Goal: Information Seeking & Learning: Learn about a topic

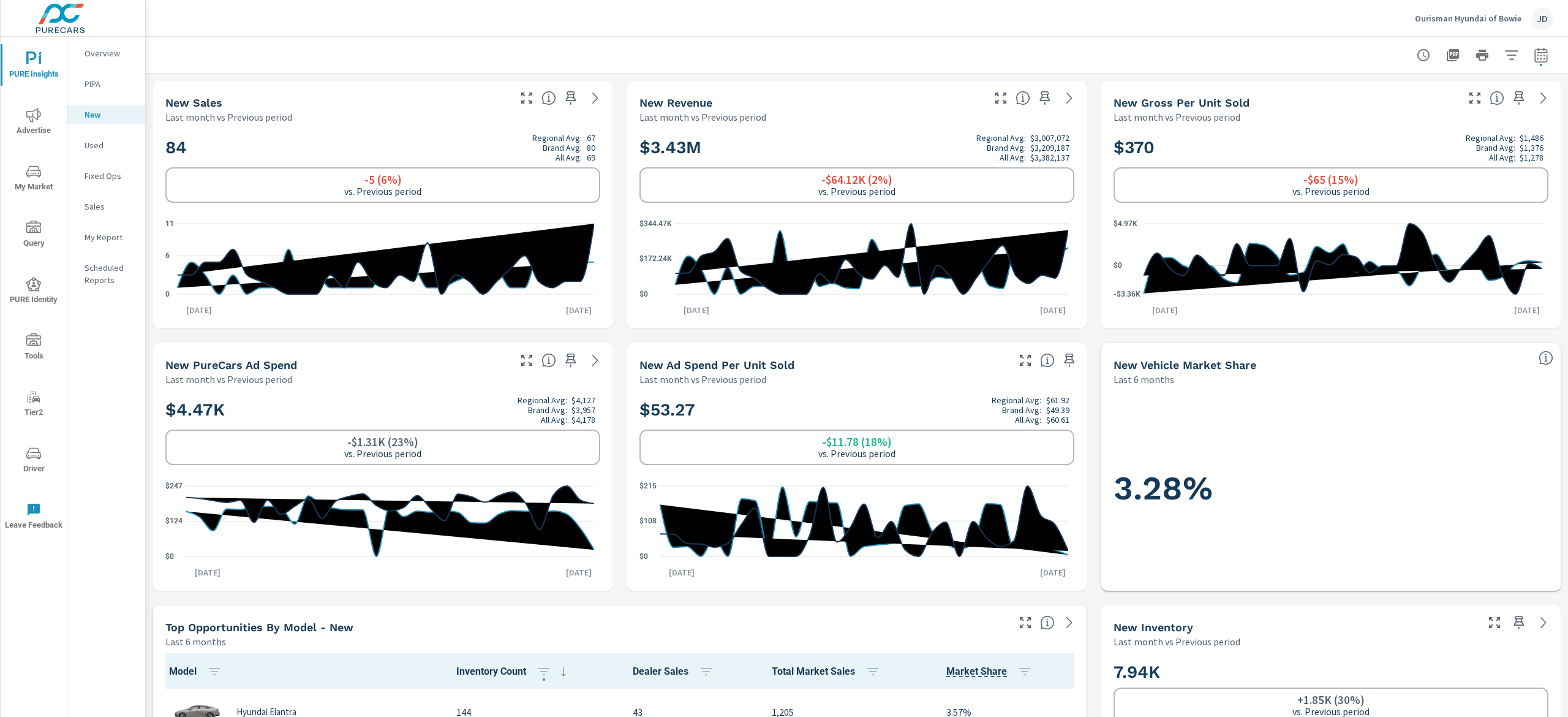
scroll to position [1, 0]
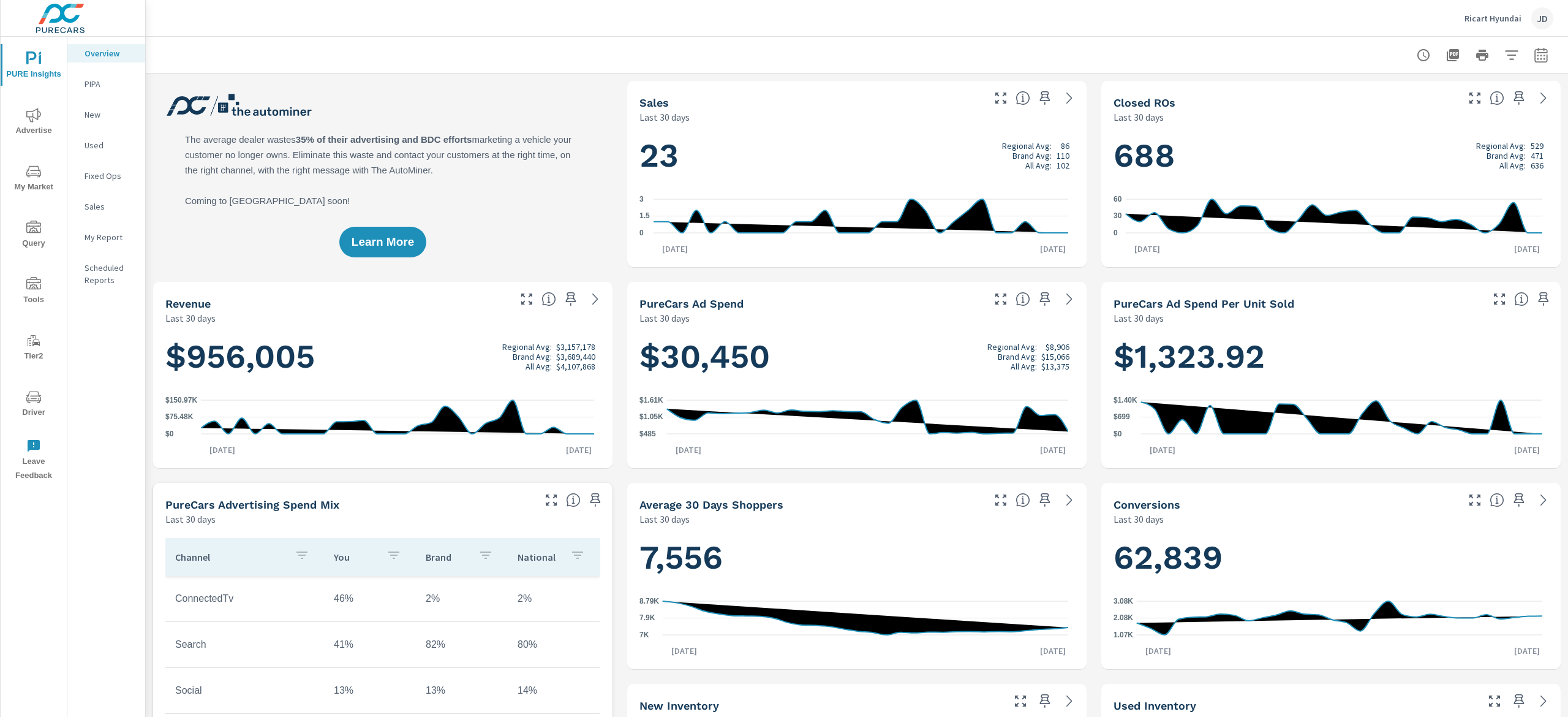
click at [42, 176] on span "My Market" at bounding box center [33, 179] width 59 height 30
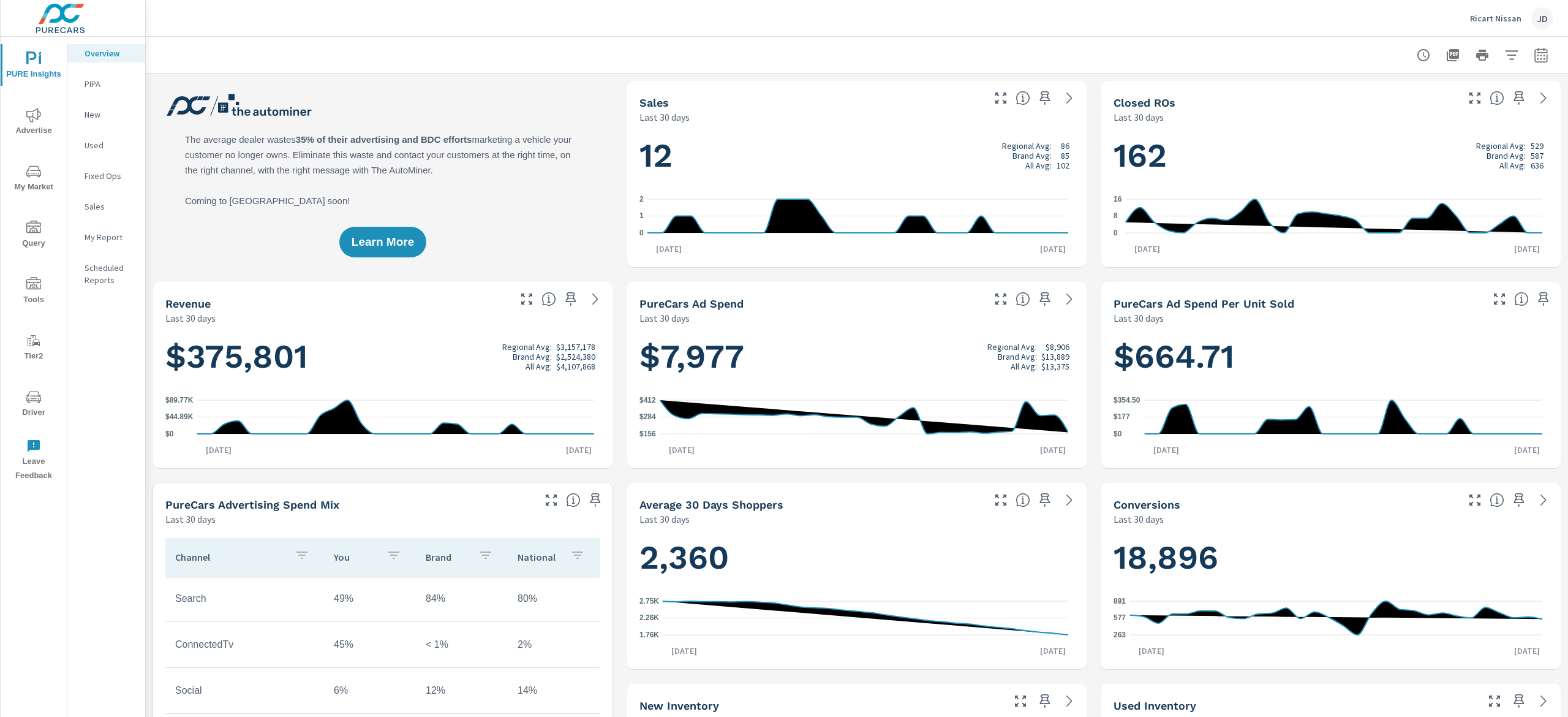
scroll to position [1, 0]
click at [1528, 44] on button "button" at bounding box center [1540, 55] width 25 height 25
click at [1468, 96] on select "Custom Yesterday Last week Last 7 days Last 14 days Last 30 days Last 45 days L…" at bounding box center [1424, 105] width 123 height 25
click at [1363, 93] on select "Custom Yesterday Last week Last 7 days Last 14 days Last 30 days Last 45 days L…" at bounding box center [1424, 105] width 123 height 25
select select "Last month"
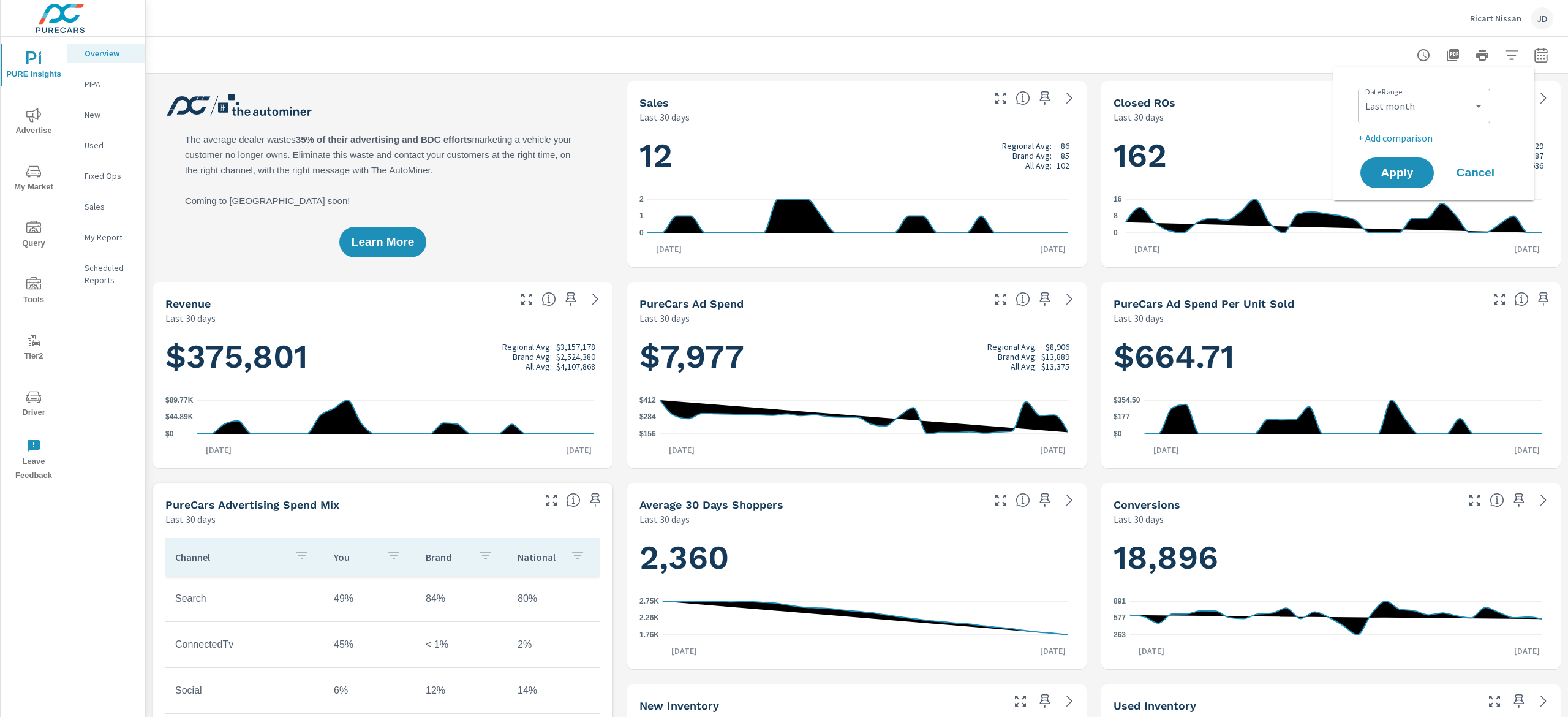
click at [1397, 141] on p "+ Add comparison" at bounding box center [1436, 138] width 157 height 15
select select "Previous period"
click at [1394, 197] on button "Apply" at bounding box center [1397, 207] width 76 height 32
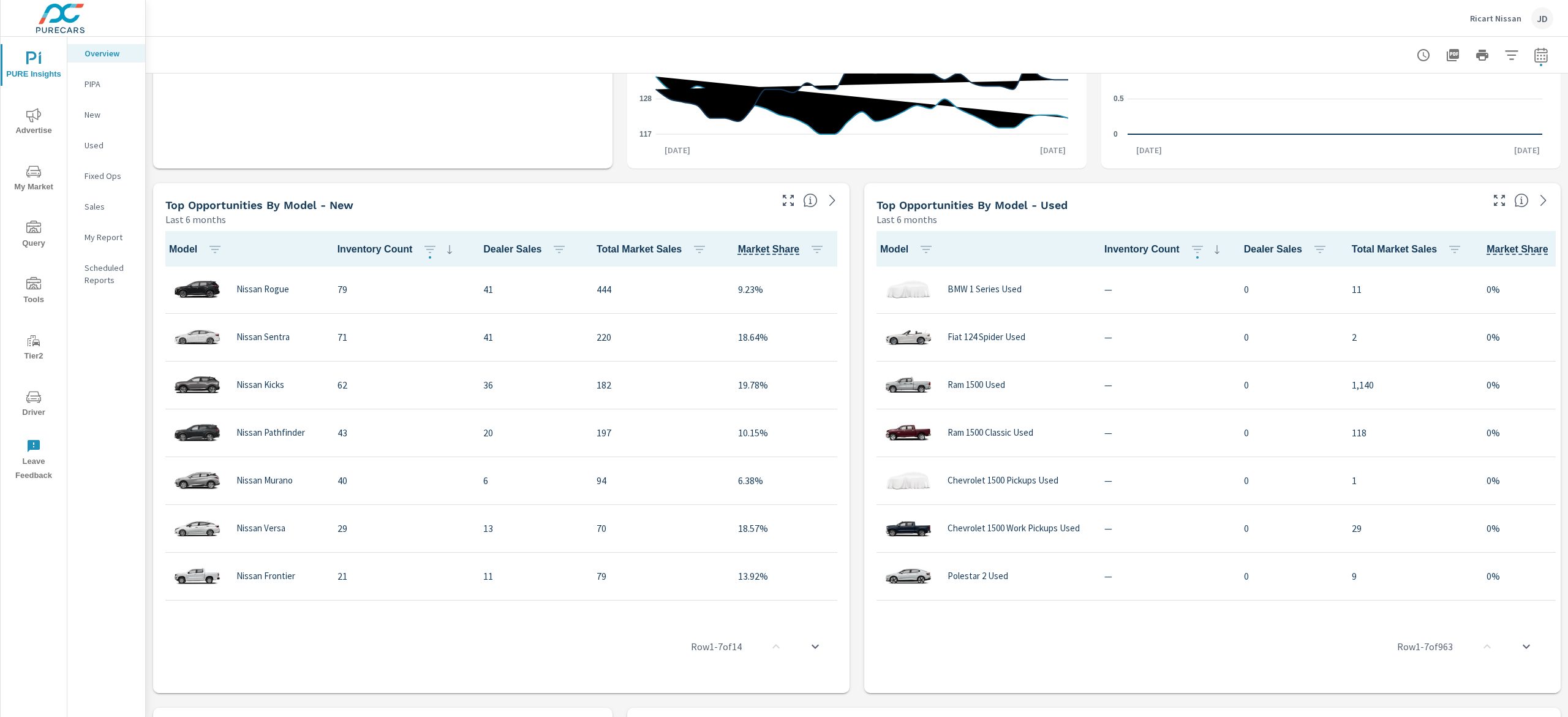
scroll to position [994, 0]
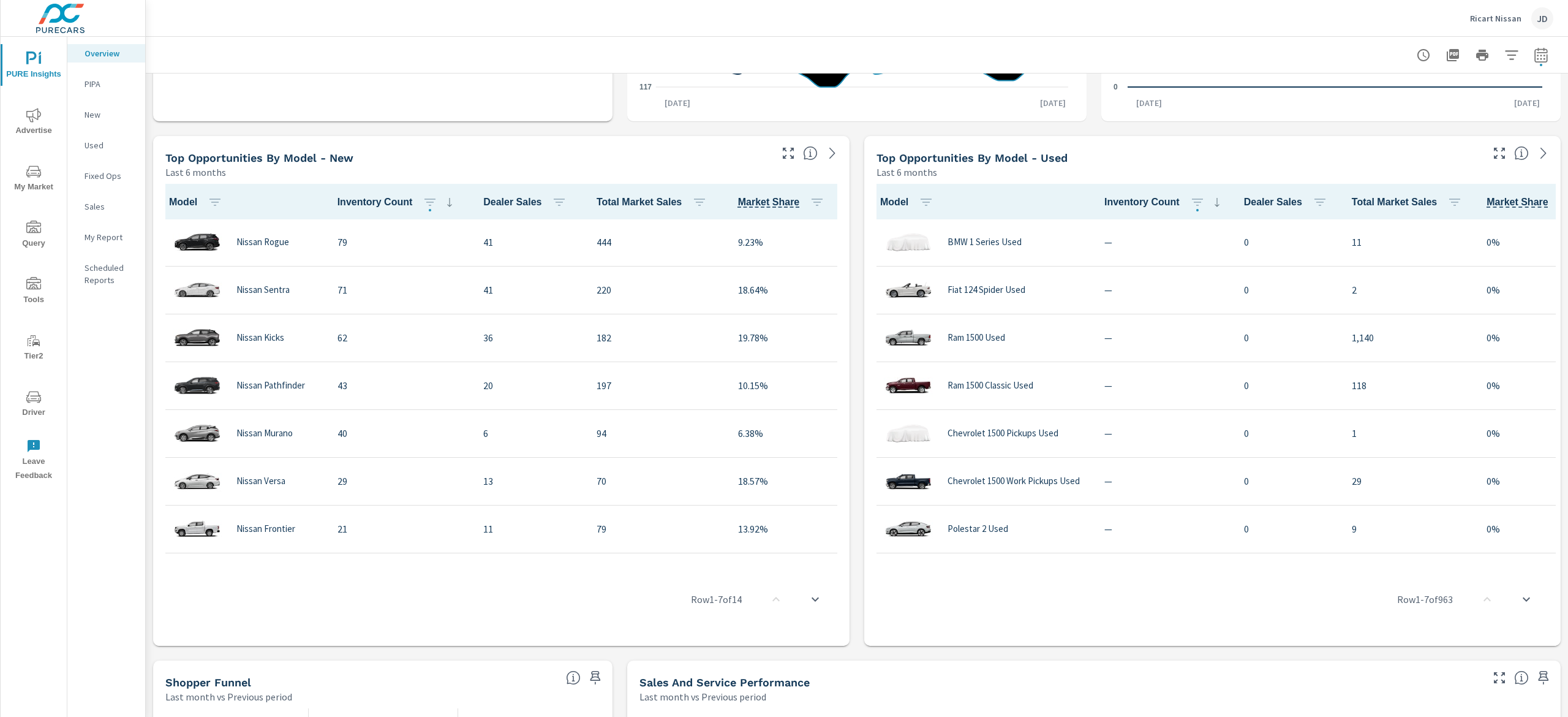
click at [781, 154] on icon "button" at bounding box center [788, 153] width 15 height 15
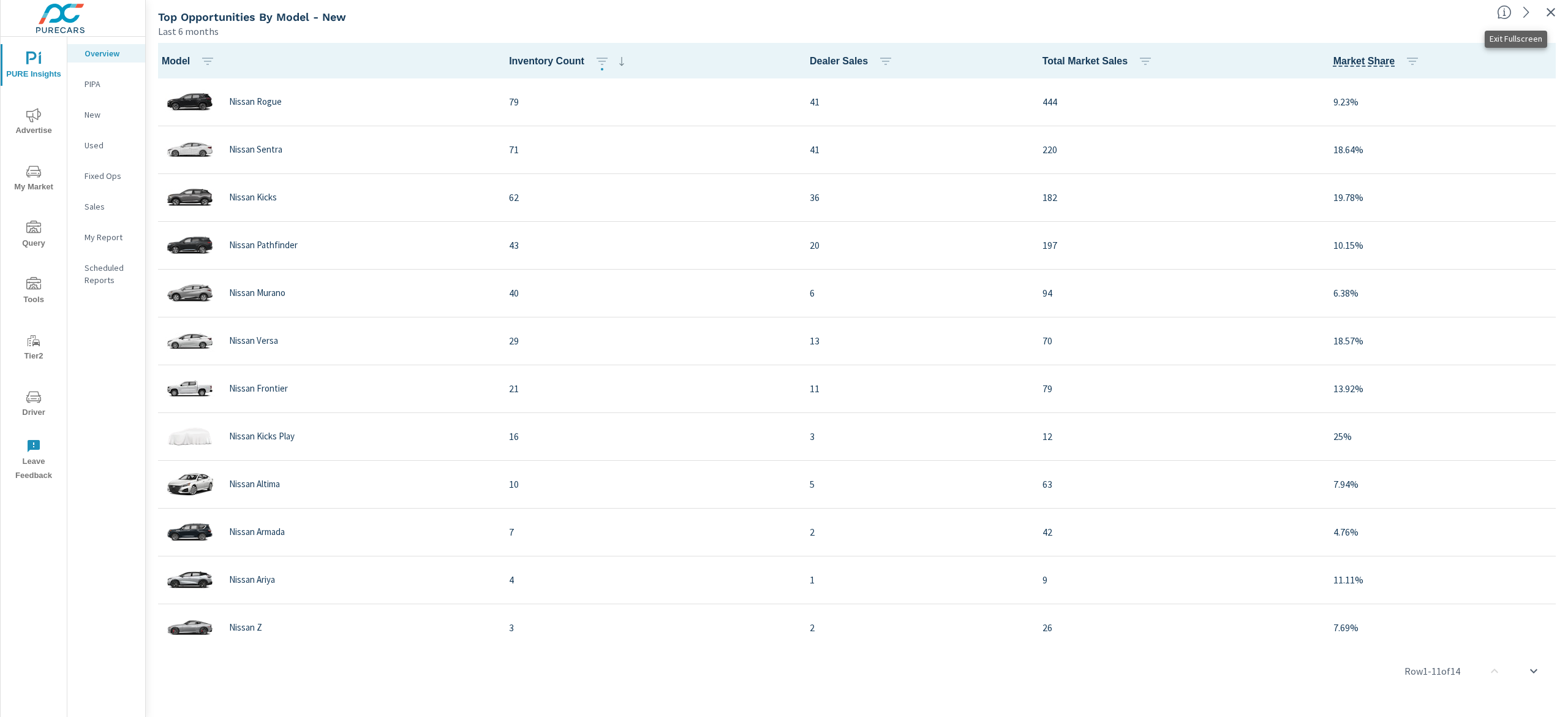
click at [1546, 10] on icon "button" at bounding box center [1551, 12] width 15 height 15
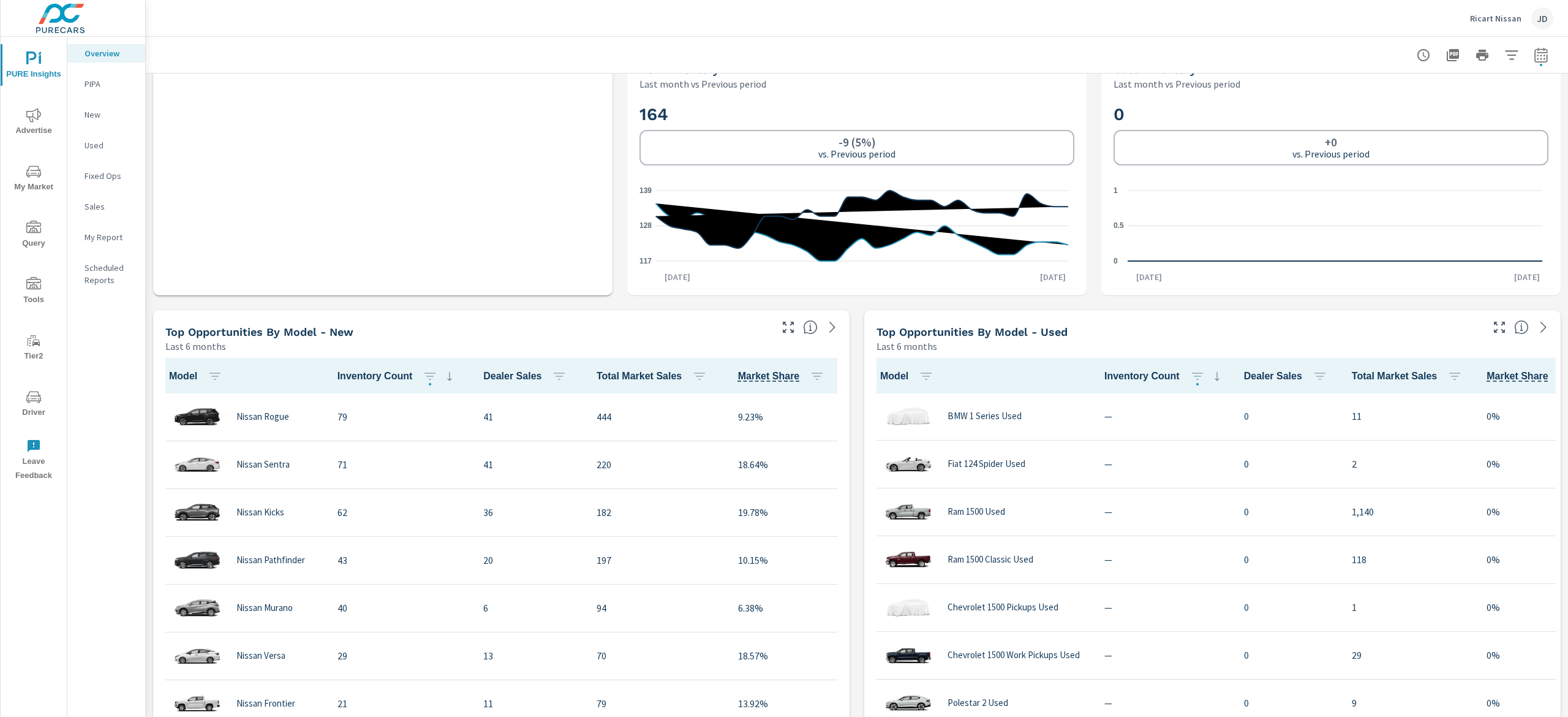
scroll to position [858, 0]
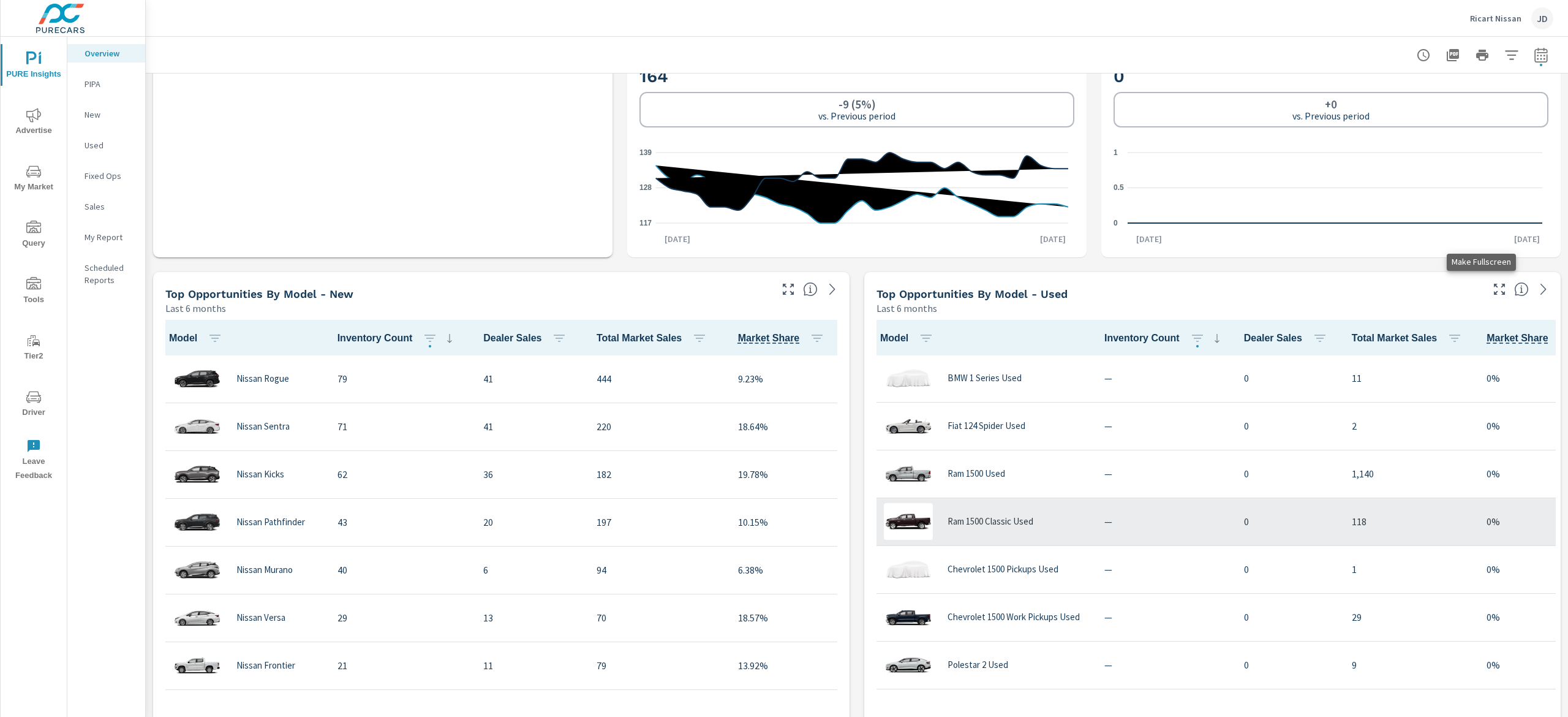
drag, startPoint x: 1479, startPoint y: 282, endPoint x: 1417, endPoint y: 254, distance: 68.0
click at [1492, 283] on icon "button" at bounding box center [1499, 289] width 15 height 15
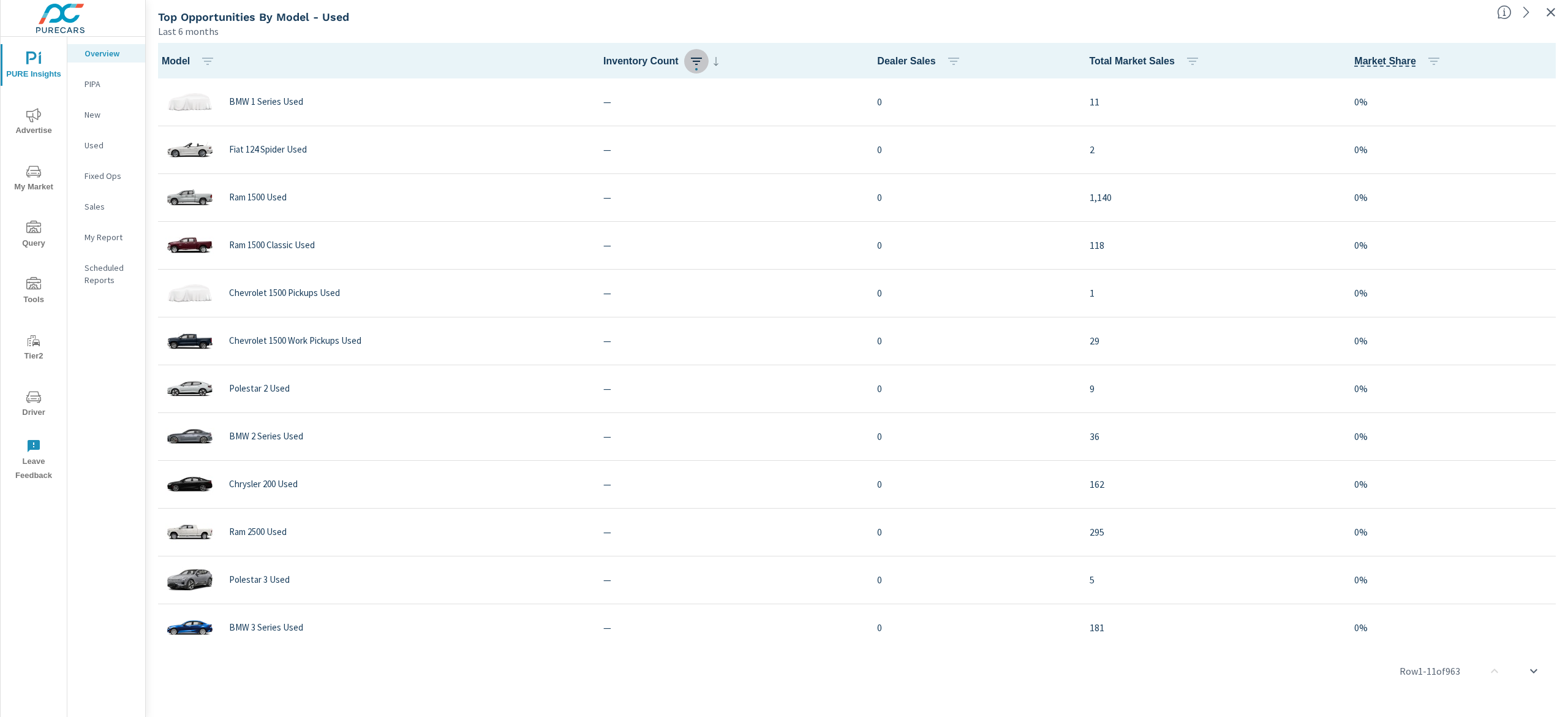
click at [703, 61] on icon "button" at bounding box center [696, 61] width 15 height 15
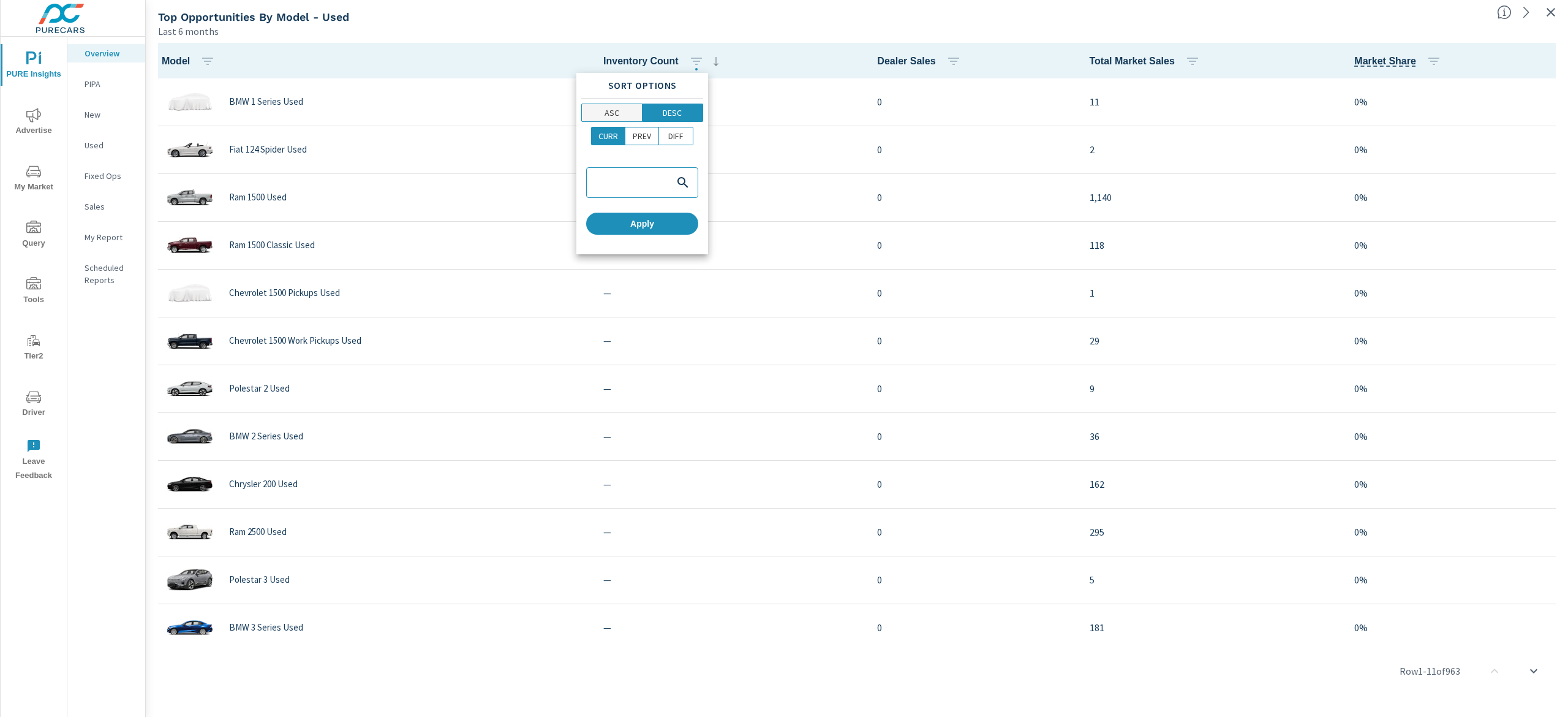
click at [609, 112] on p "ASC" at bounding box center [611, 113] width 15 height 12
click at [689, 233] on button "Apply" at bounding box center [642, 223] width 112 height 22
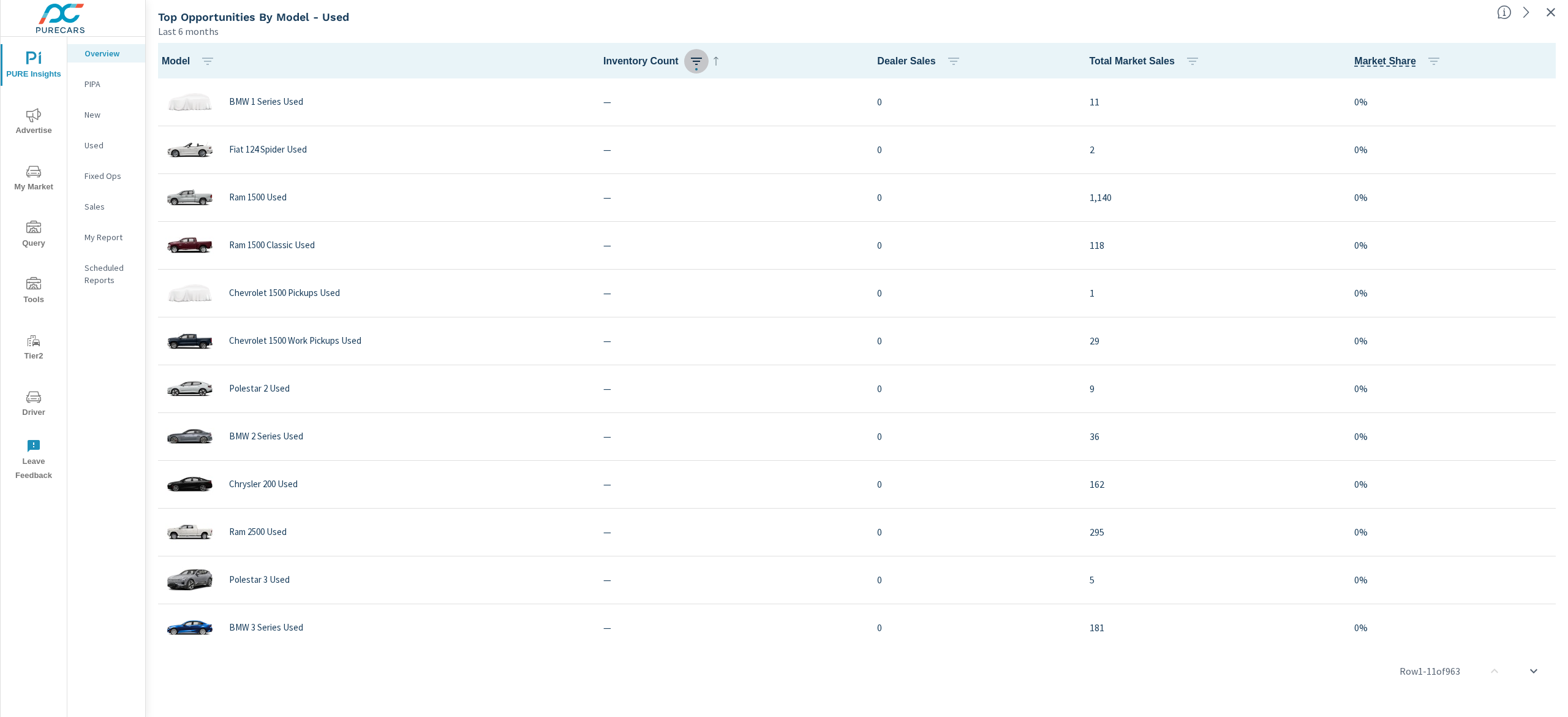
click at [689, 60] on icon "button" at bounding box center [696, 61] width 15 height 15
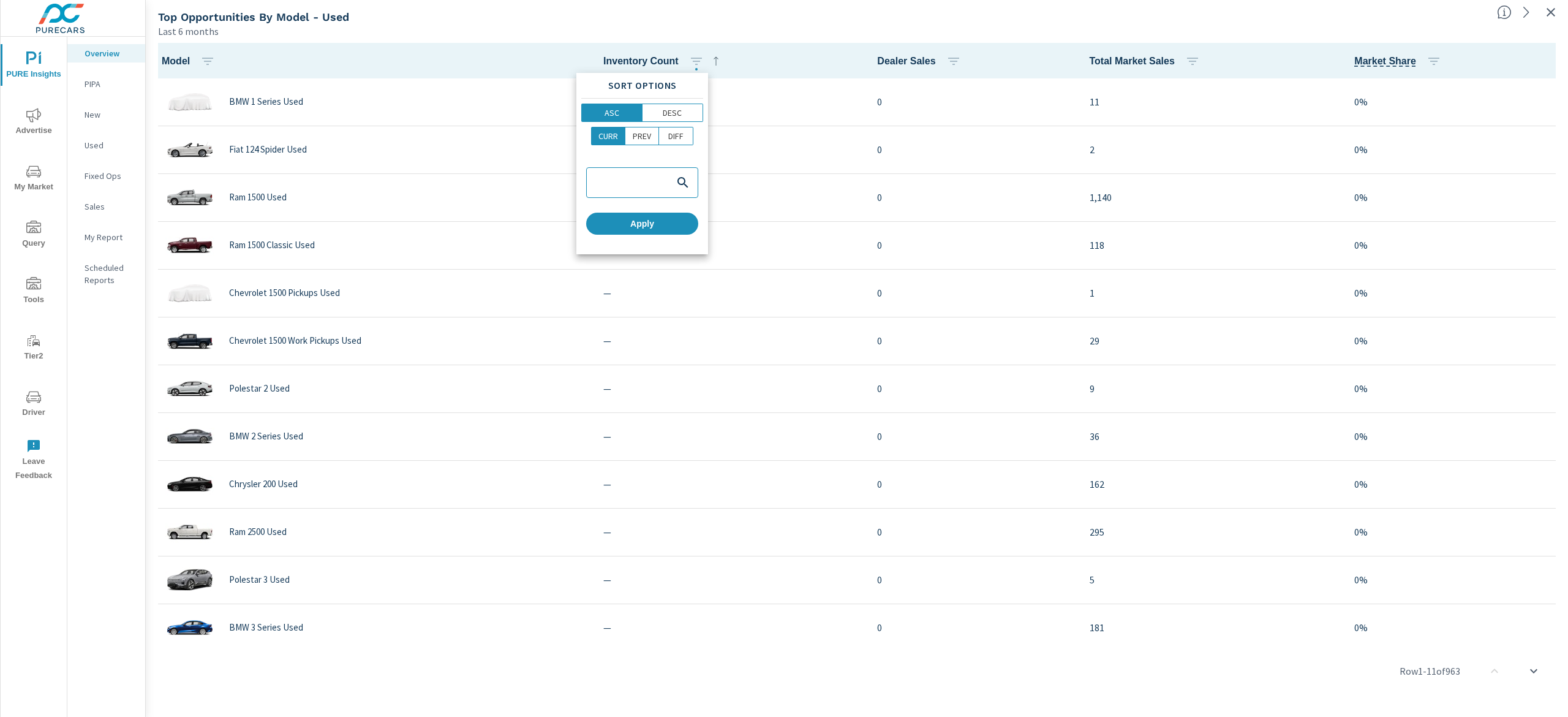
drag, startPoint x: 658, startPoint y: 113, endPoint x: 653, endPoint y: 163, distance: 50.2
click at [658, 113] on span "DESC" at bounding box center [672, 113] width 53 height 12
click at [637, 228] on span "Apply" at bounding box center [641, 223] width 102 height 11
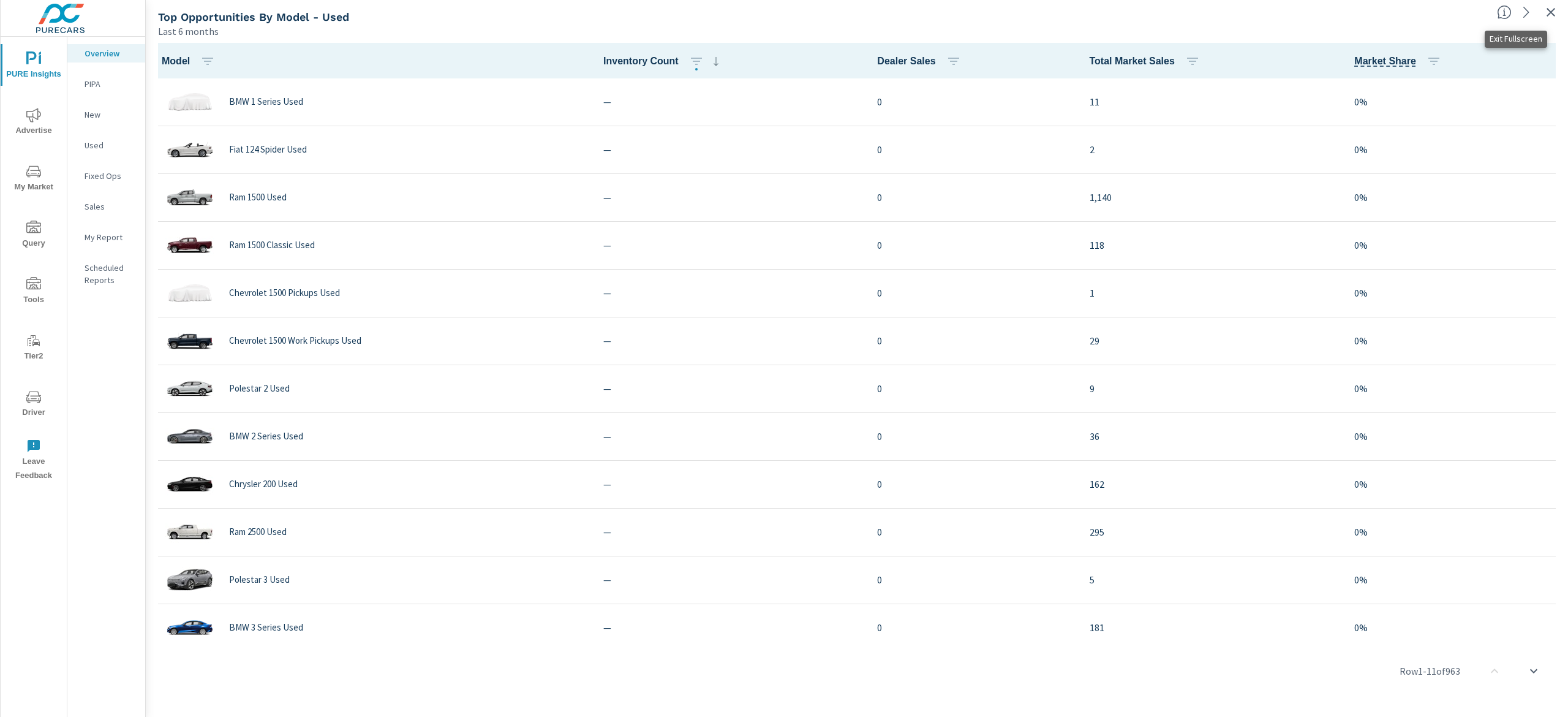
click at [1547, 10] on icon "button" at bounding box center [1551, 12] width 9 height 9
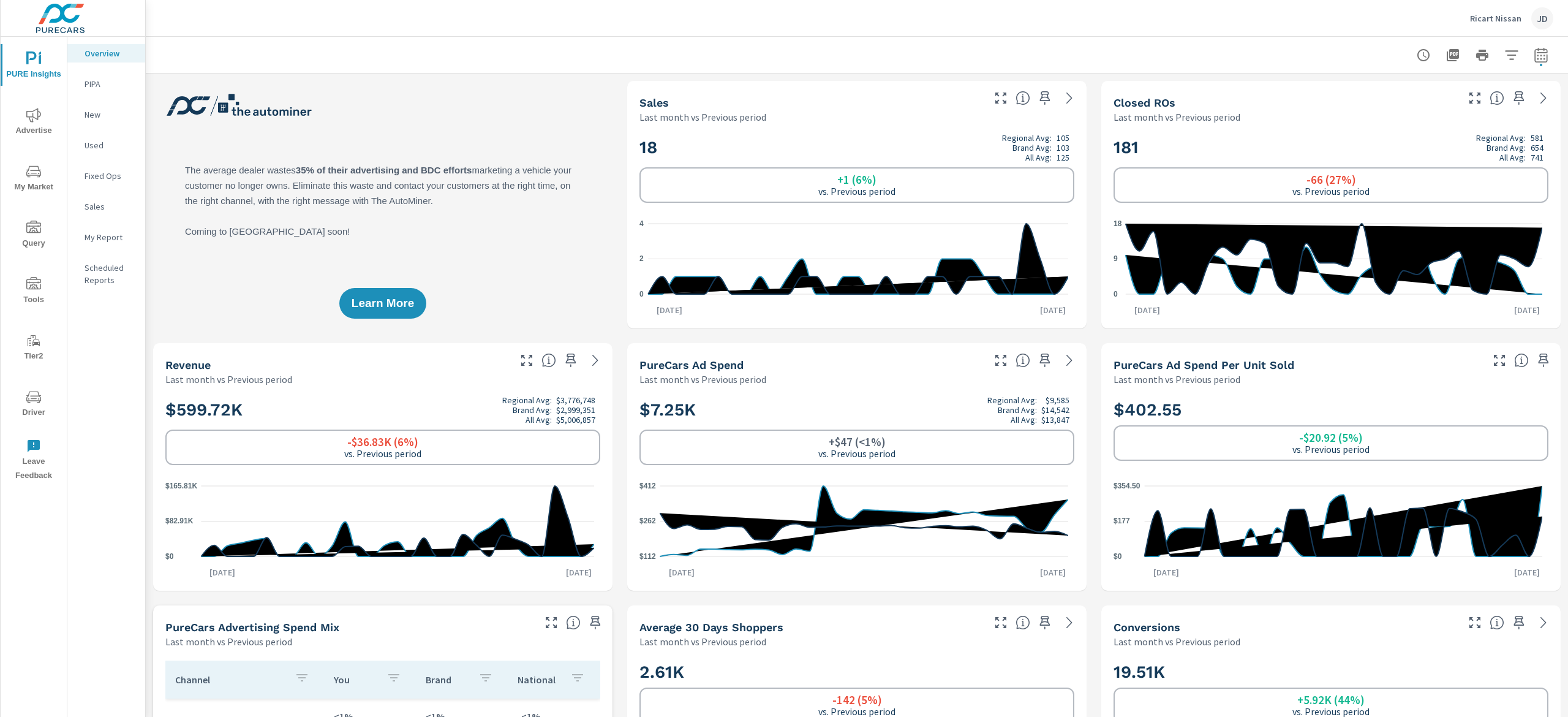
scroll to position [1, 0]
click at [93, 116] on p "New" at bounding box center [110, 114] width 51 height 12
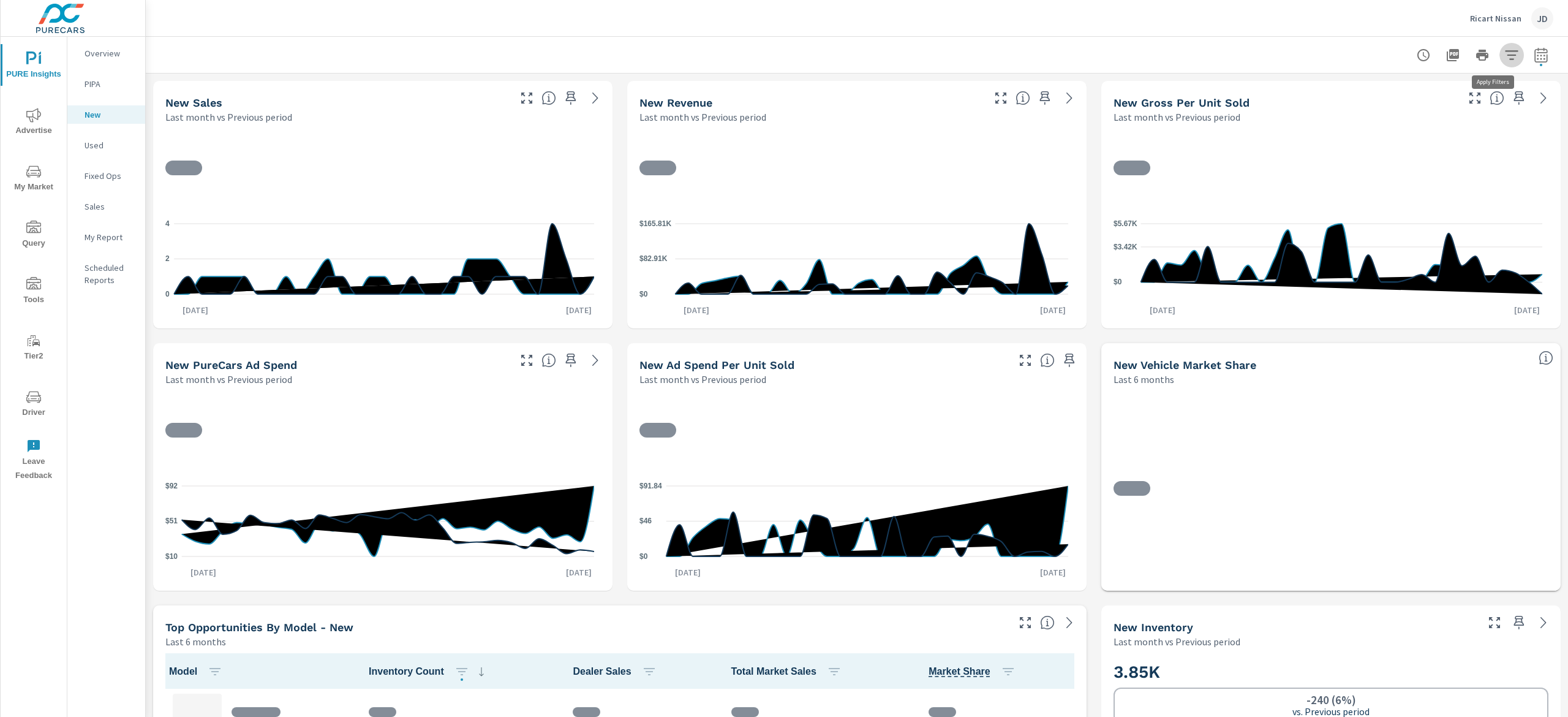
click at [1504, 58] on icon "button" at bounding box center [1511, 55] width 15 height 15
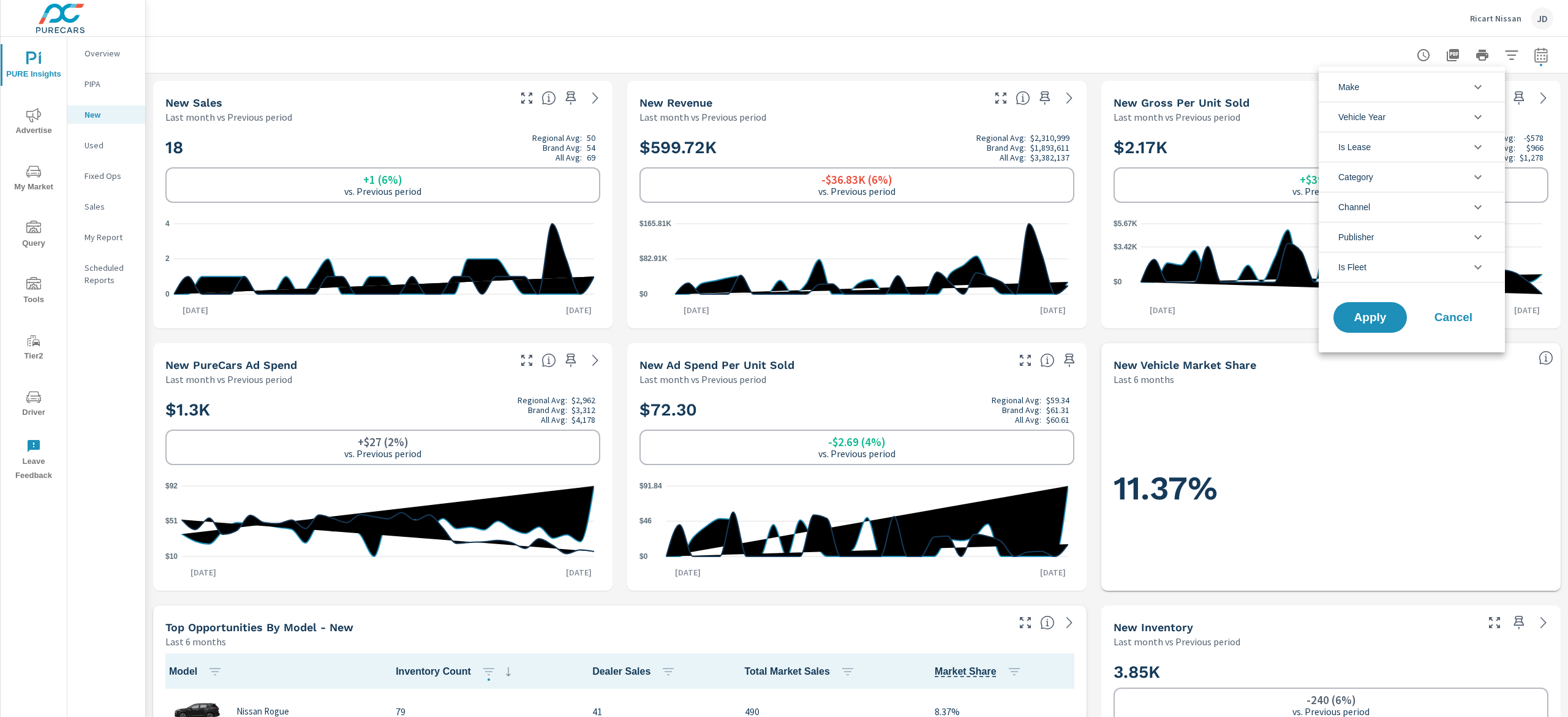
scroll to position [1, 0]
click at [1520, 55] on div at bounding box center [784, 358] width 1568 height 717
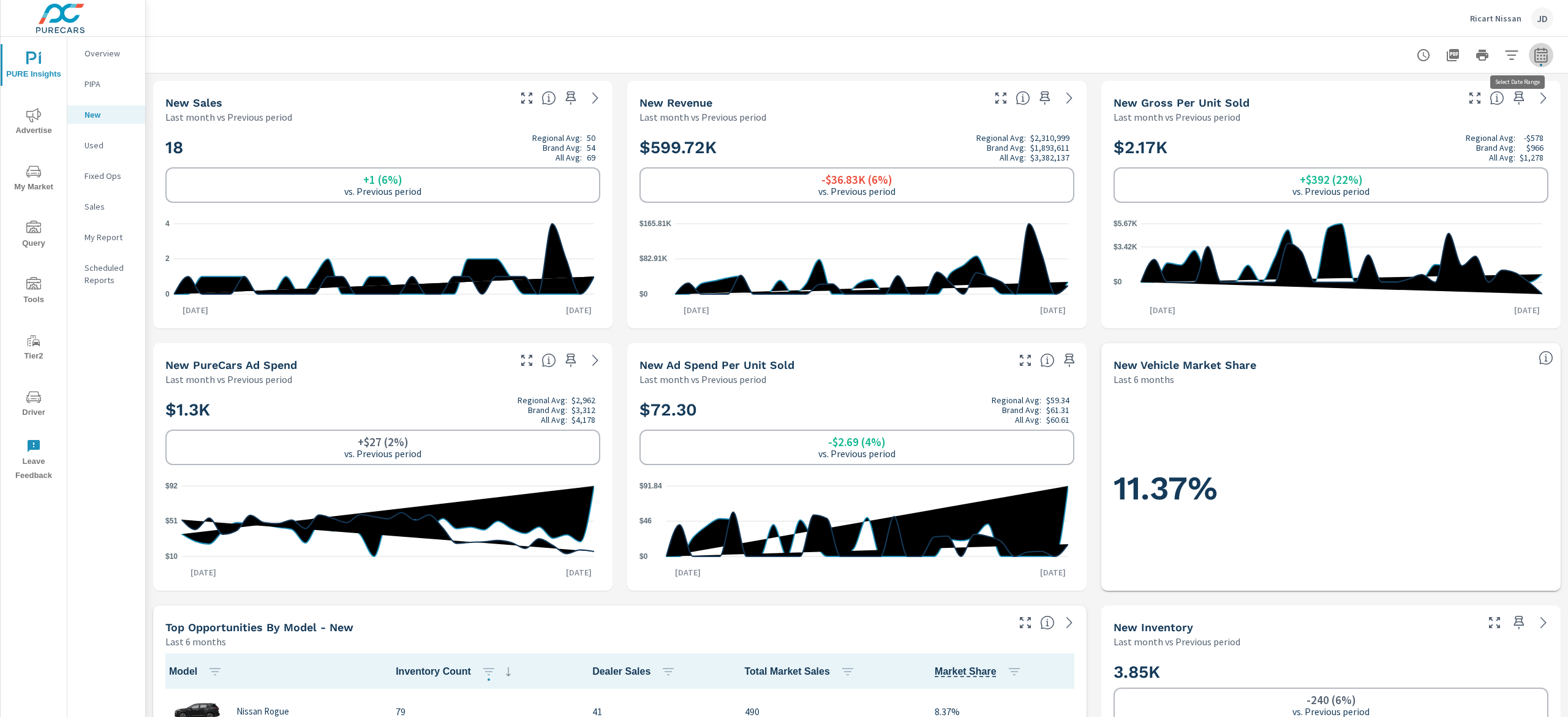
click at [1536, 55] on icon "button" at bounding box center [1540, 57] width 8 height 5
select select "Last month"
select select "Previous period"
click at [1311, 41] on div at bounding box center [857, 55] width 1393 height 36
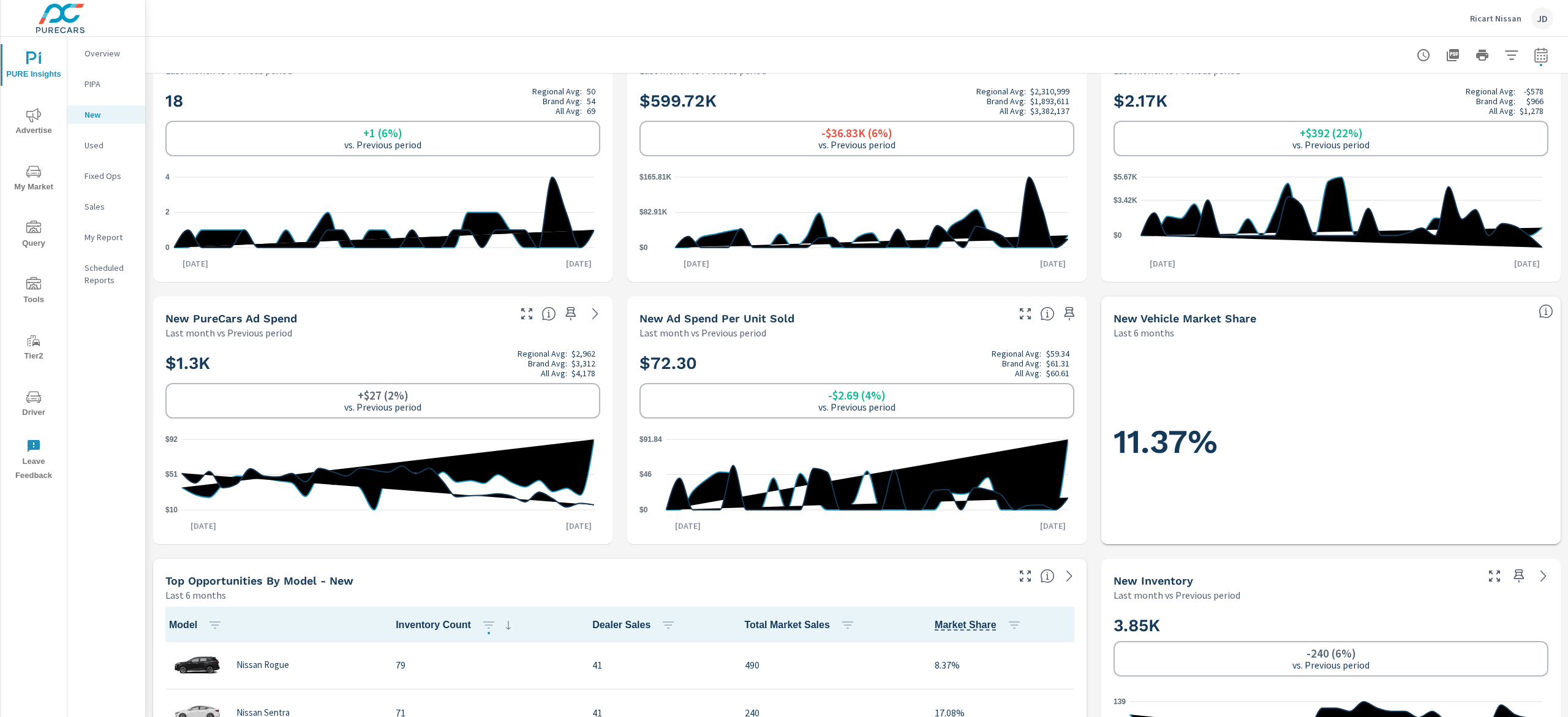
scroll to position [0, 0]
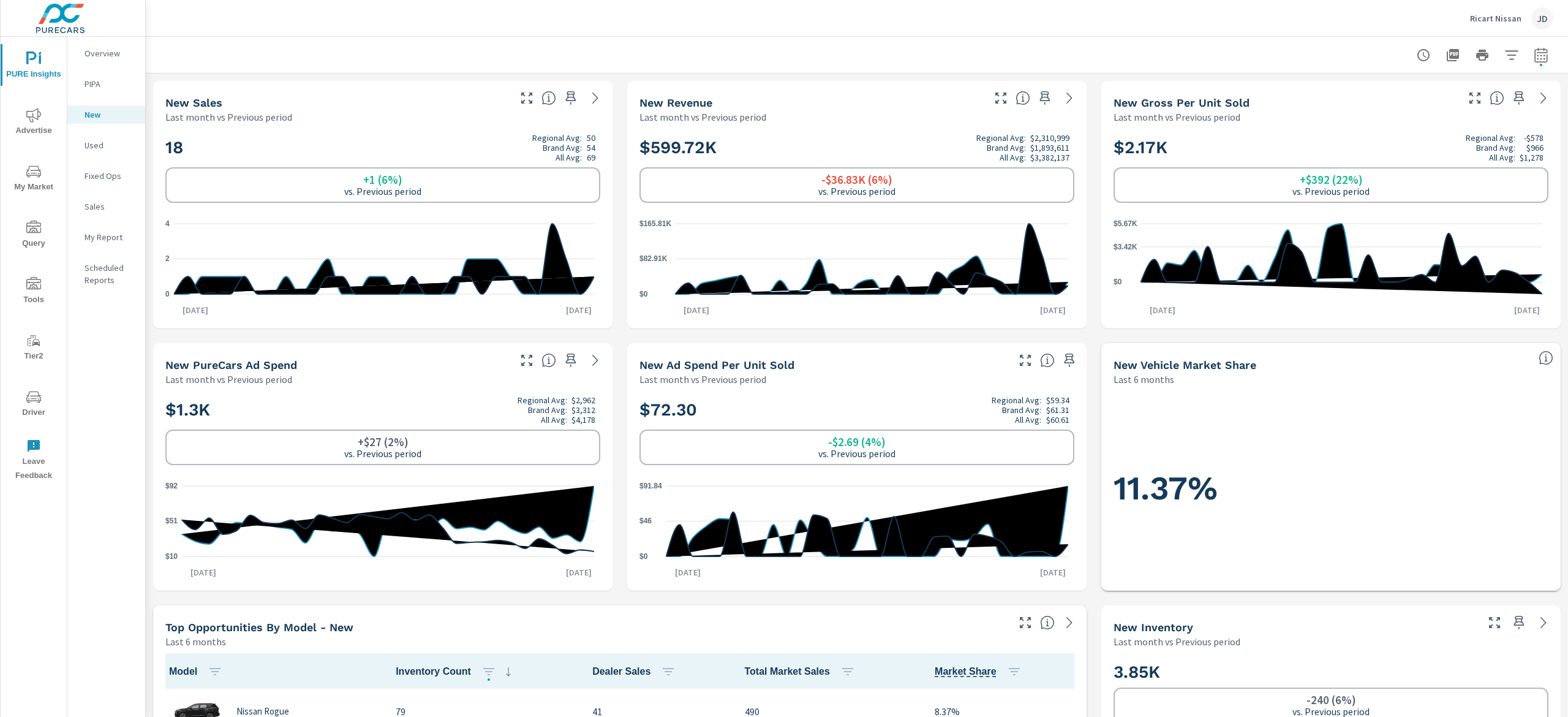
click at [36, 120] on icon "nav menu" at bounding box center [33, 115] width 15 height 15
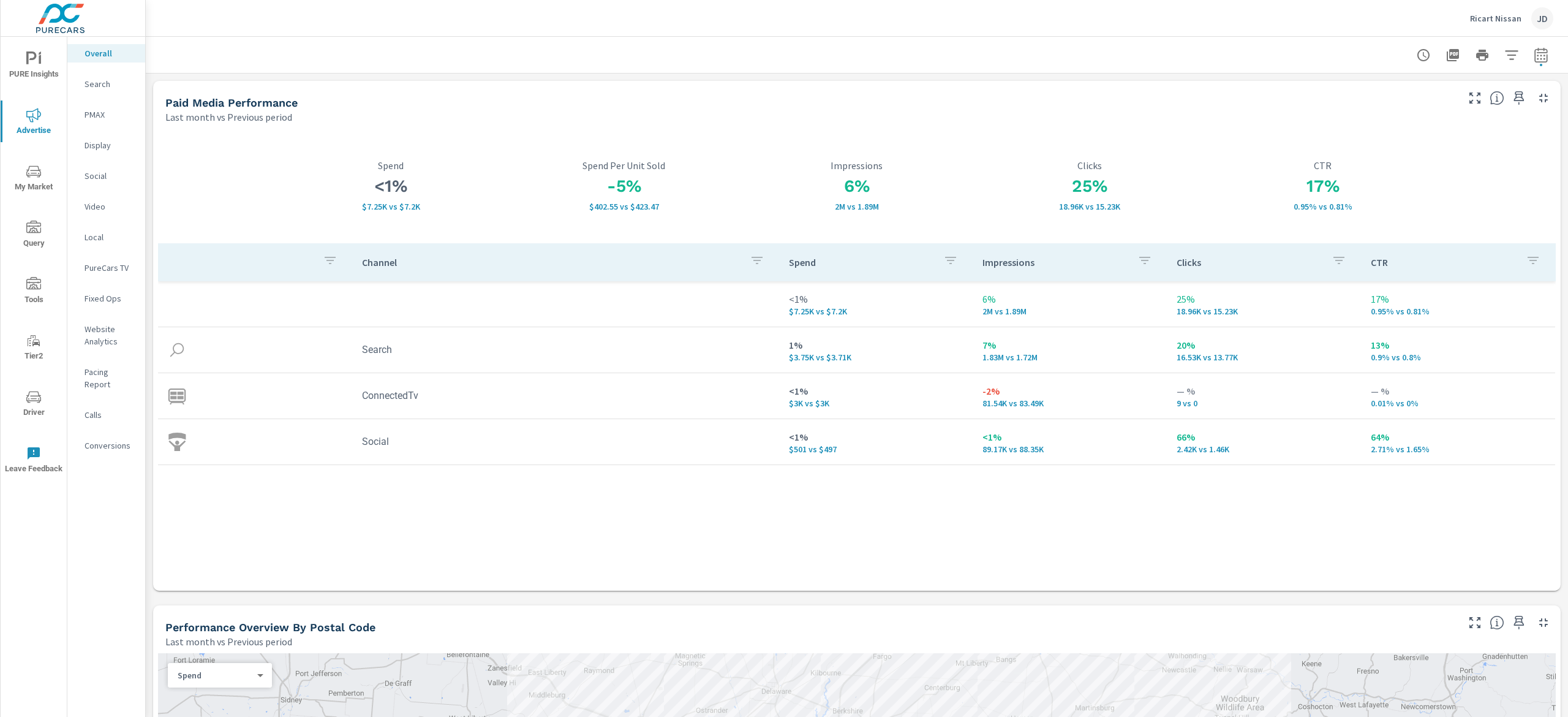
click at [106, 88] on p "Search" at bounding box center [110, 83] width 51 height 12
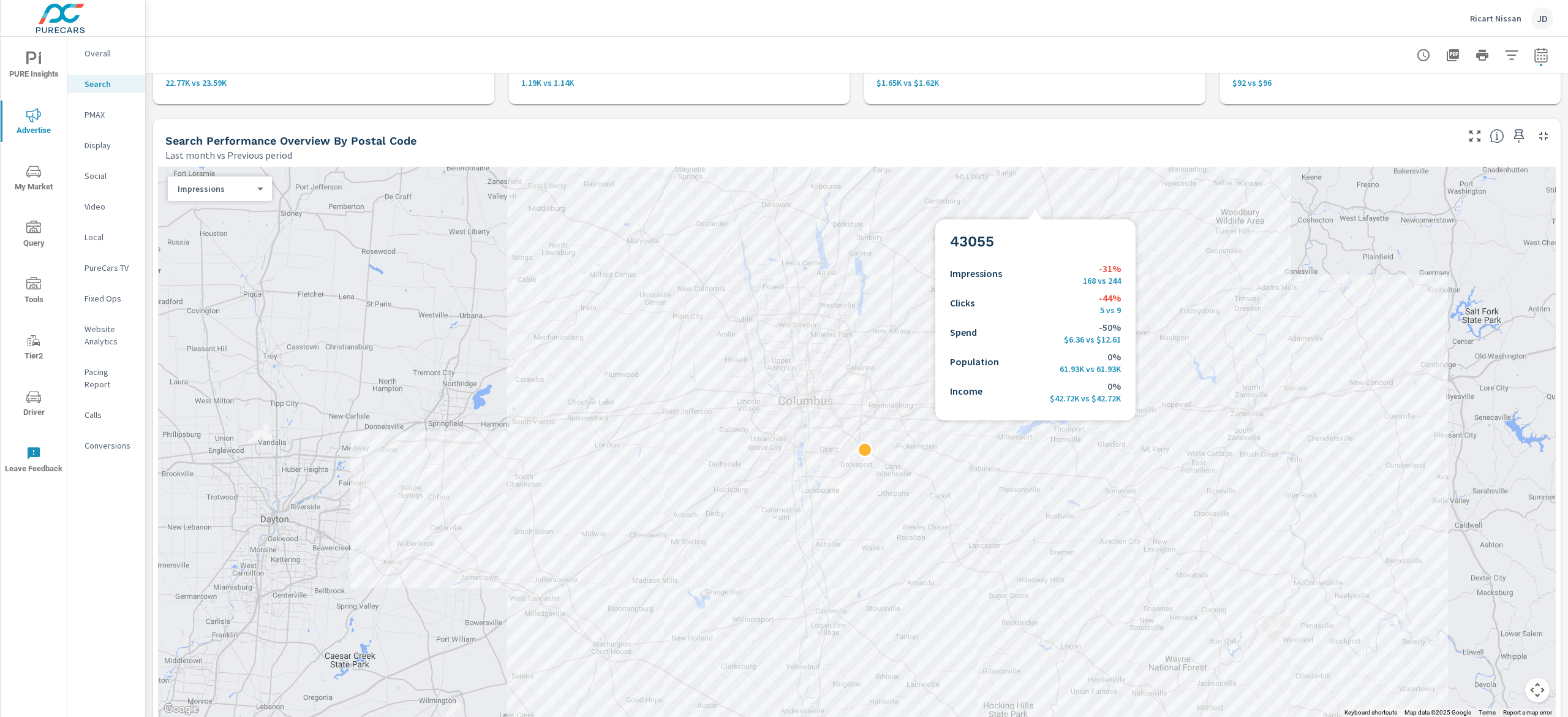
scroll to position [245, 0]
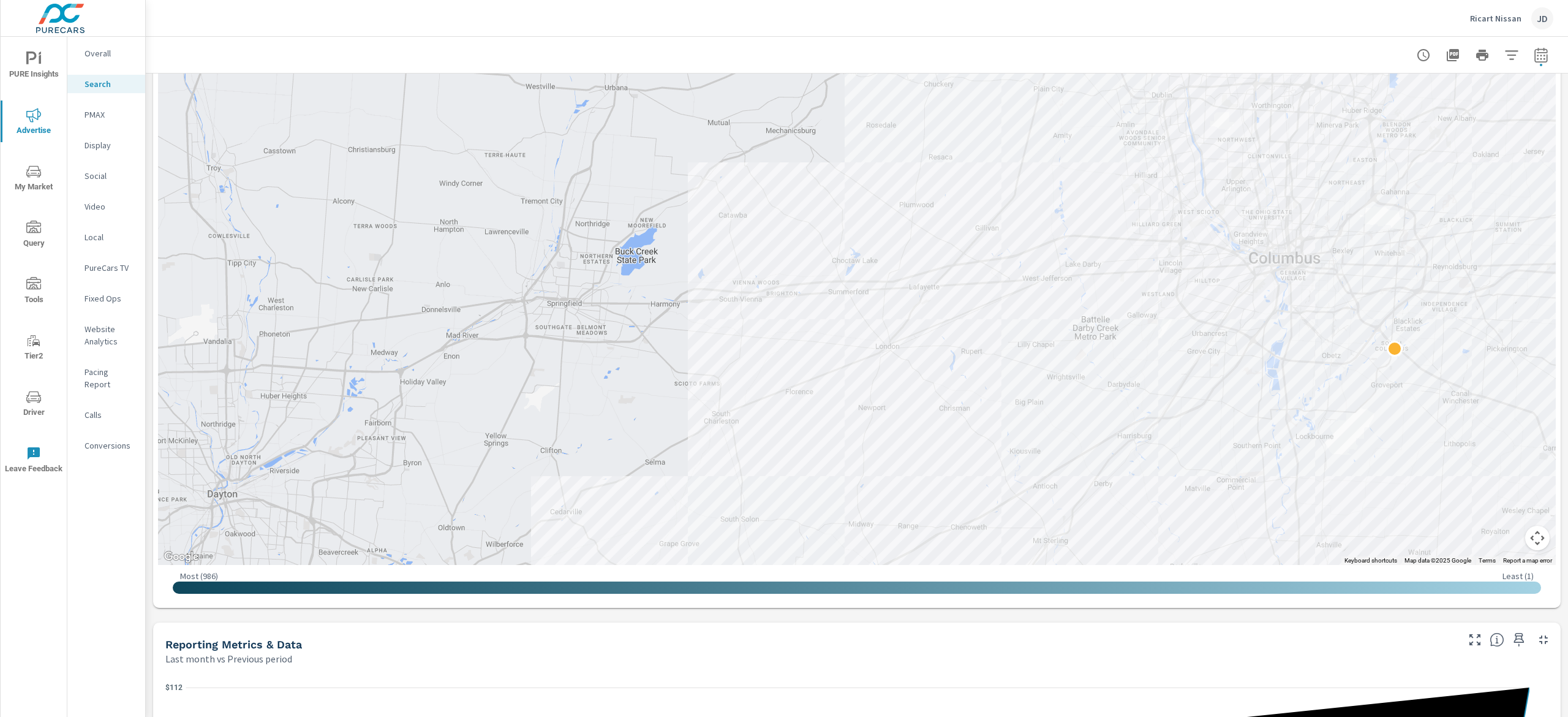
drag, startPoint x: 1548, startPoint y: 215, endPoint x: 1555, endPoint y: 208, distance: 9.9
click at [1555, 212] on div "Search Performance Ricart Nissan Report date range: Aug 01, 2025 - Aug 31, 2025…" at bounding box center [857, 376] width 1422 height 680
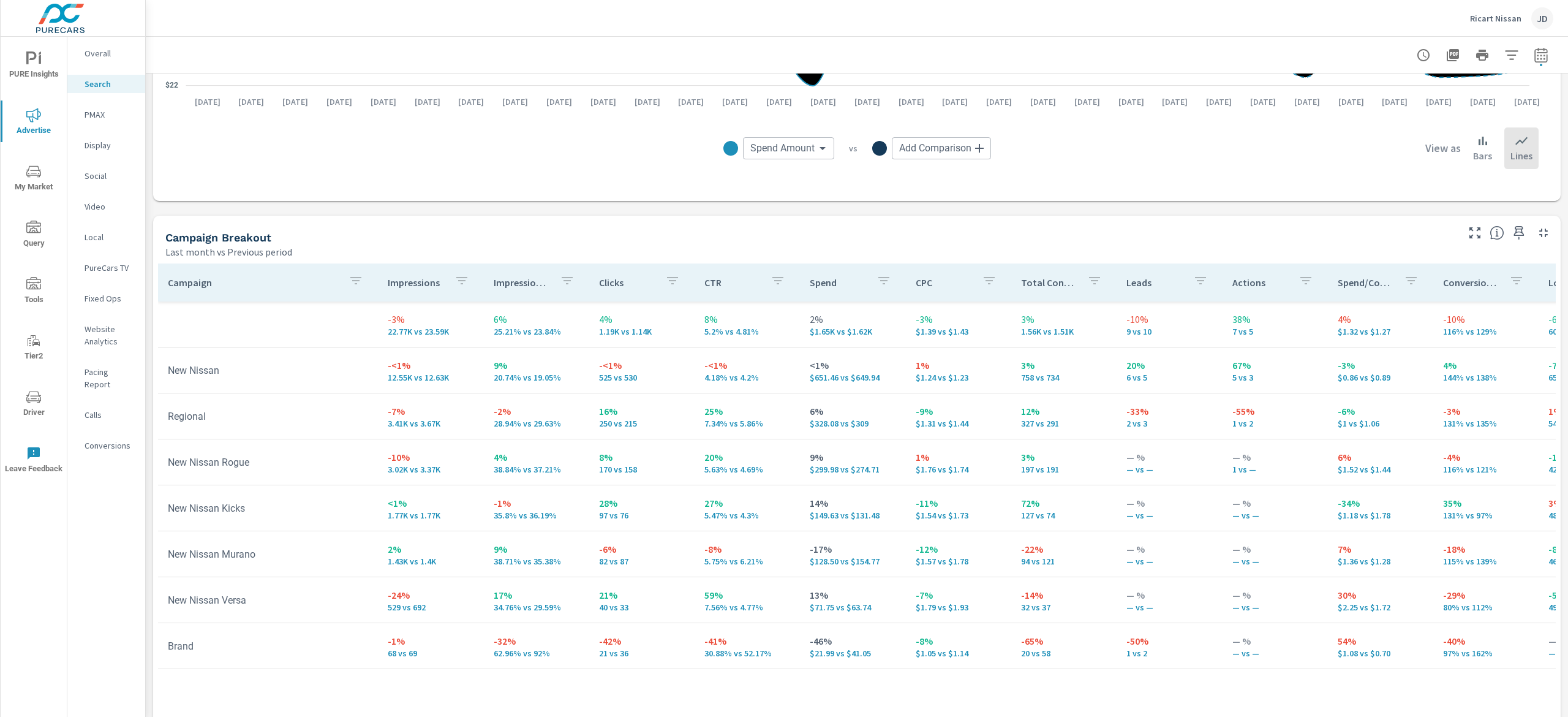
scroll to position [1047, 0]
click at [104, 142] on p "Display" at bounding box center [110, 145] width 51 height 12
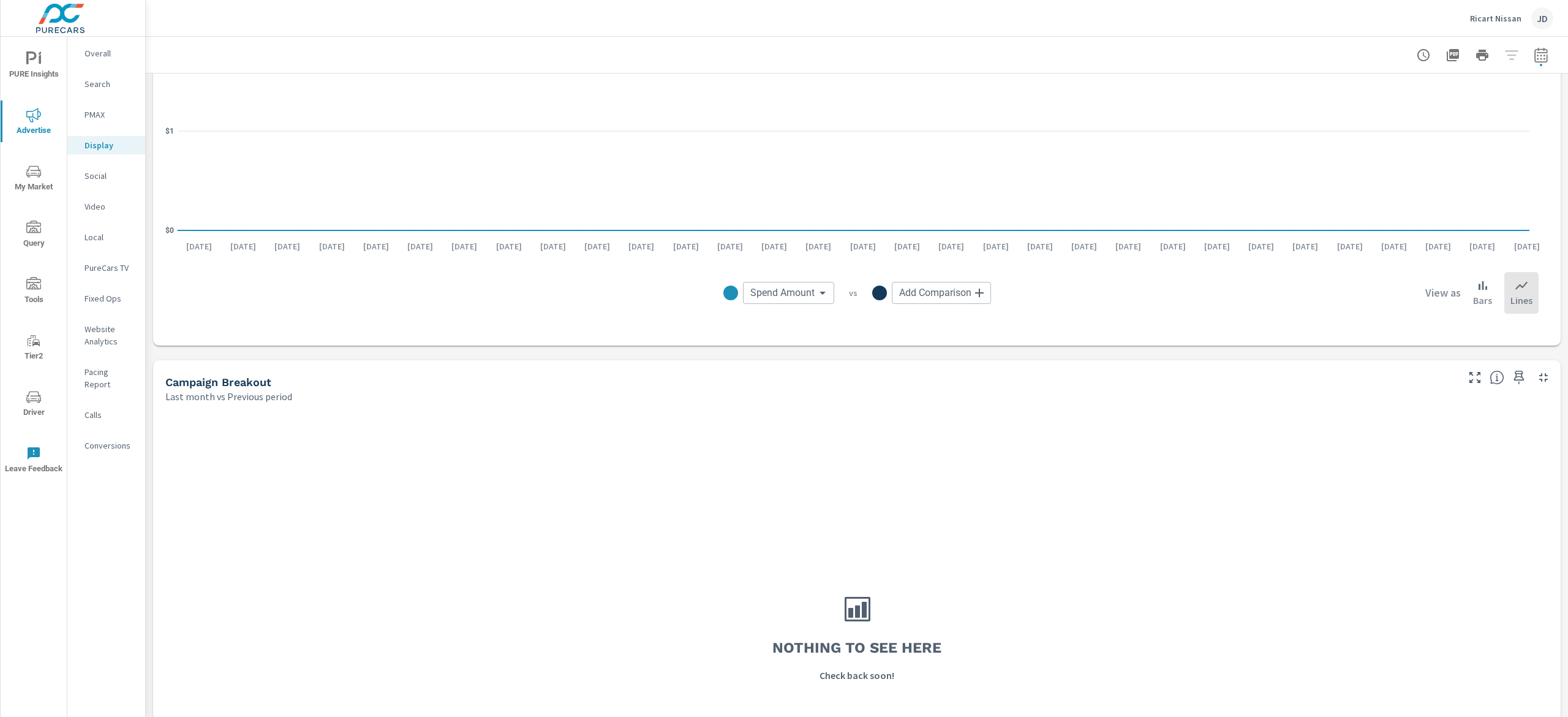
scroll to position [405, 0]
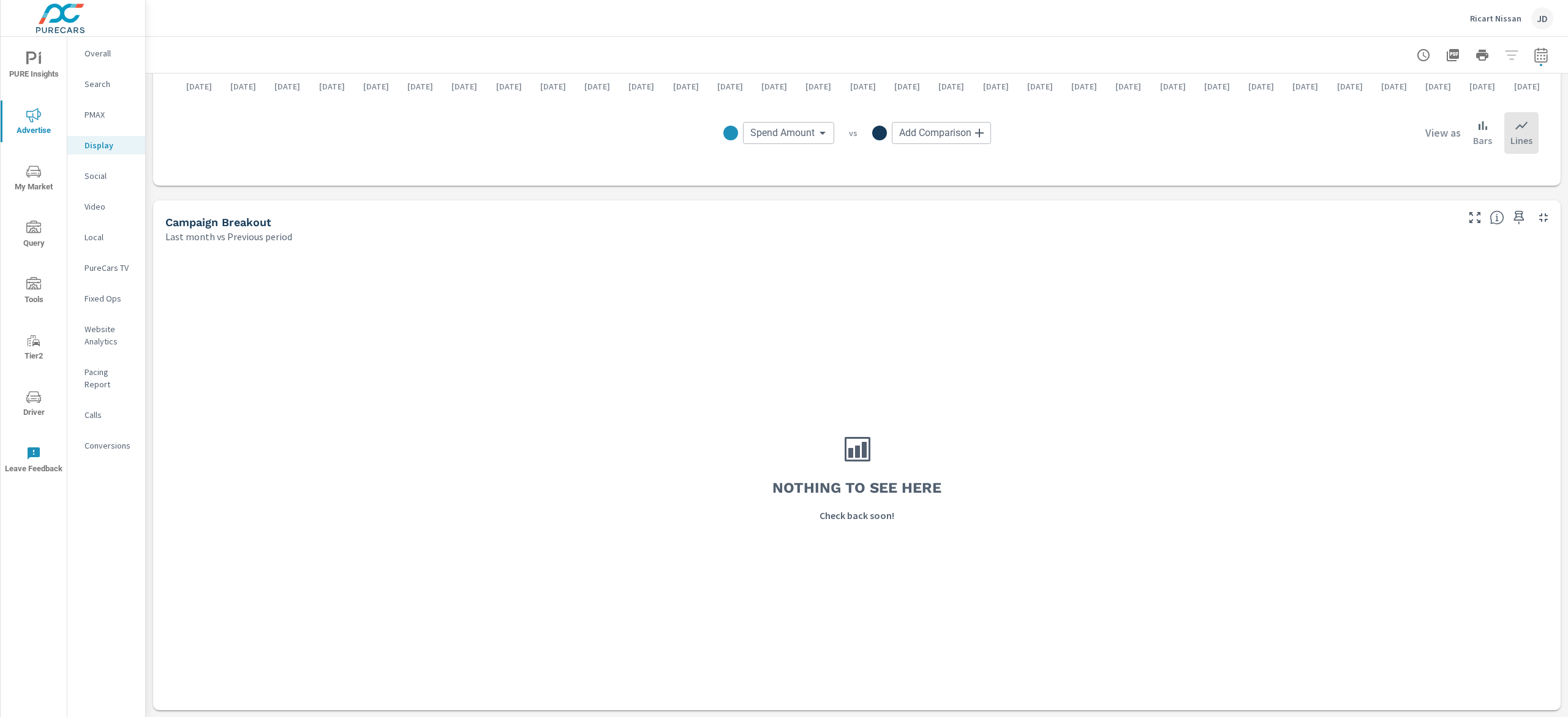
click at [99, 173] on p "Social" at bounding box center [110, 175] width 51 height 12
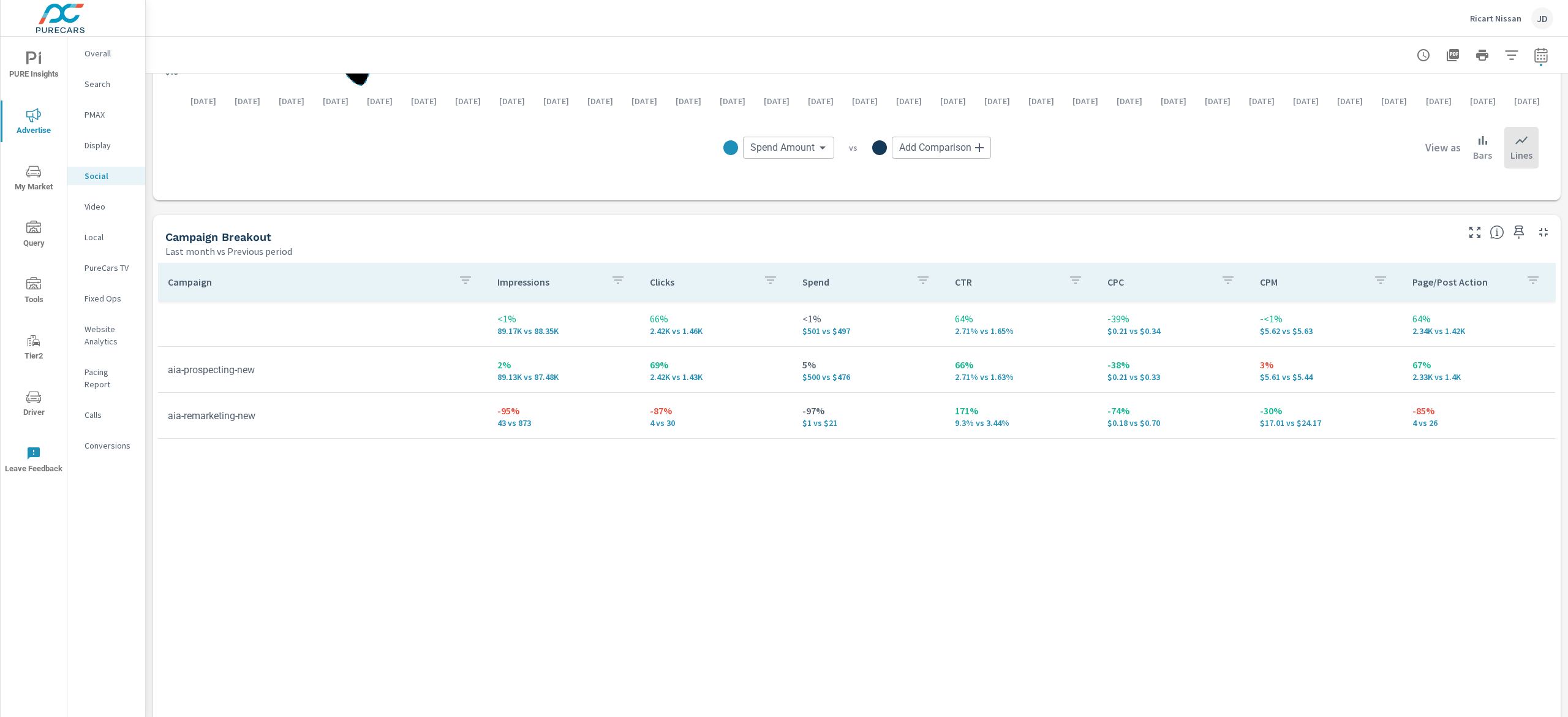
scroll to position [405, 0]
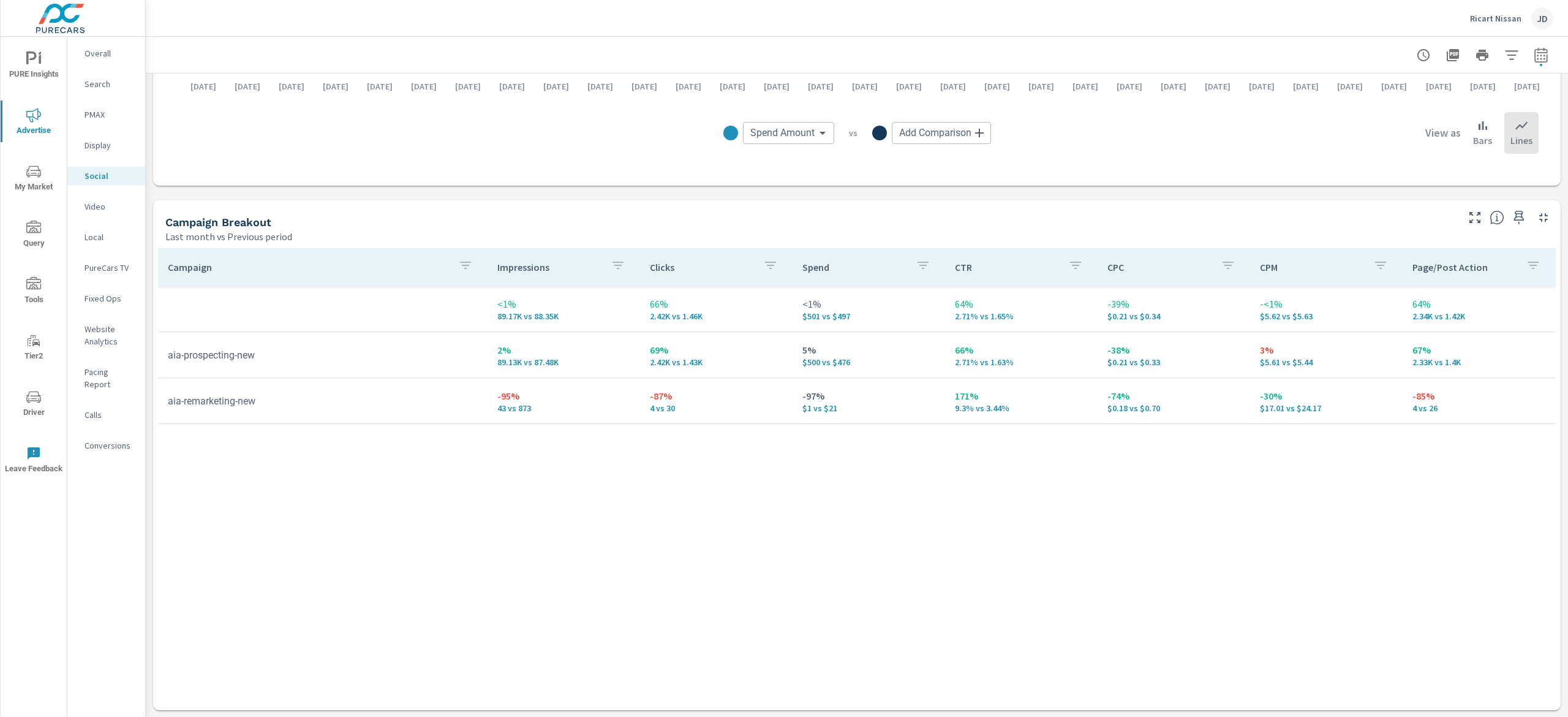
click at [107, 82] on p "Search" at bounding box center [110, 83] width 51 height 12
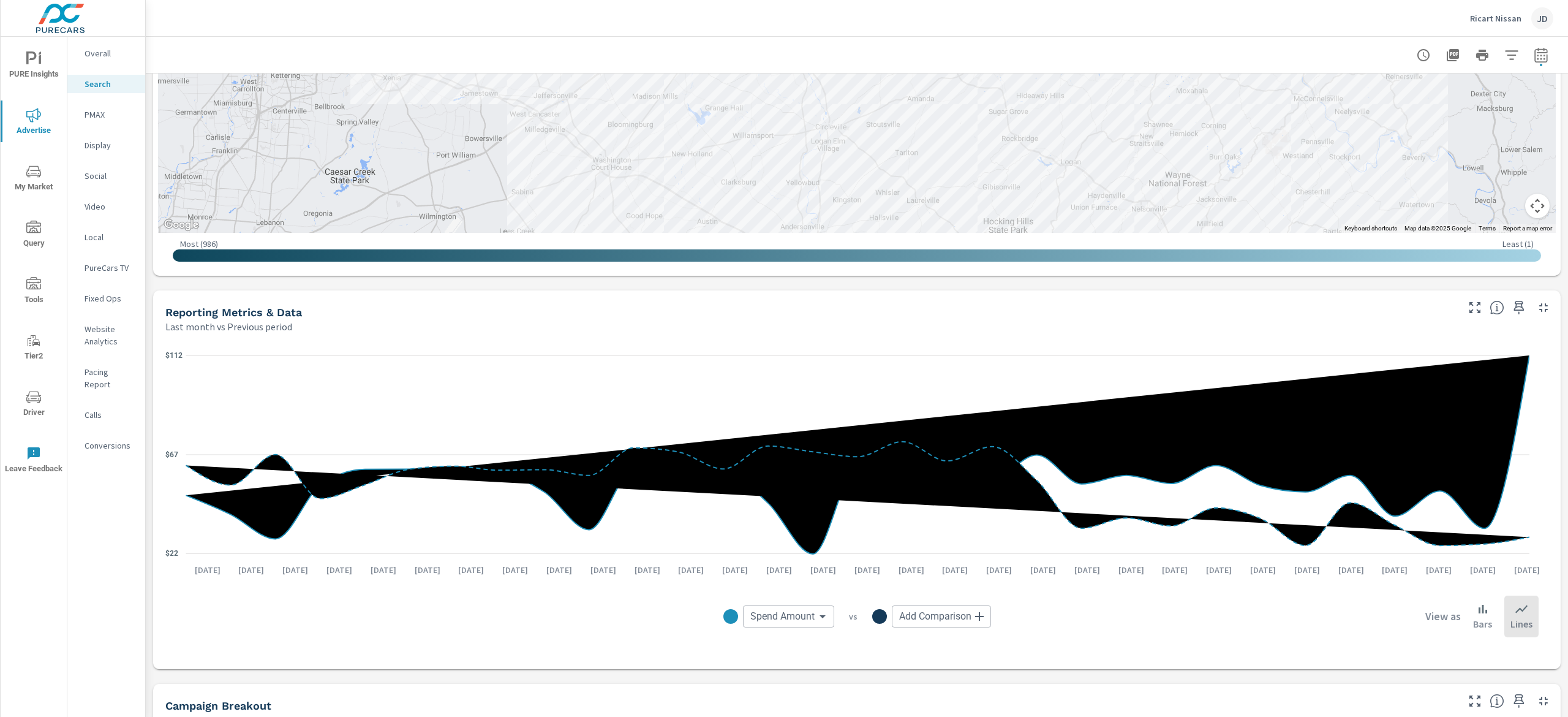
scroll to position [571, 0]
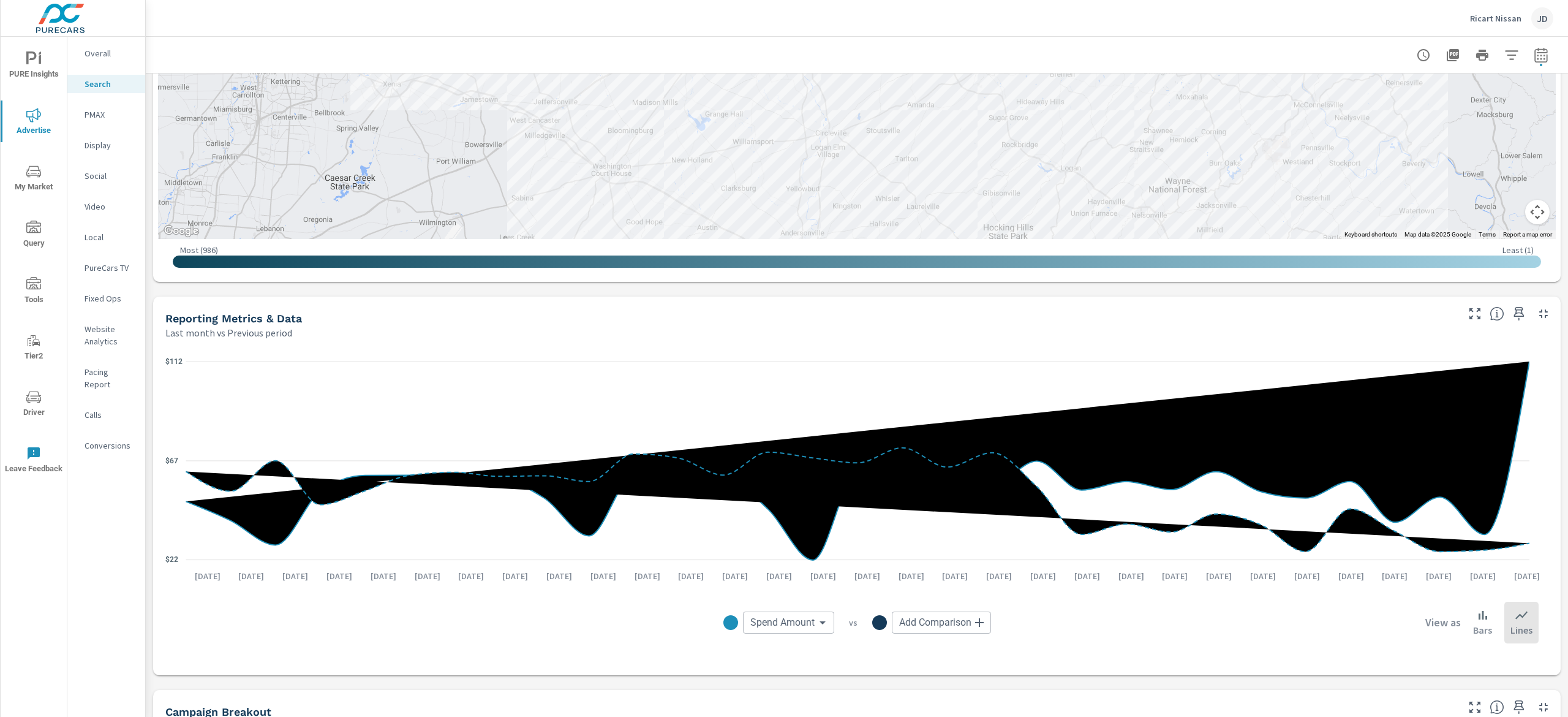
click at [53, 67] on span "PURE Insights" at bounding box center [33, 67] width 59 height 30
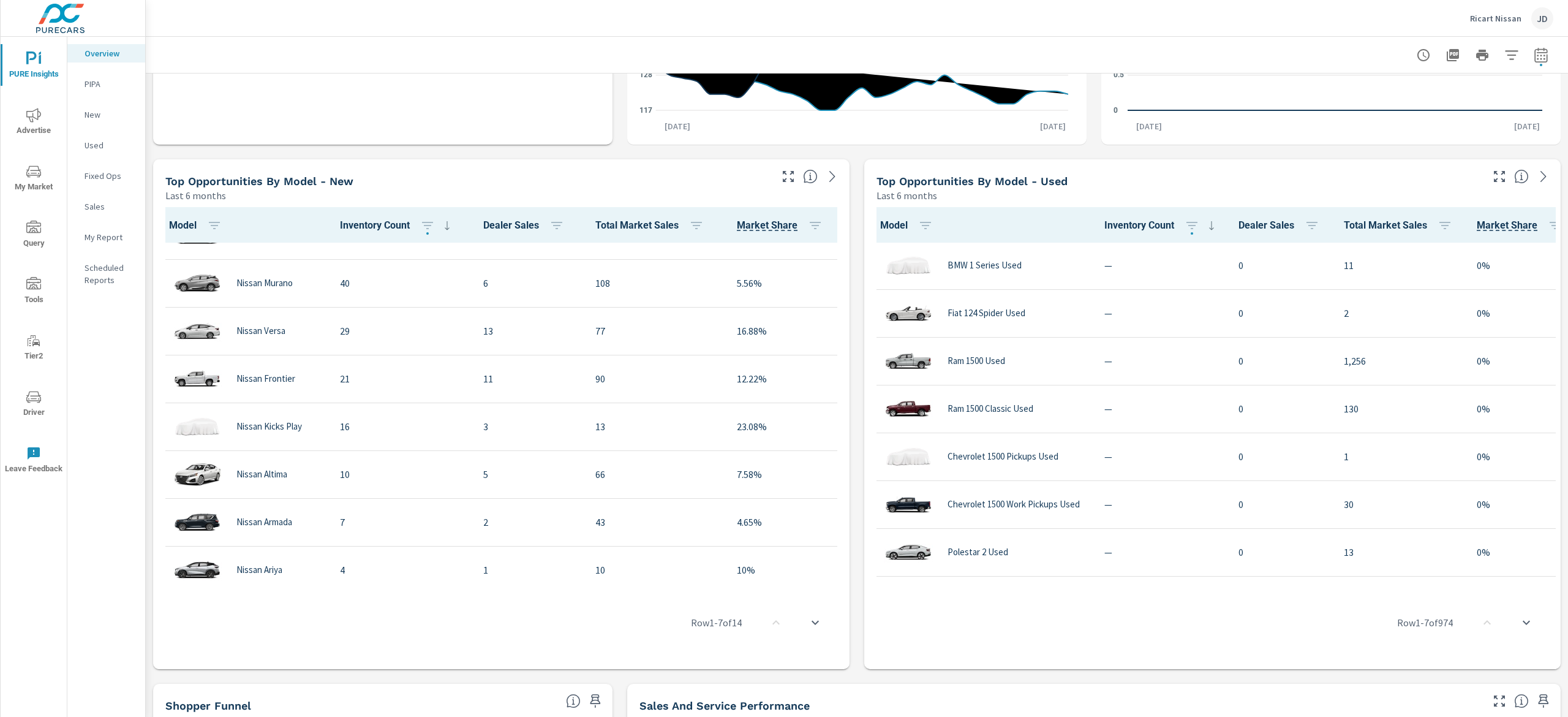
scroll to position [185, 0]
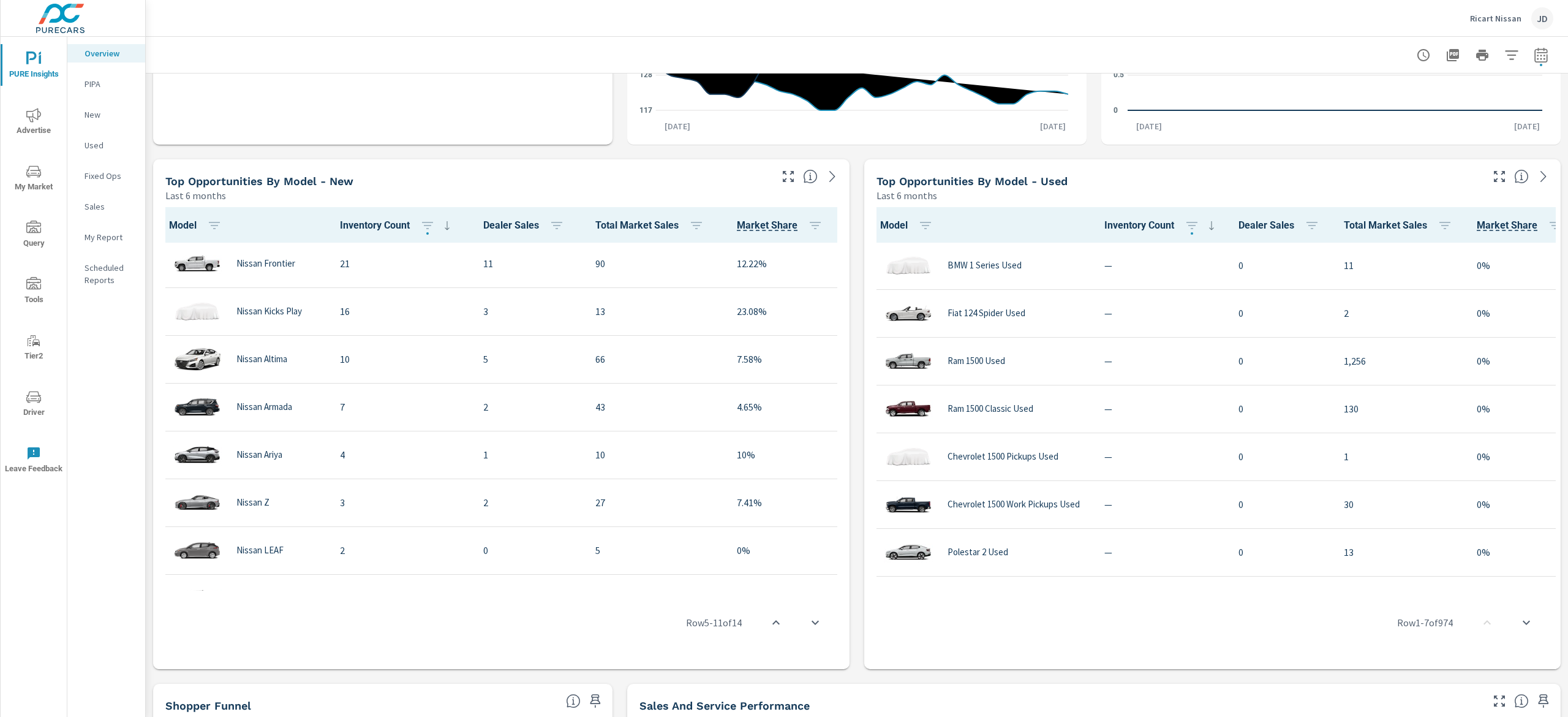
scroll to position [296, 0]
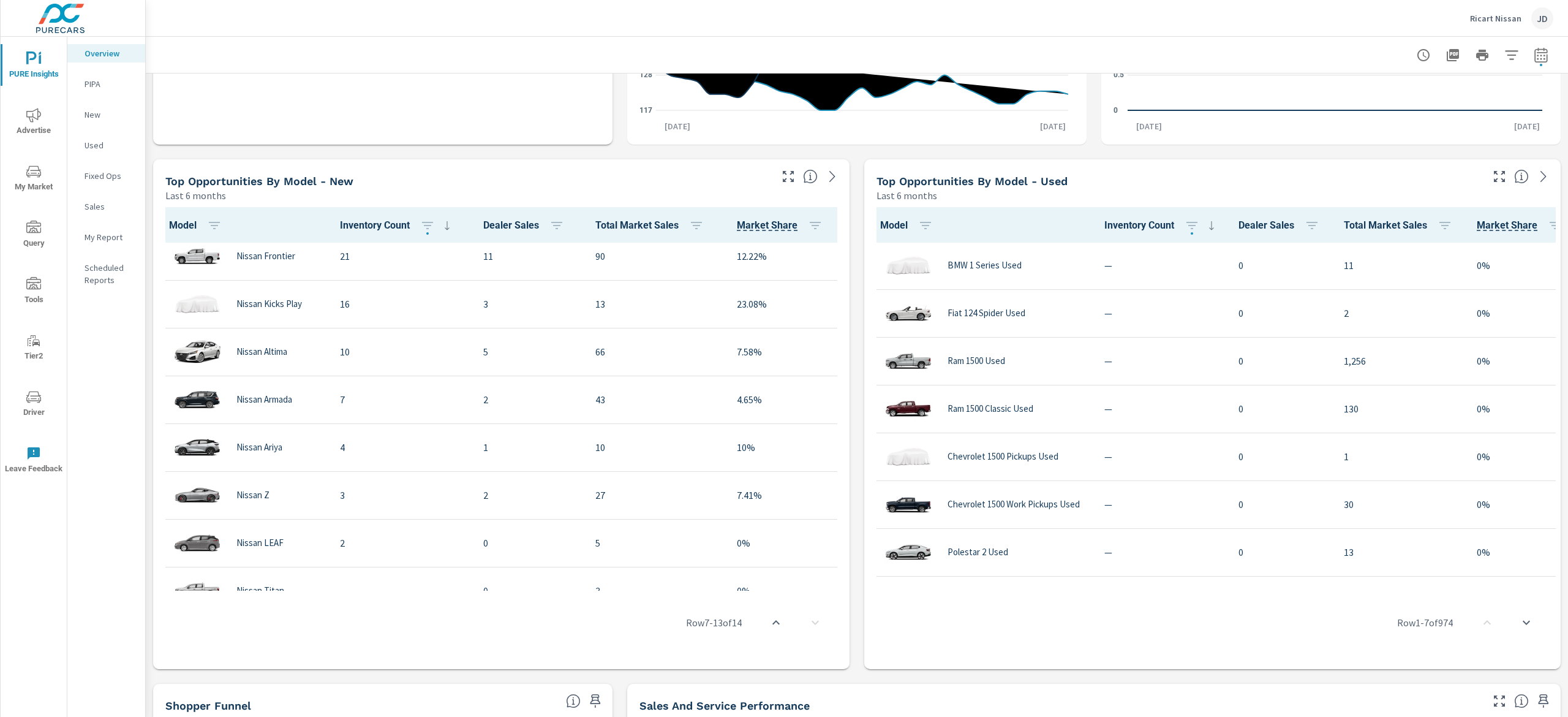
scroll to position [322, 0]
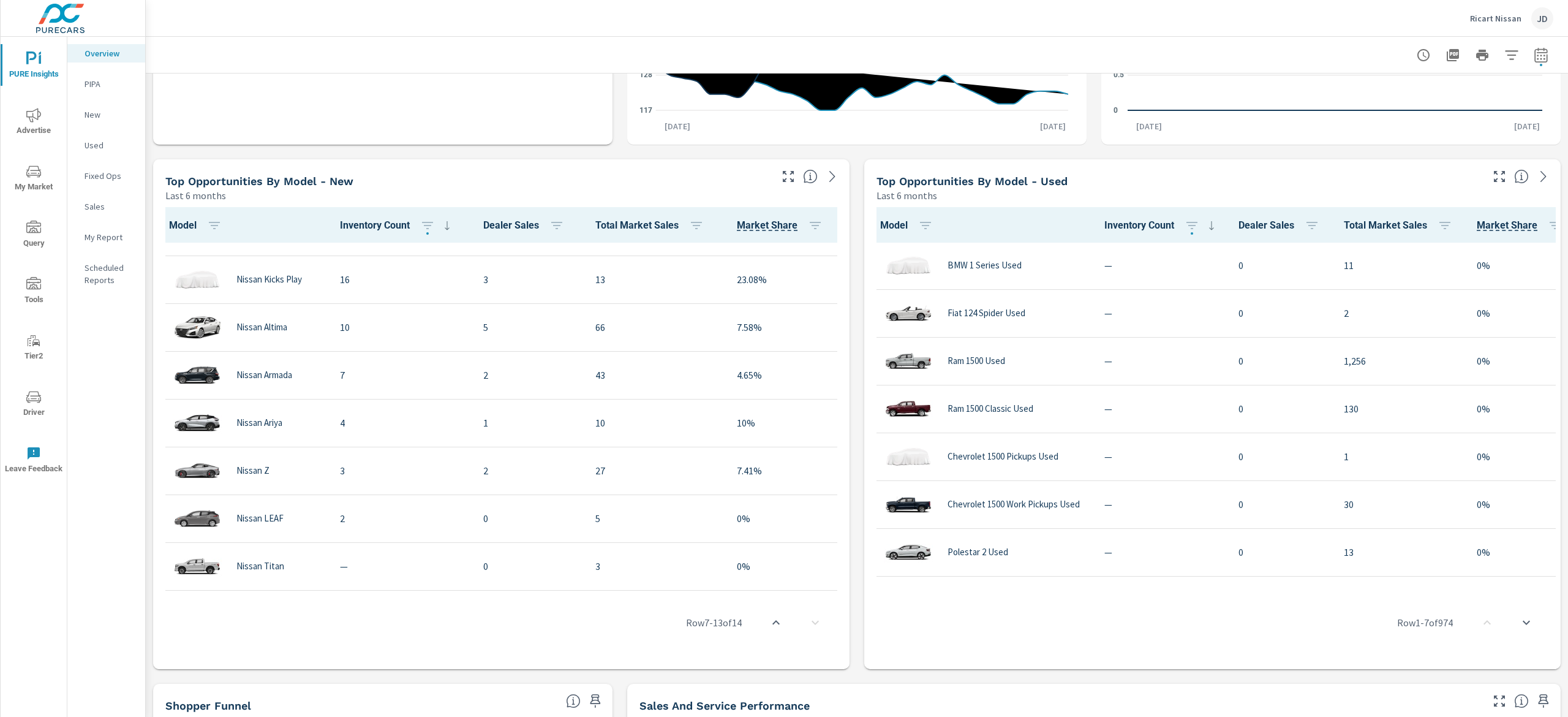
scroll to position [108, 0]
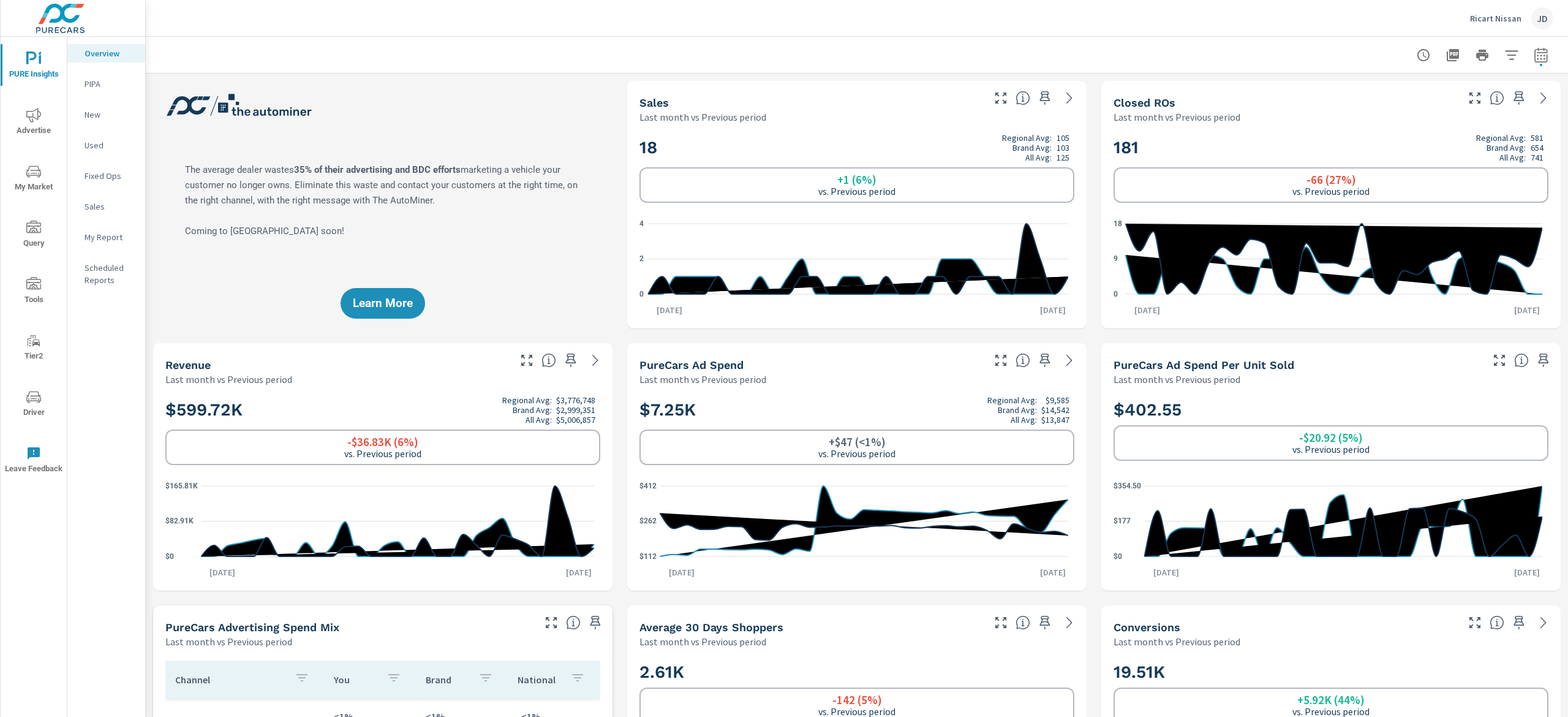
click at [96, 112] on p "New" at bounding box center [110, 114] width 51 height 12
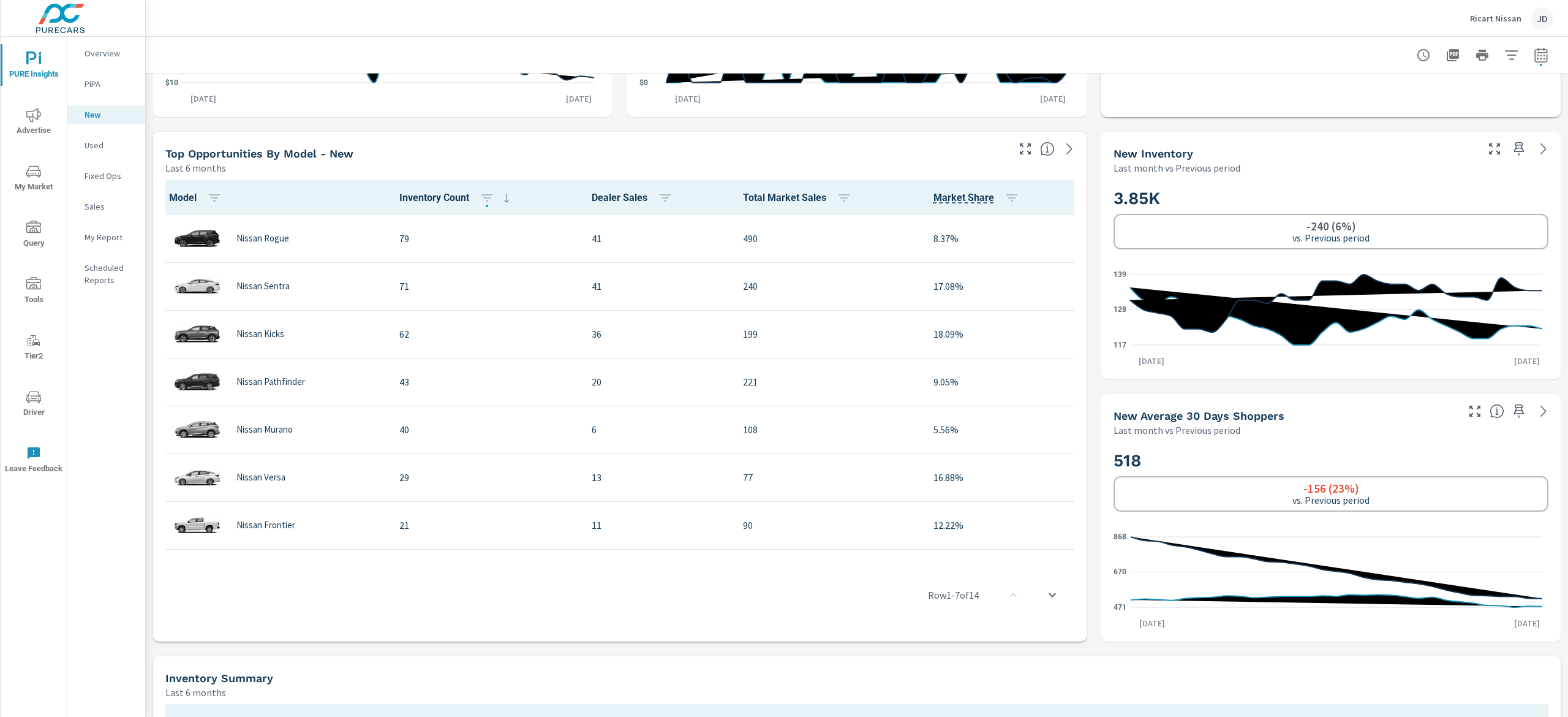
scroll to position [368, 0]
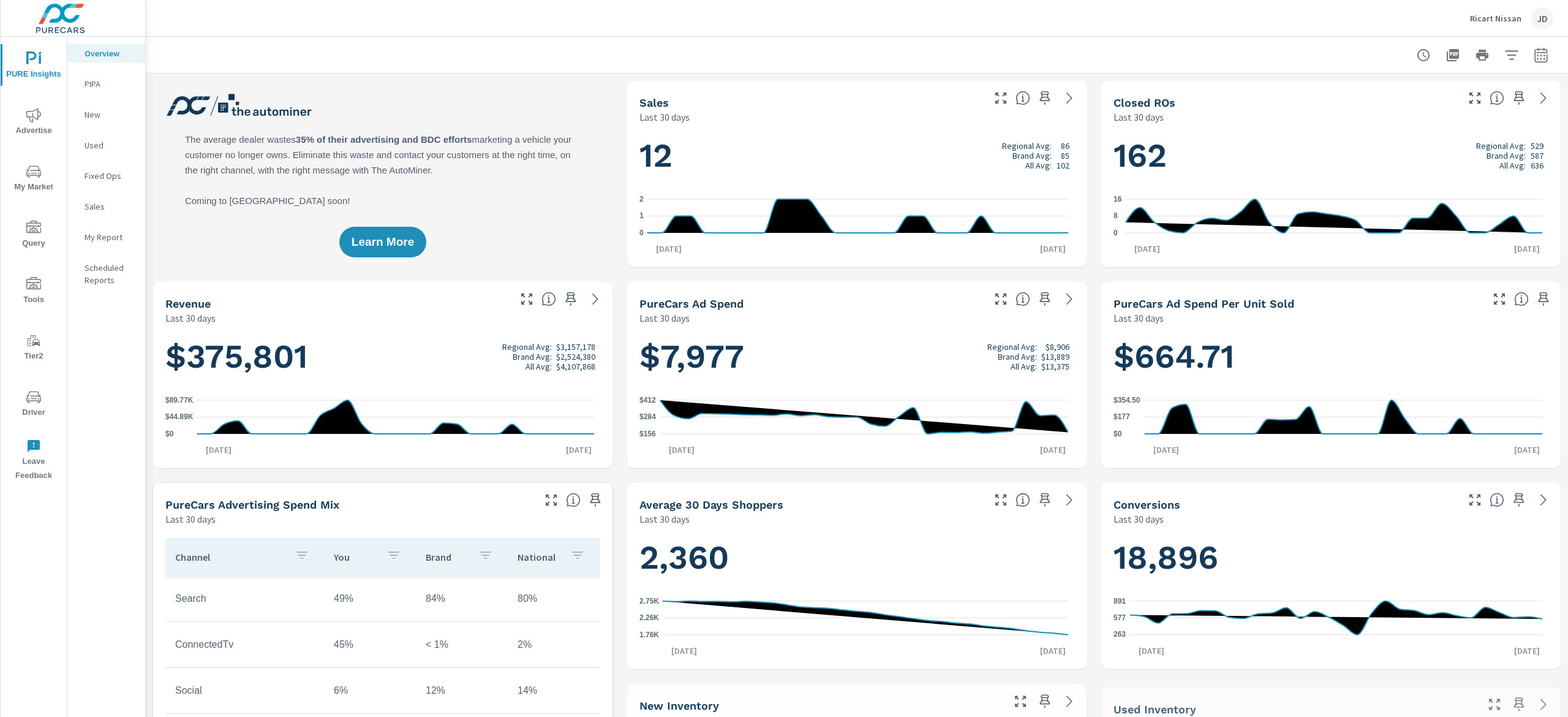
scroll to position [1, 0]
click at [37, 172] on icon "nav menu" at bounding box center [33, 171] width 15 height 15
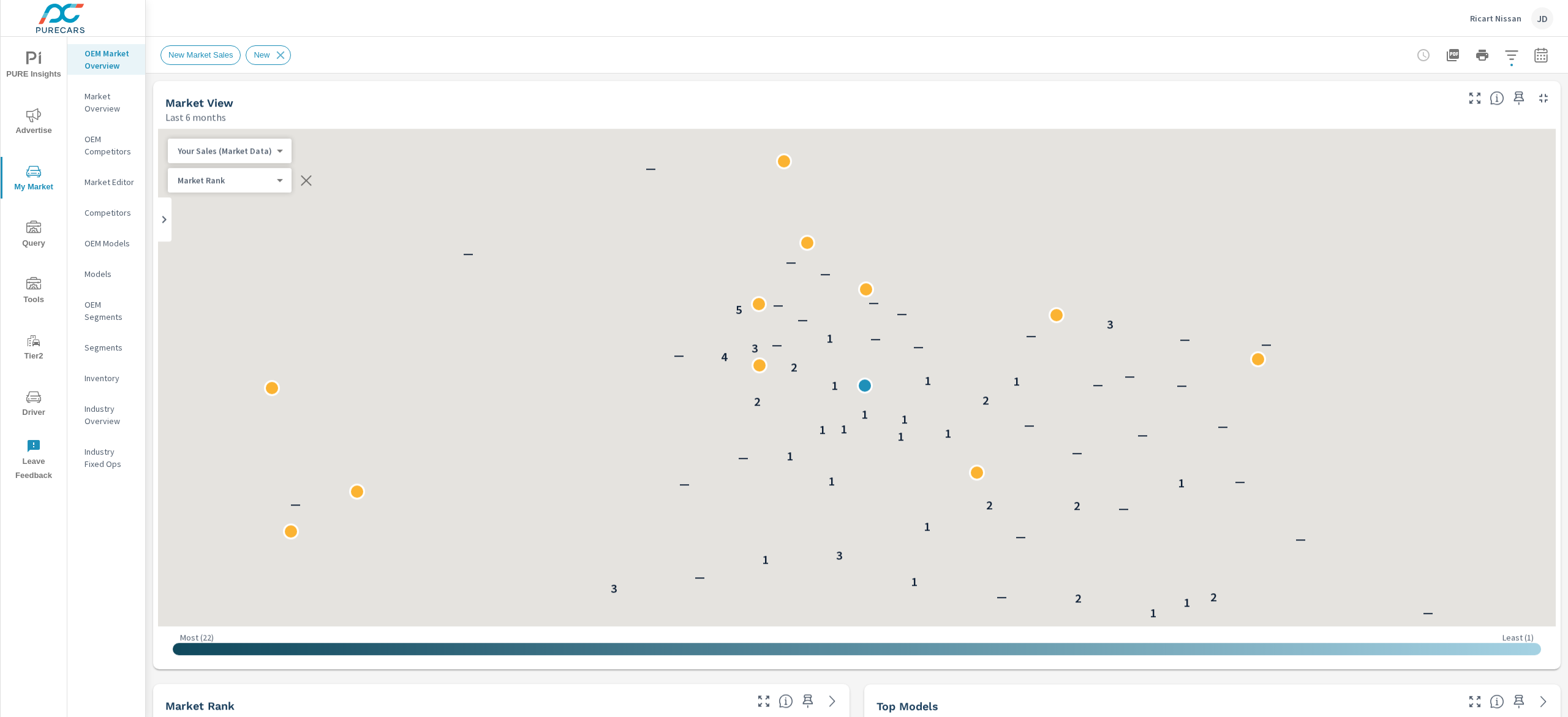
scroll to position [1, 0]
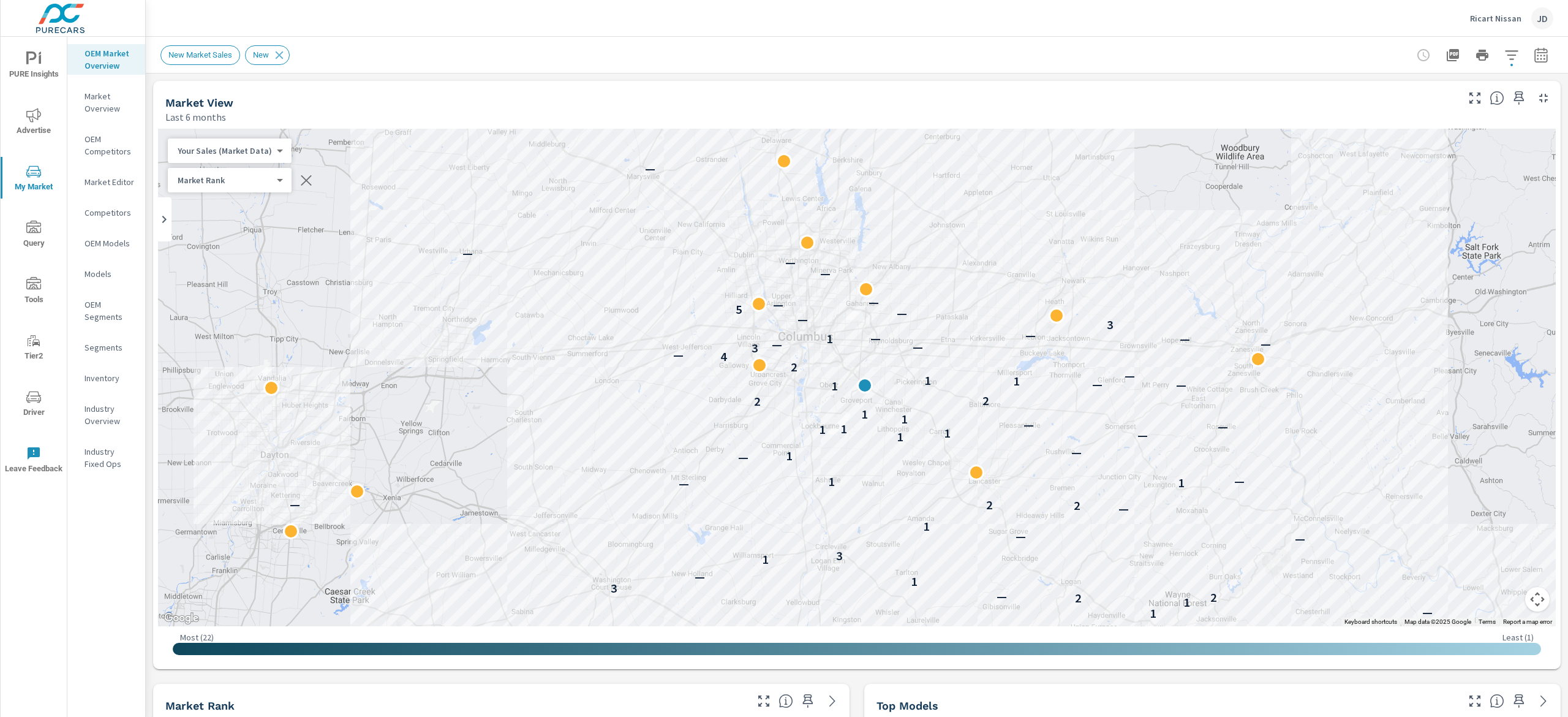
click at [1498, 41] on div "New Market Sales New" at bounding box center [857, 55] width 1393 height 36
click at [1504, 60] on icon "button" at bounding box center [1511, 55] width 15 height 15
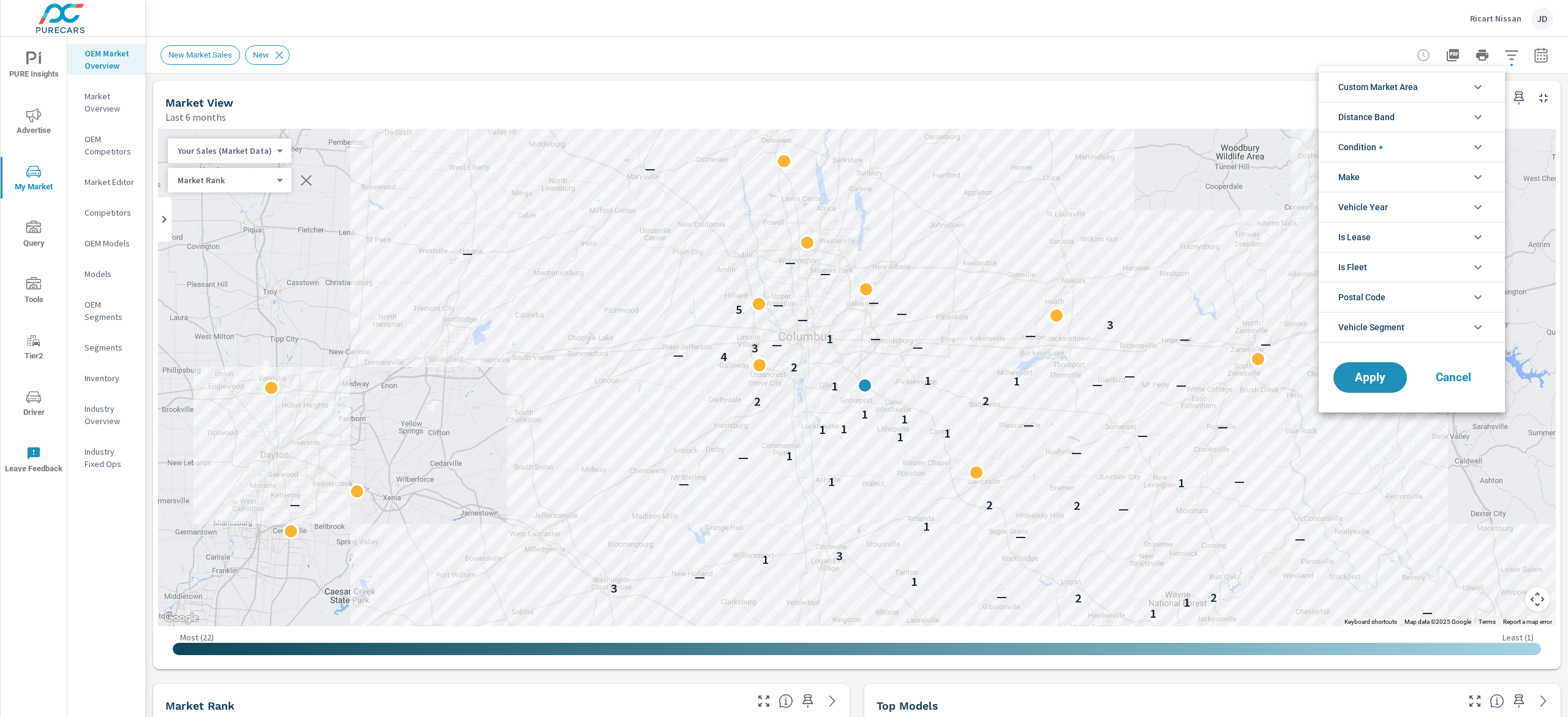
click at [1471, 90] on icon "filter options" at bounding box center [1478, 87] width 15 height 15
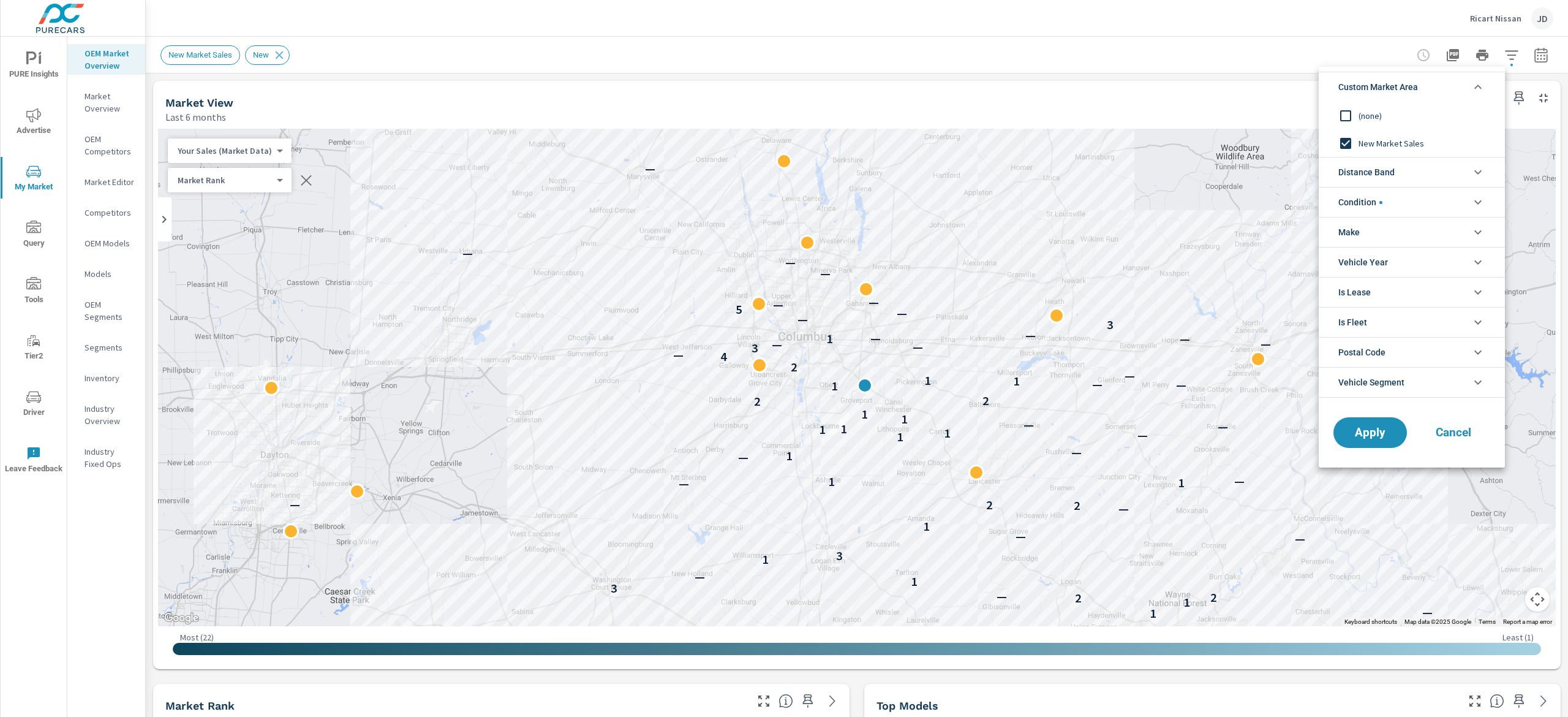
click at [1141, 90] on div at bounding box center [784, 358] width 1568 height 717
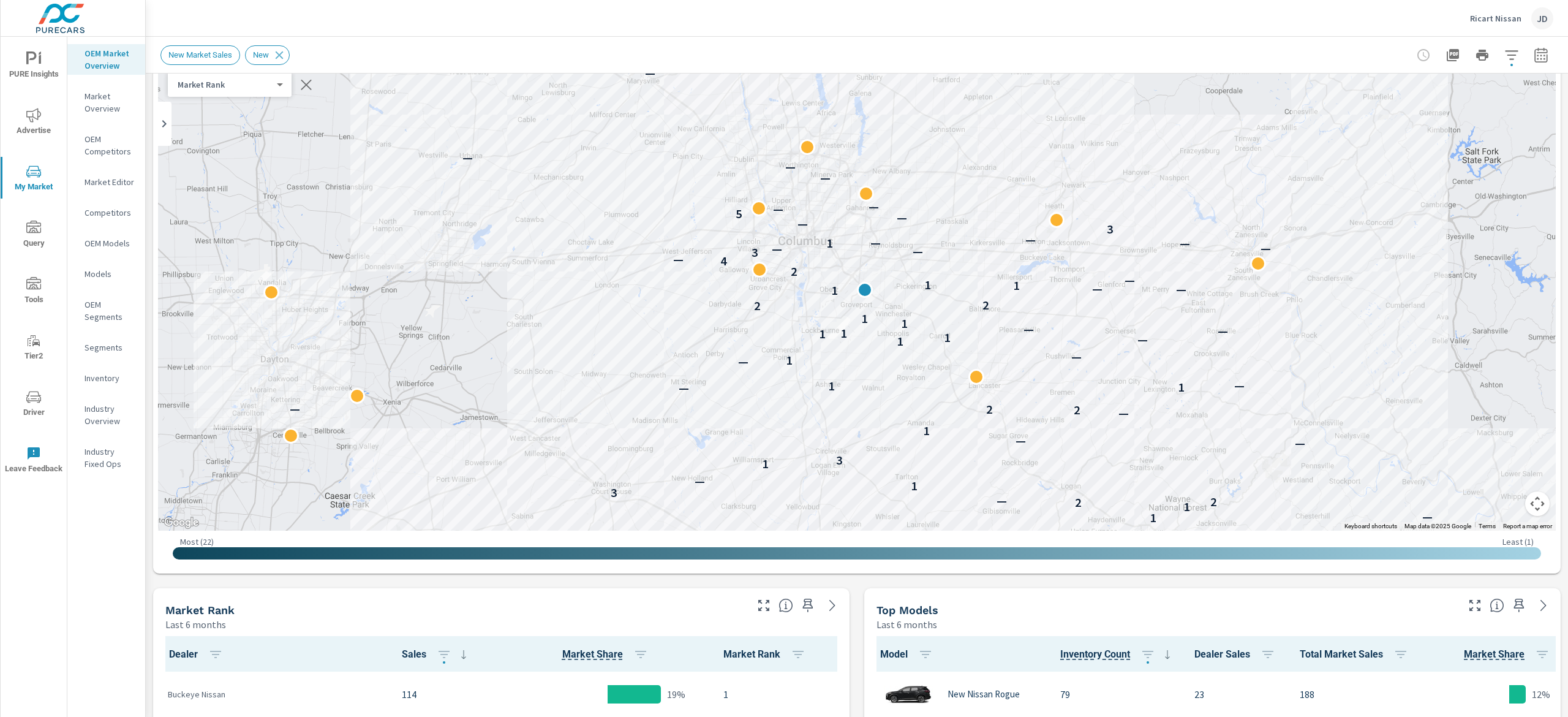
scroll to position [0, 0]
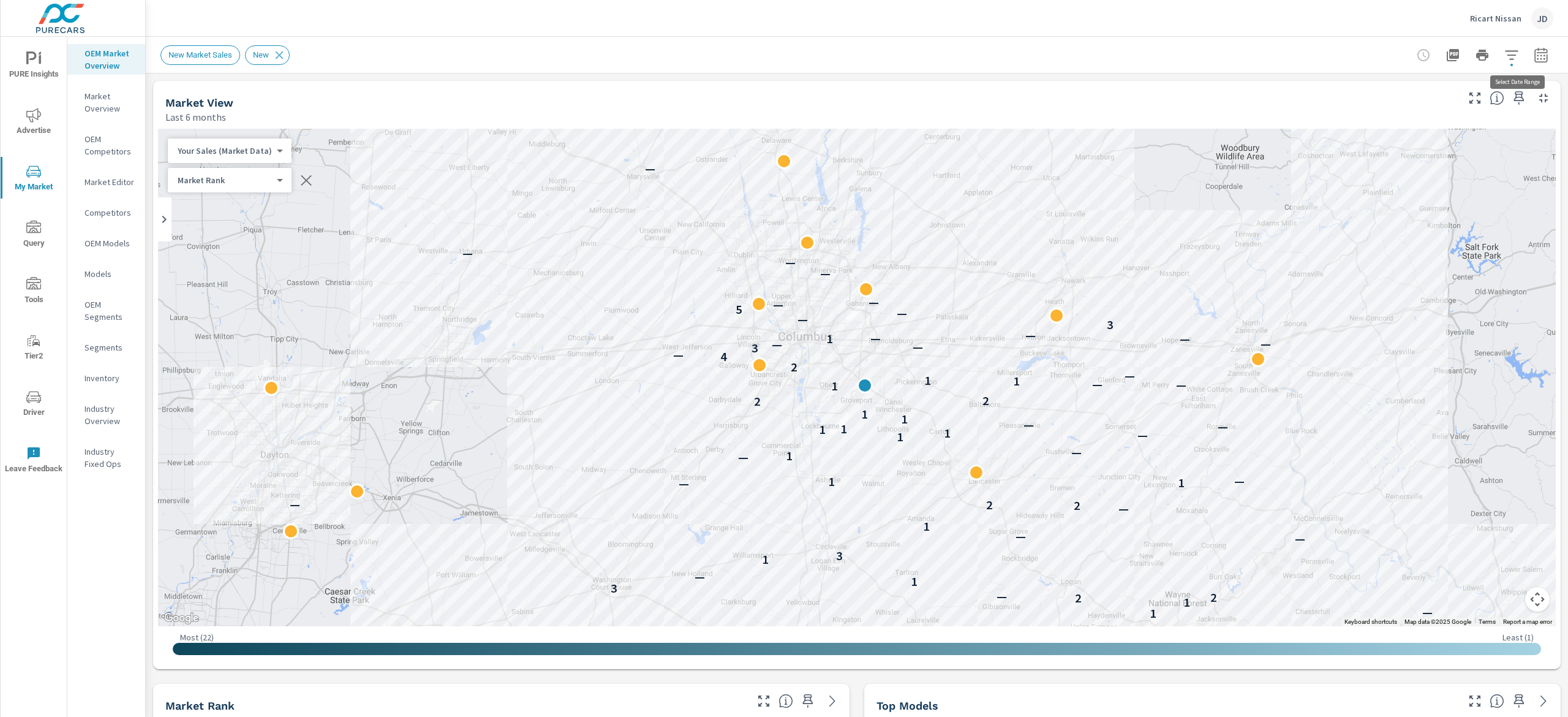
click at [1533, 58] on icon "button" at bounding box center [1540, 55] width 15 height 15
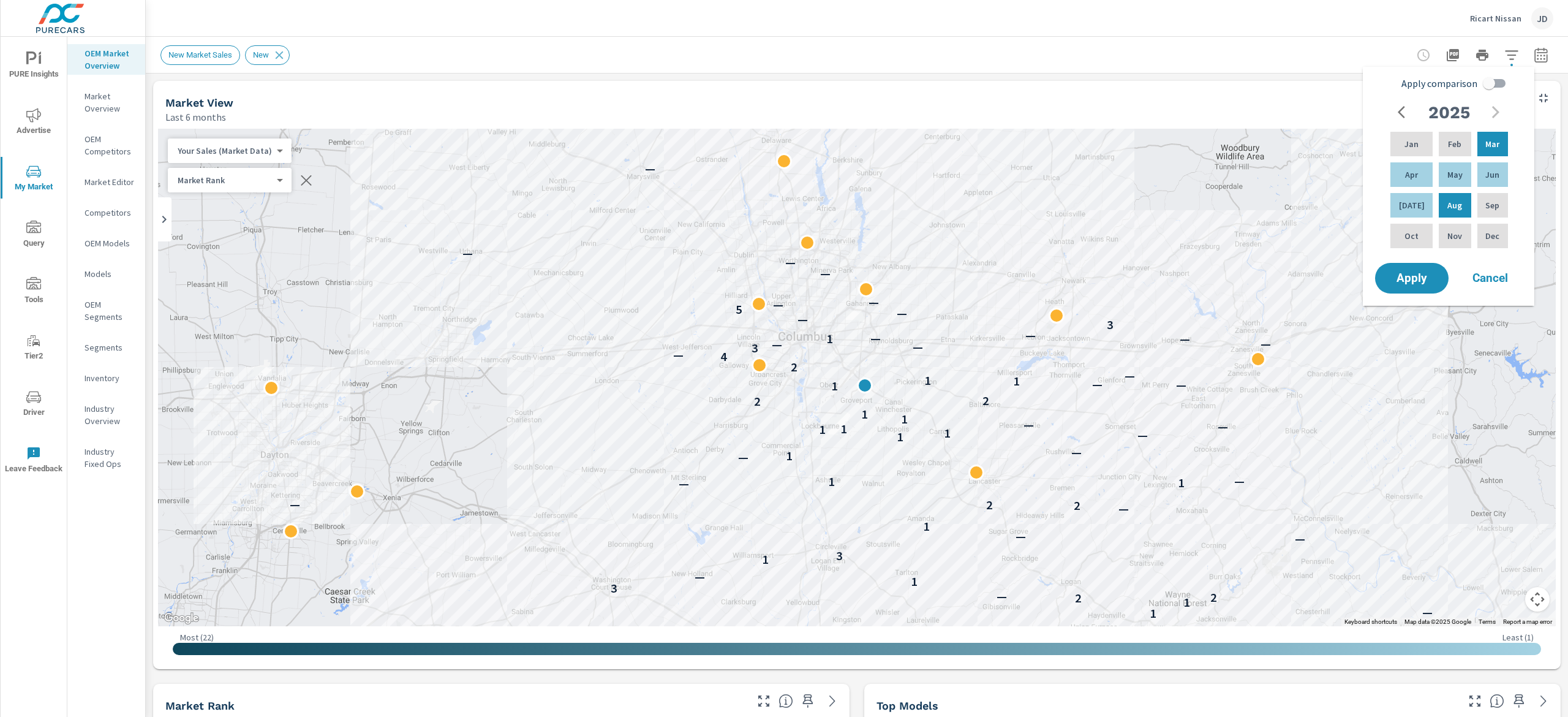
click at [1492, 77] on input "Apply comparison" at bounding box center [1489, 82] width 70 height 23
checkbox input "true"
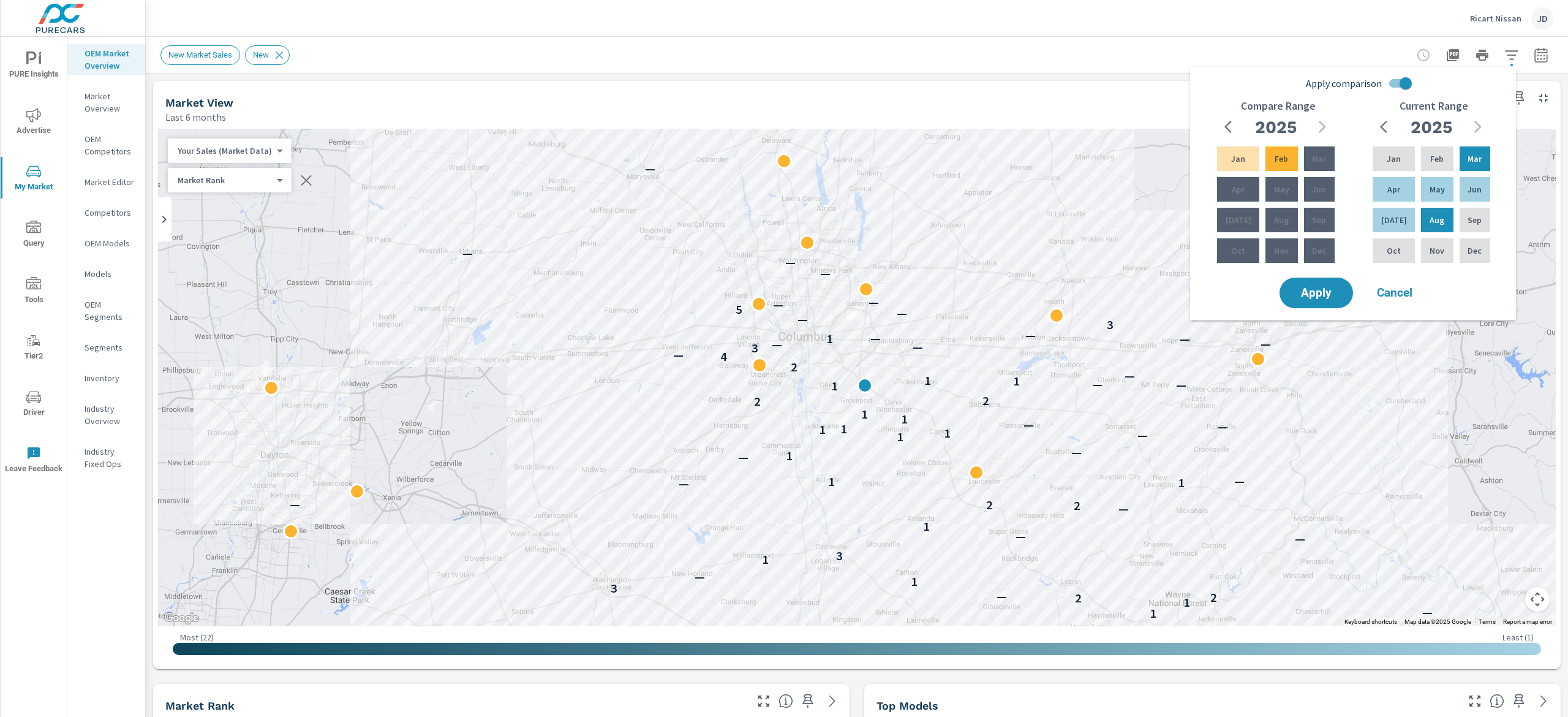
click at [1308, 291] on span "Apply" at bounding box center [1316, 293] width 49 height 11
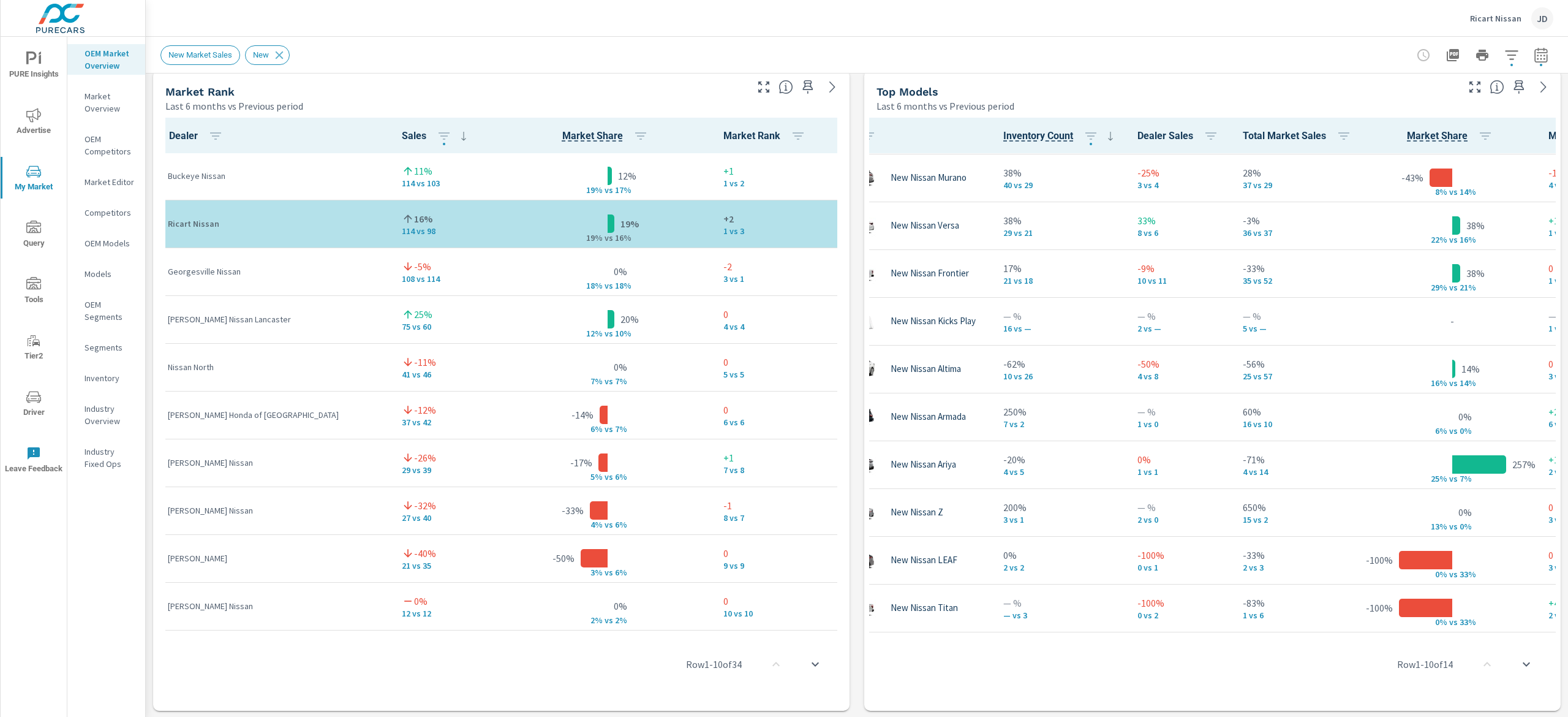
scroll to position [209, 57]
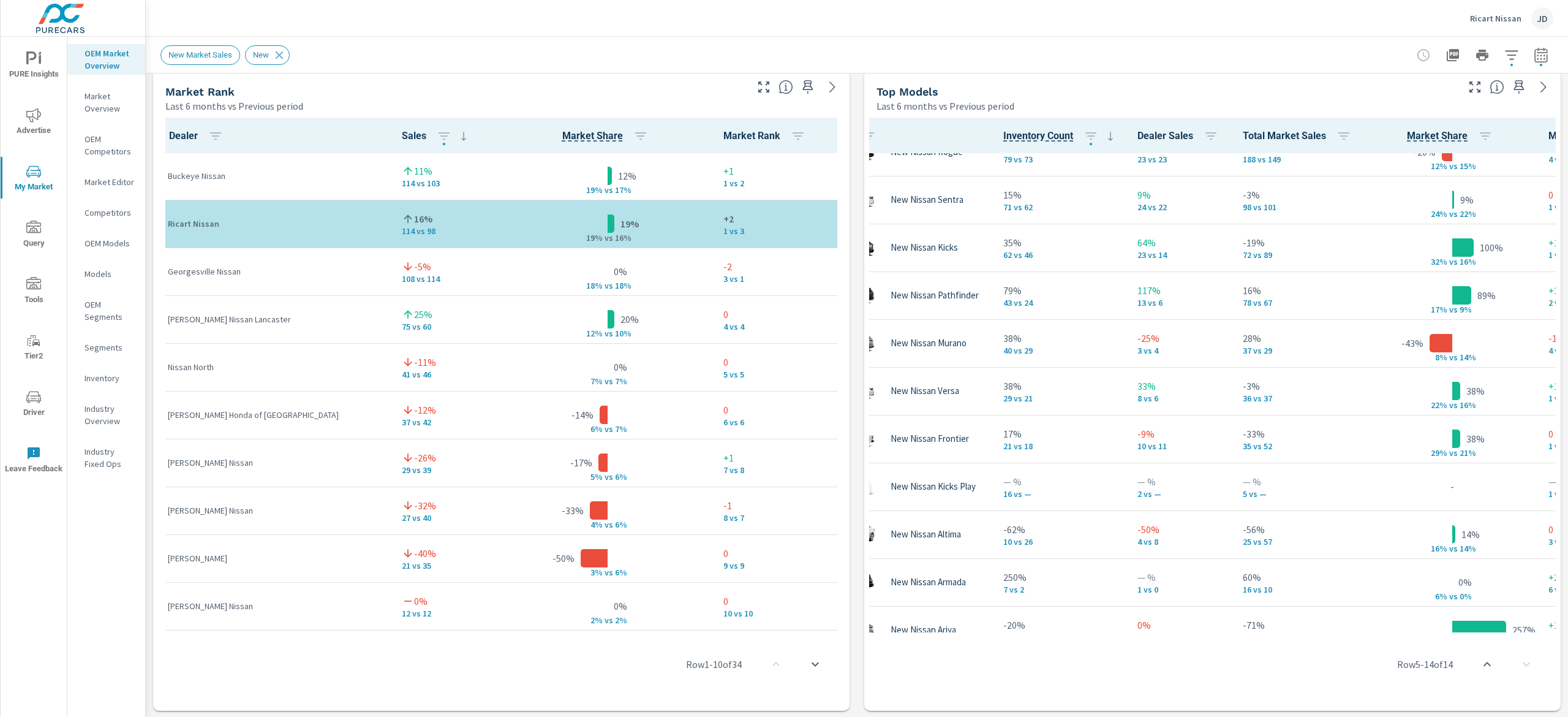
scroll to position [4, 57]
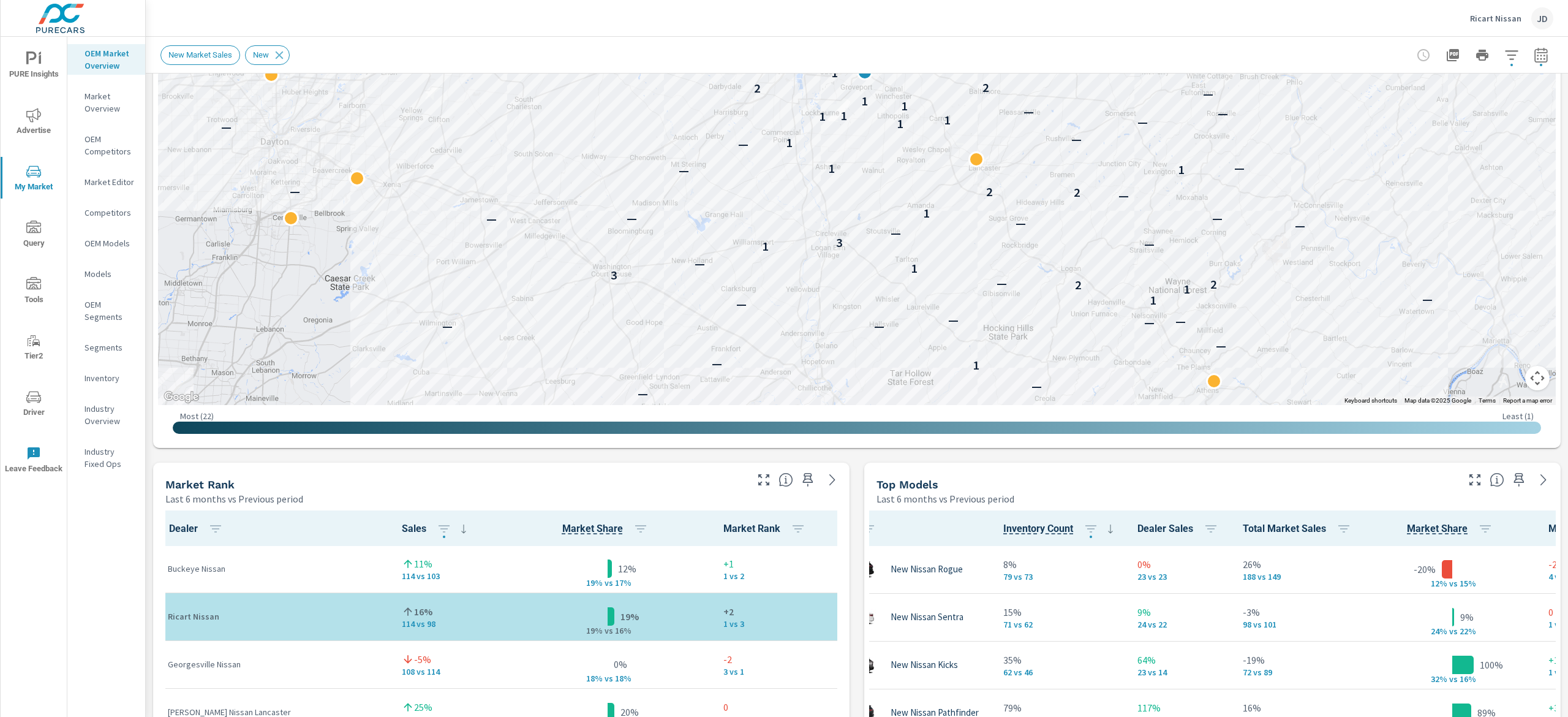
scroll to position [351, 0]
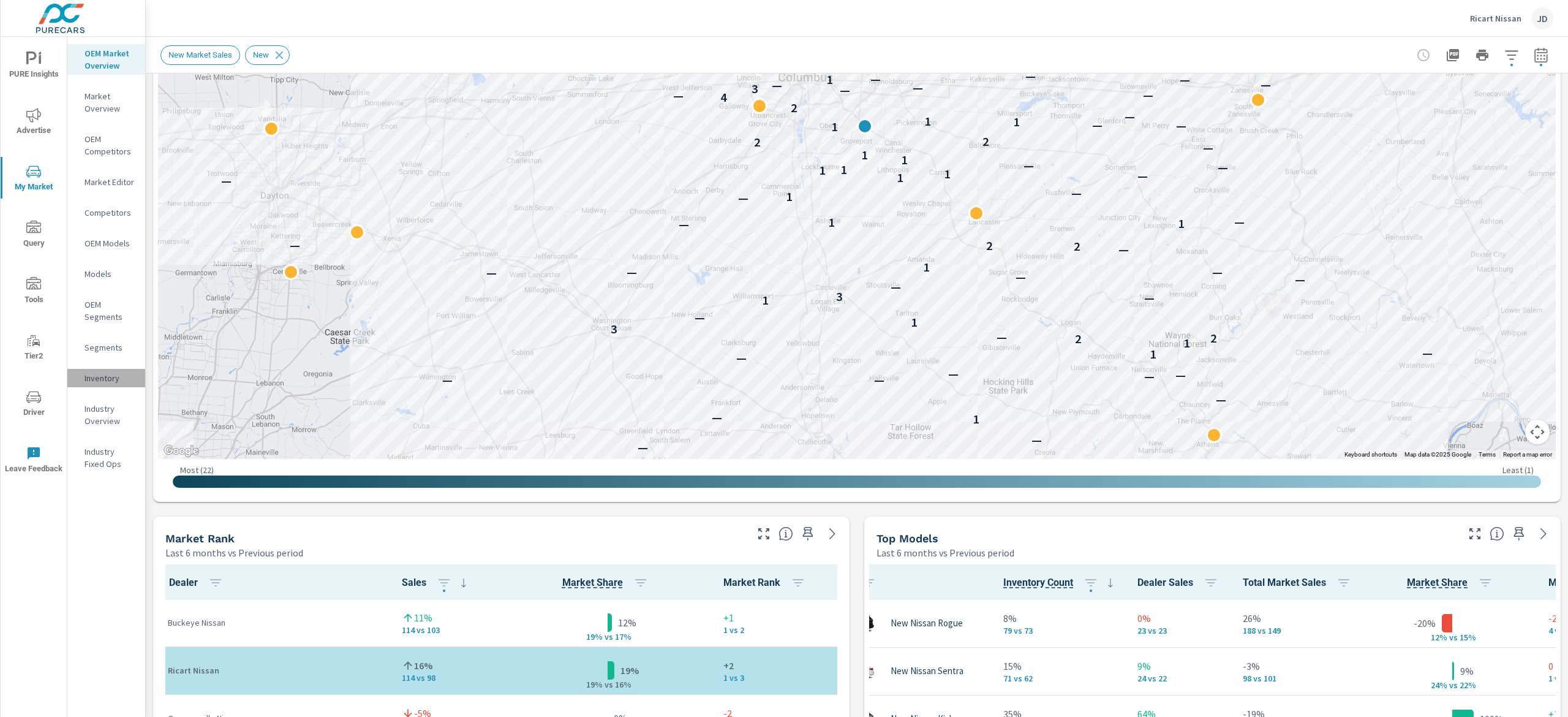
click at [93, 376] on p "Inventory" at bounding box center [110, 377] width 51 height 12
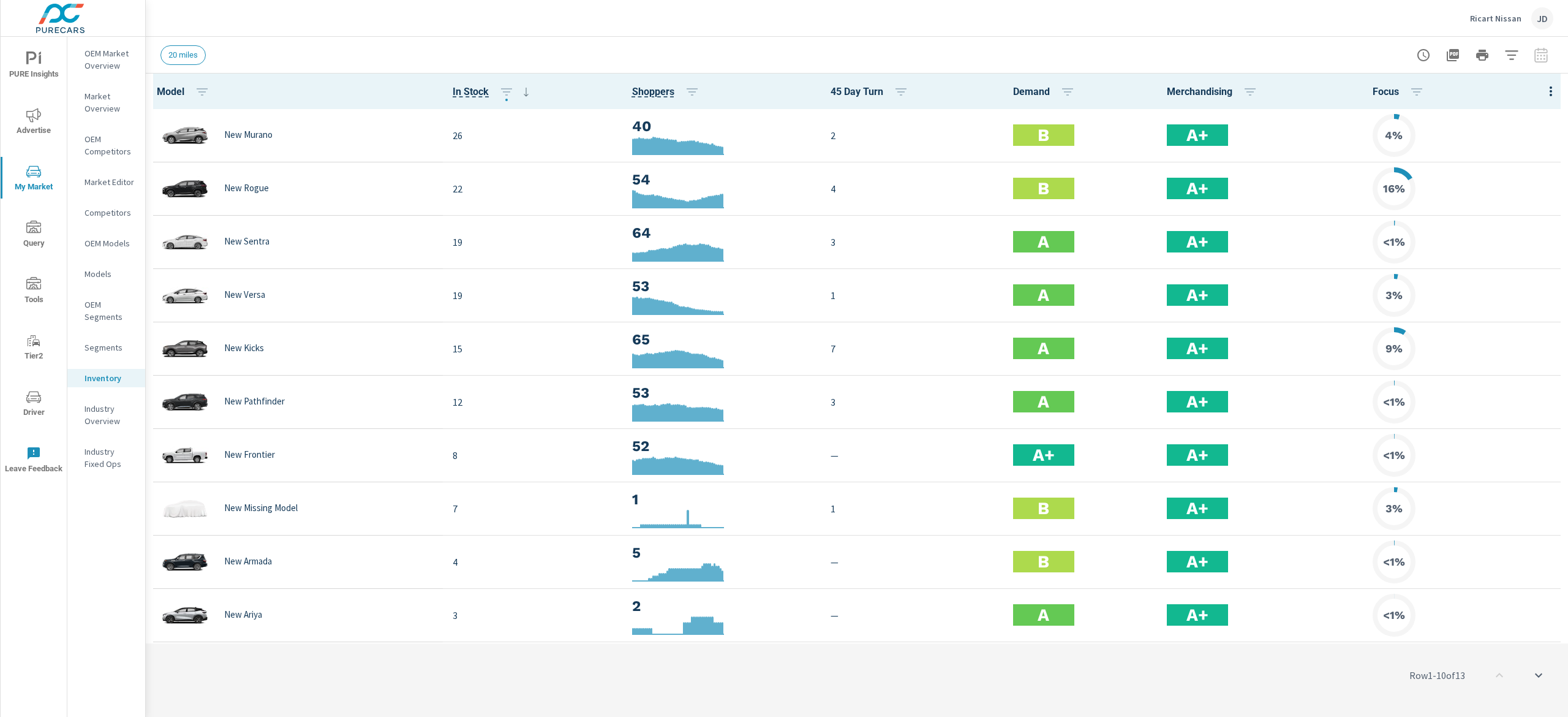
click at [109, 65] on p "OEM Market Overview" at bounding box center [110, 59] width 51 height 25
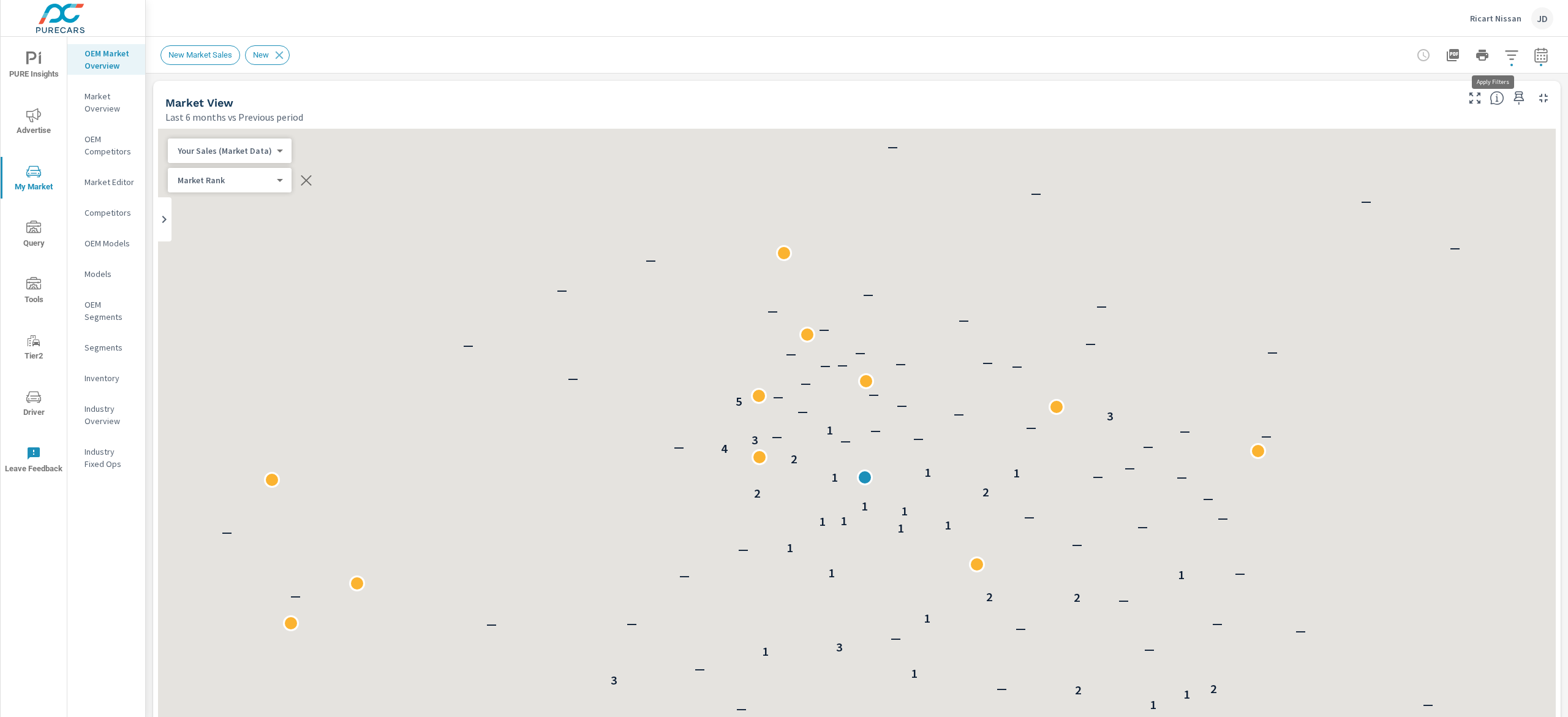
scroll to position [1, 0]
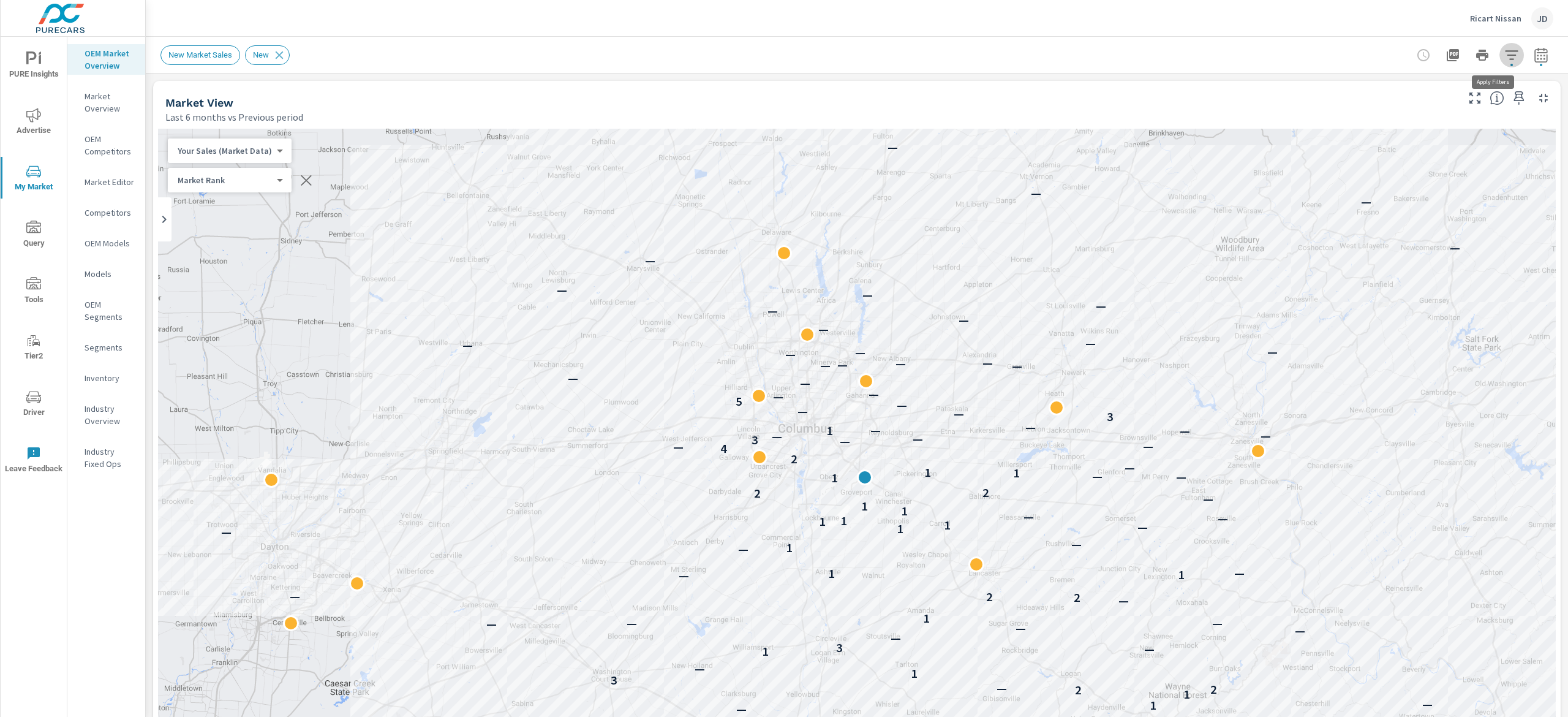
click at [1504, 55] on icon "button" at bounding box center [1511, 55] width 15 height 15
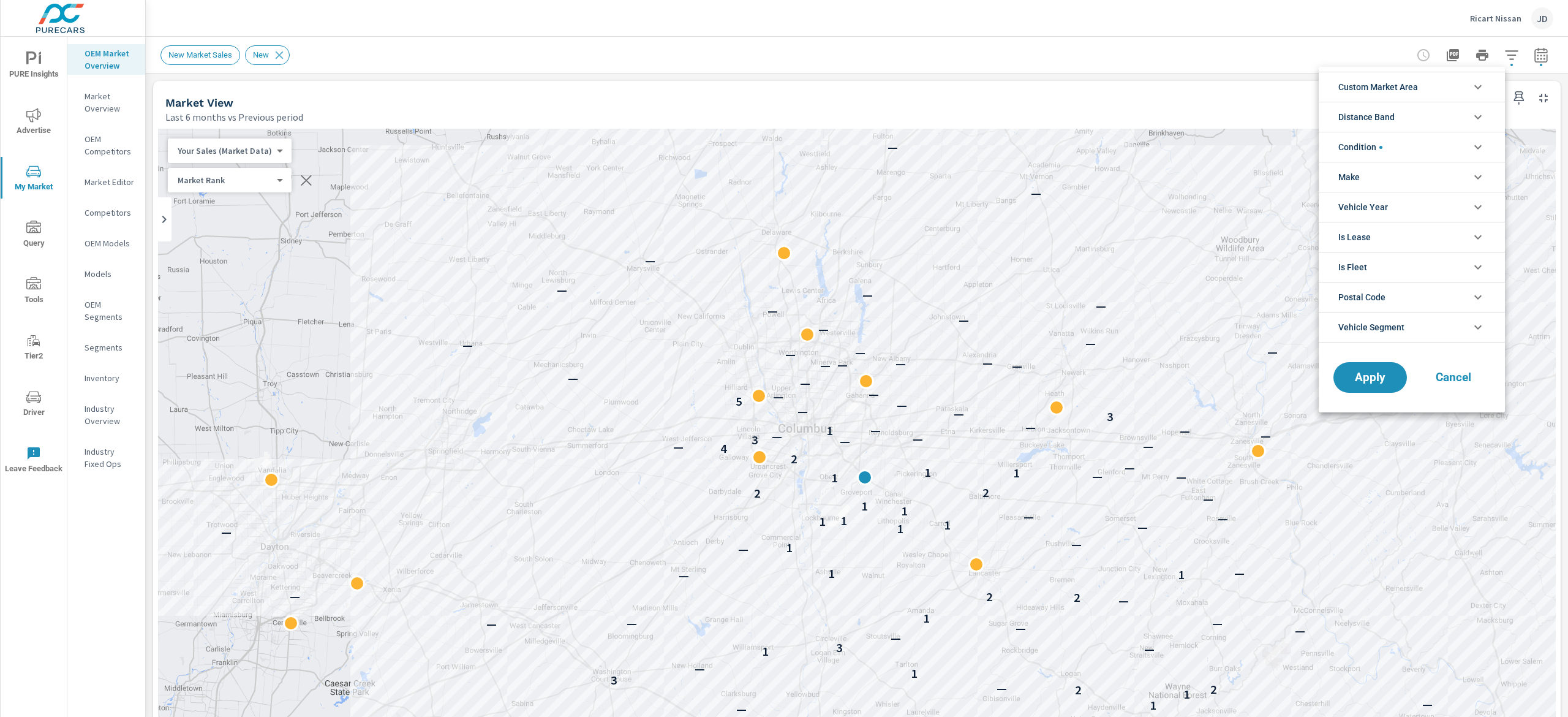
click at [1539, 53] on div at bounding box center [784, 358] width 1568 height 717
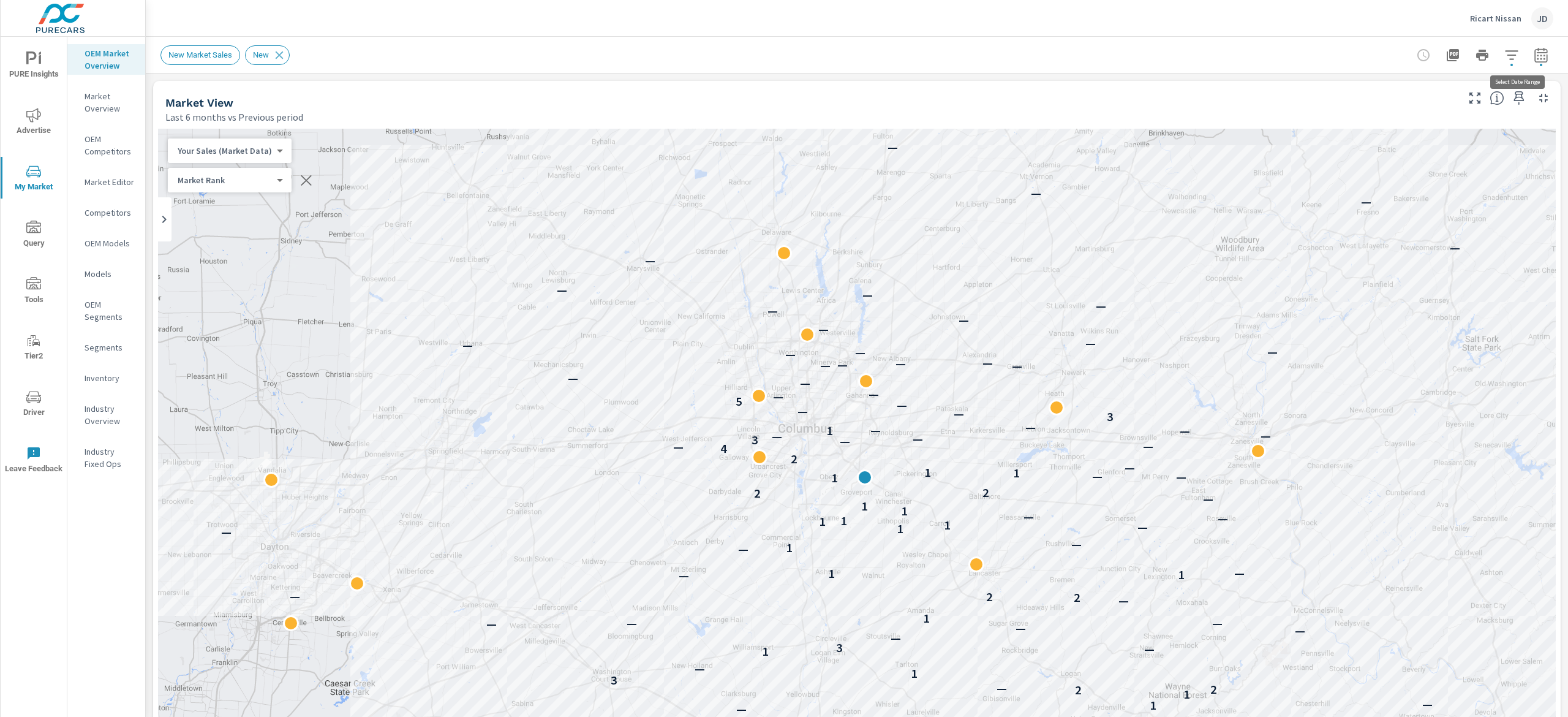
click at [1533, 56] on icon "button" at bounding box center [1540, 55] width 15 height 15
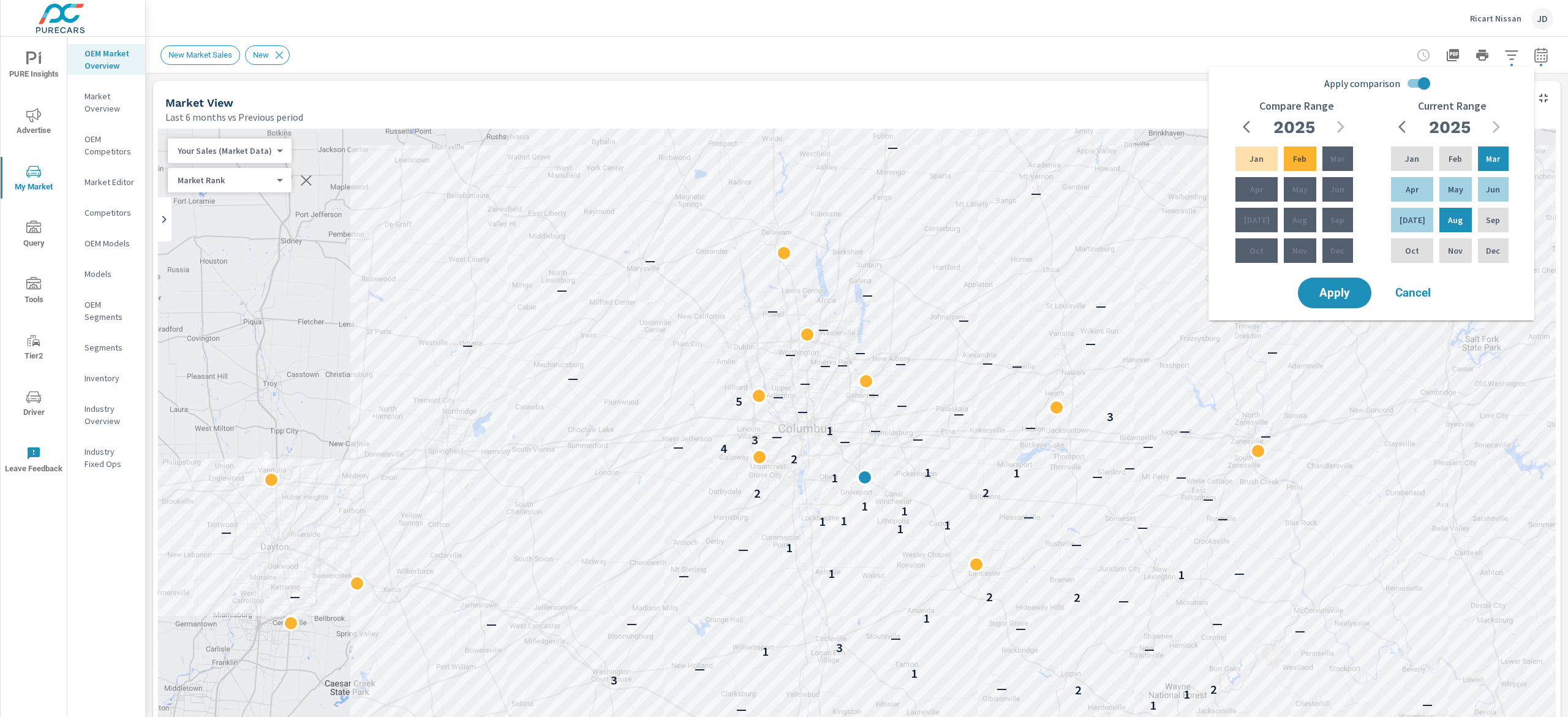
click at [1127, 46] on div "New Market Sales New" at bounding box center [771, 55] width 1221 height 20
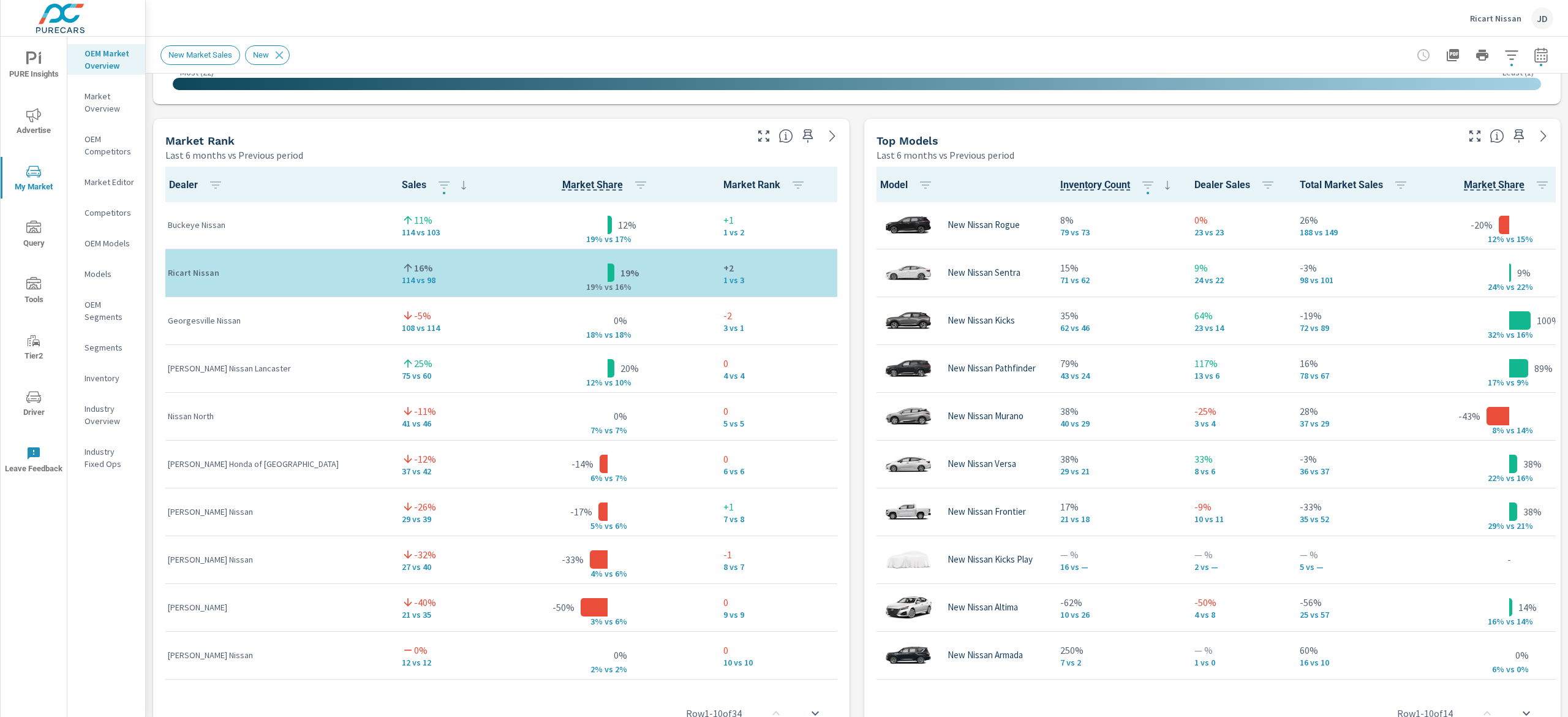
scroll to position [751, 0]
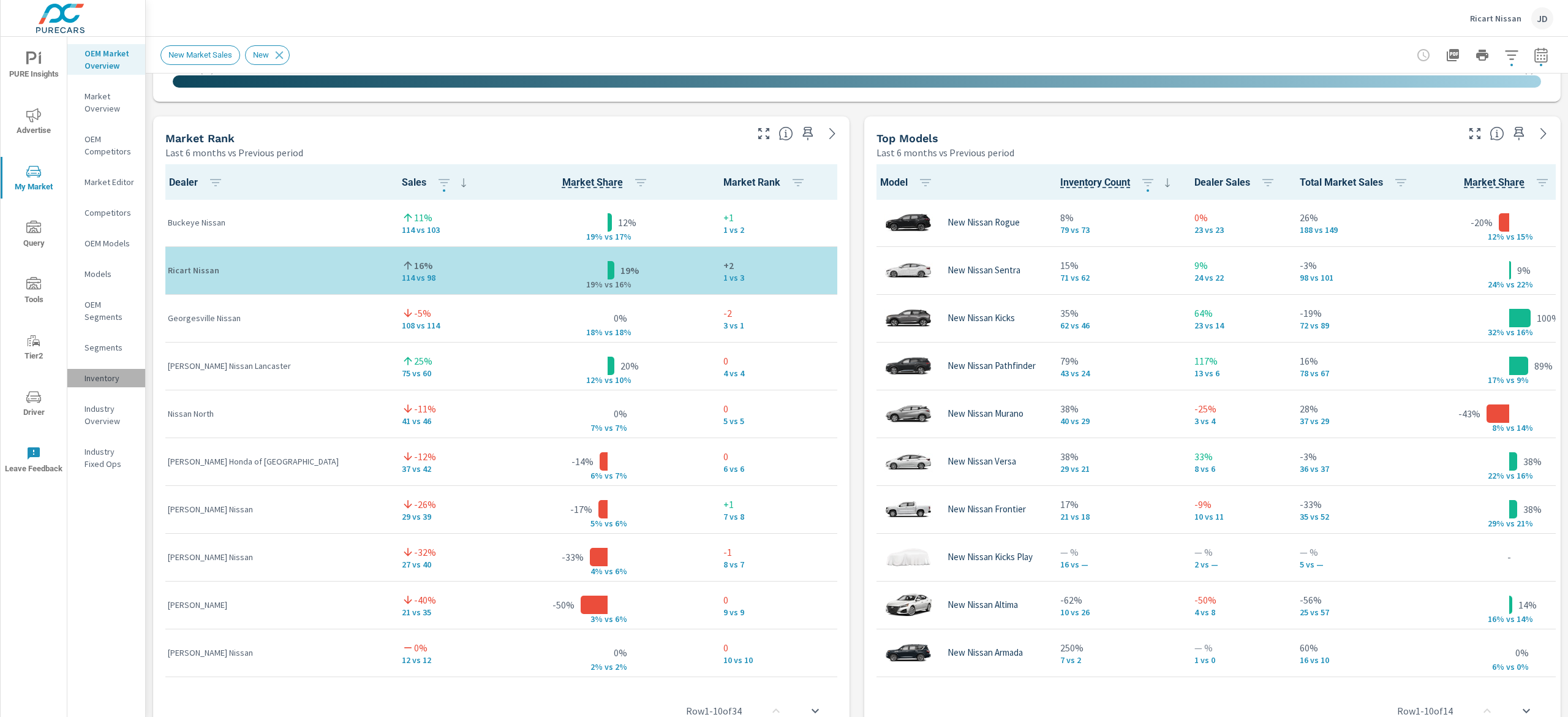
click at [86, 372] on p "Inventory" at bounding box center [110, 377] width 51 height 12
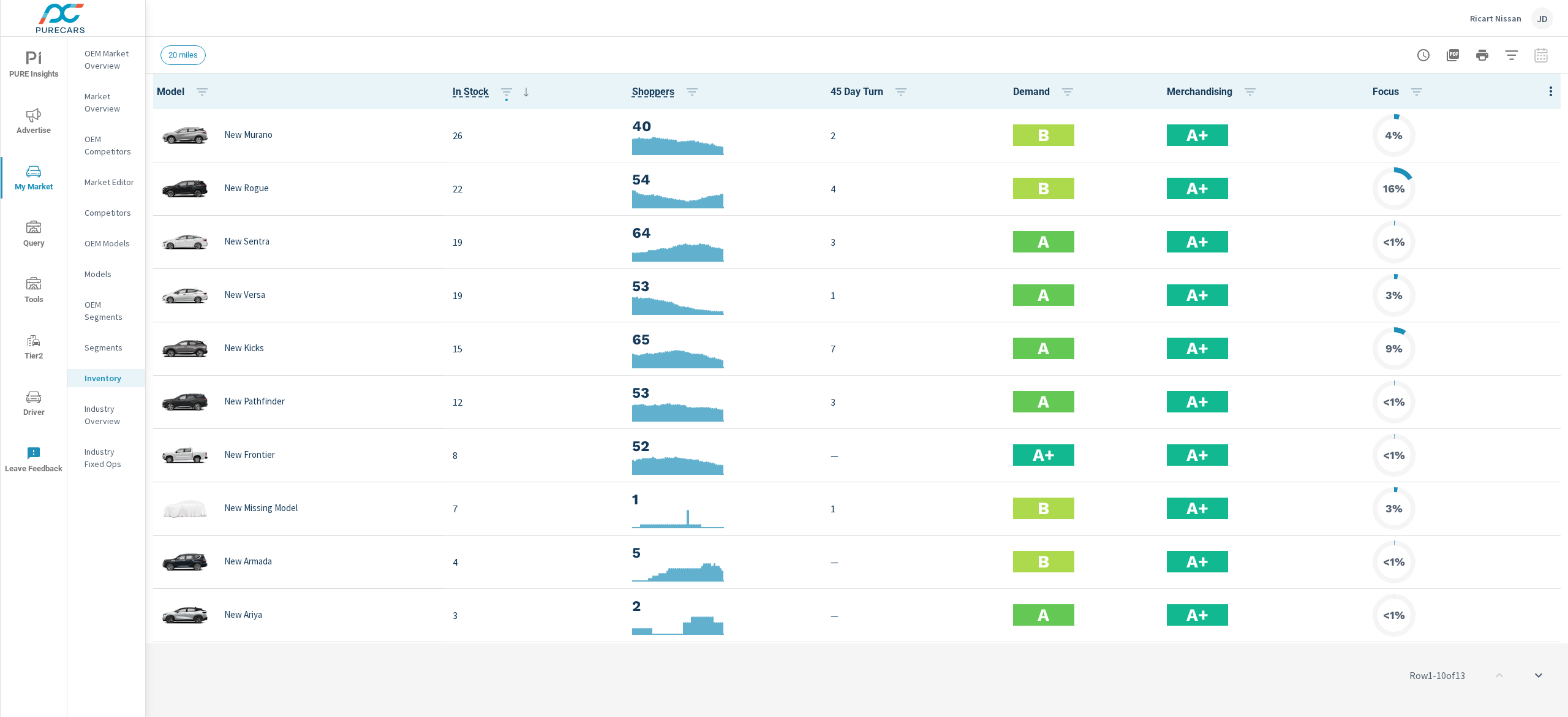
click at [97, 60] on p "OEM Market Overview" at bounding box center [110, 59] width 51 height 25
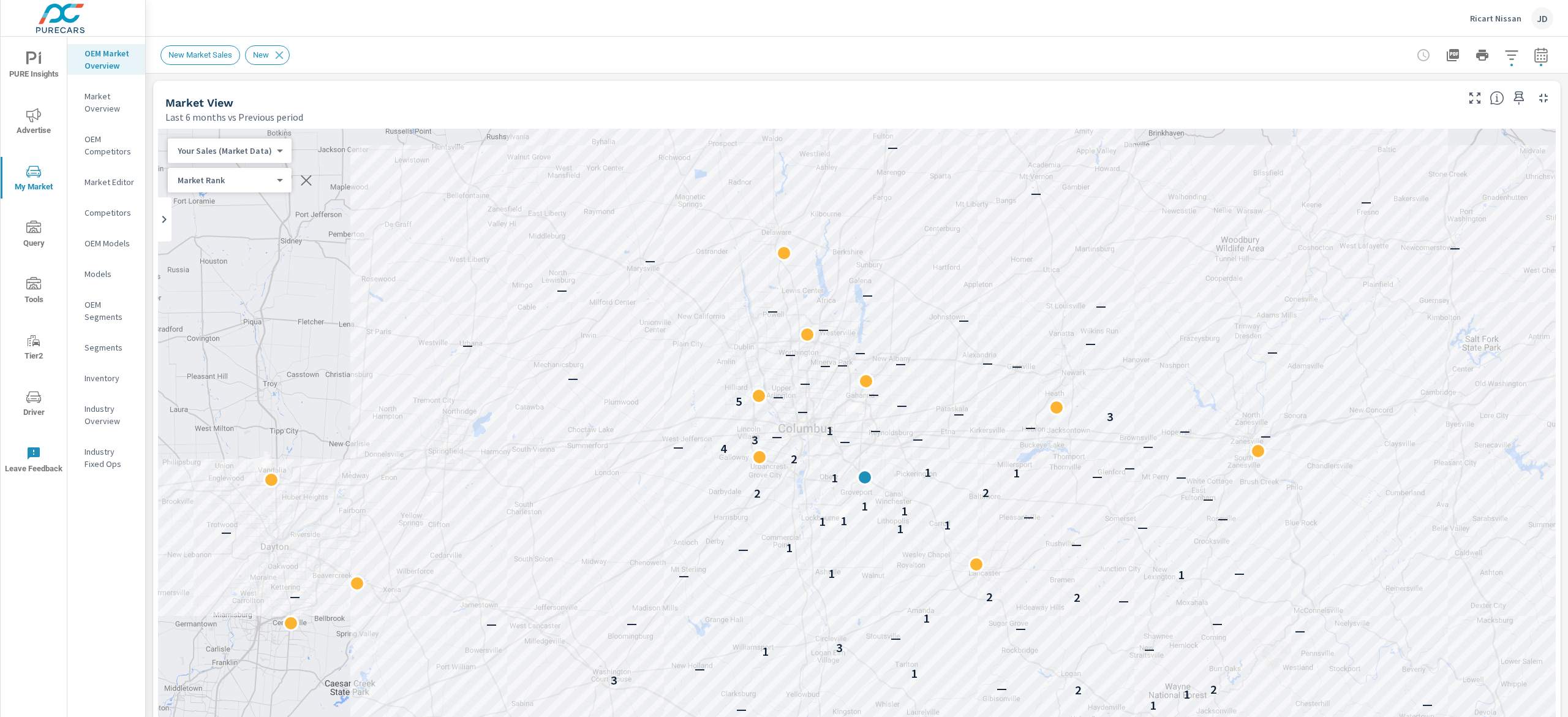
click at [1520, 71] on div "New Market Sales New" at bounding box center [857, 55] width 1393 height 36
click at [1533, 55] on icon "button" at bounding box center [1540, 55] width 15 height 15
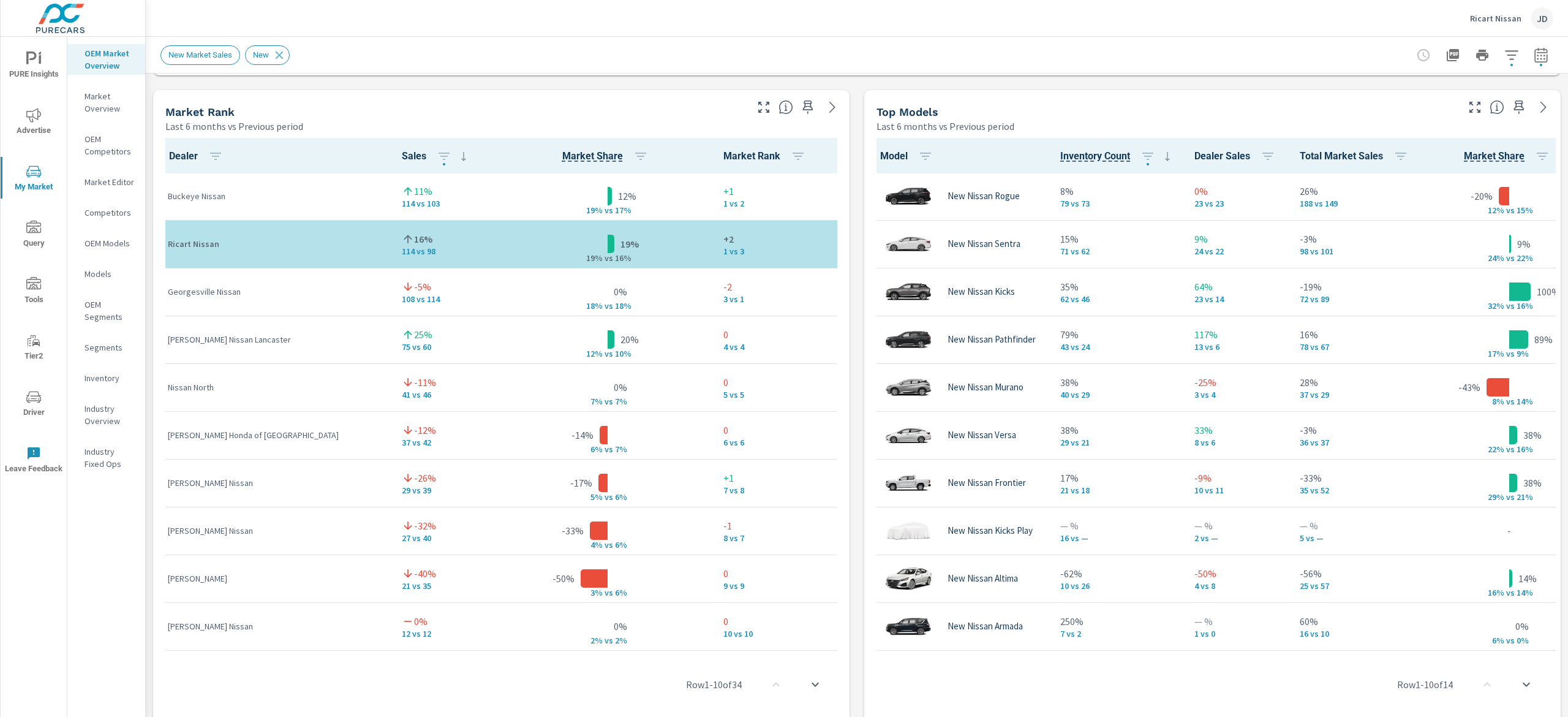
scroll to position [747, 0]
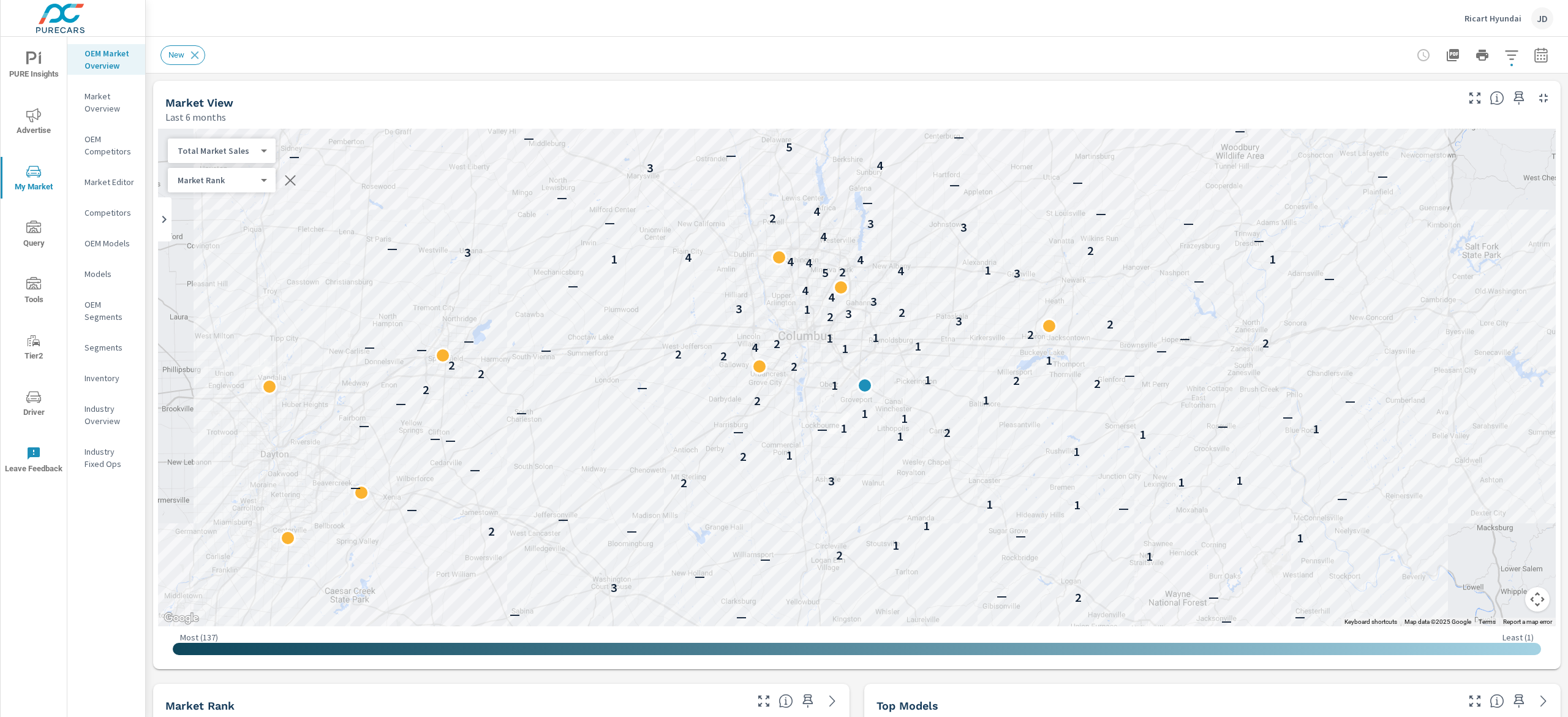
scroll to position [239, 0]
click at [1534, 50] on icon "button" at bounding box center [1540, 55] width 13 height 15
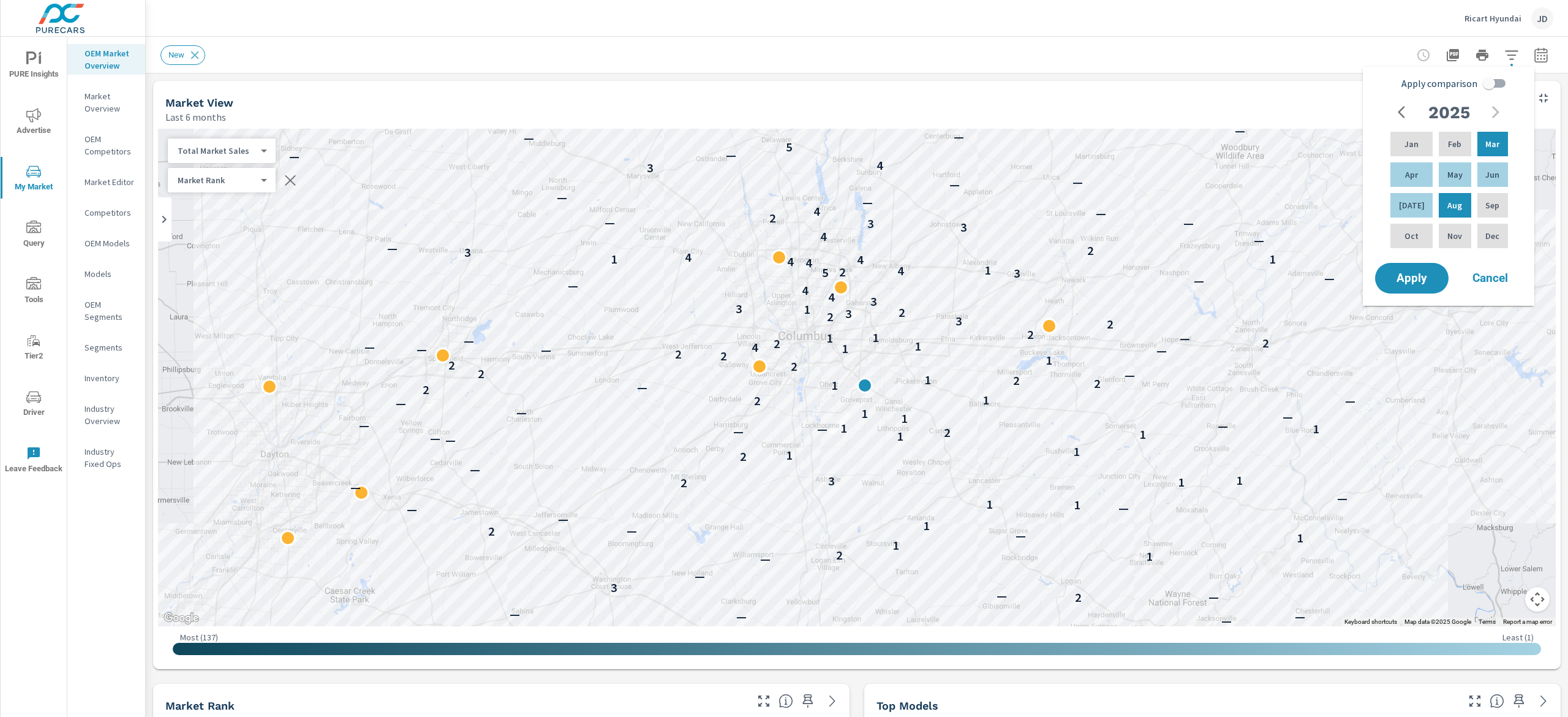
click at [1494, 77] on input "Apply comparison" at bounding box center [1489, 82] width 70 height 23
checkbox input "true"
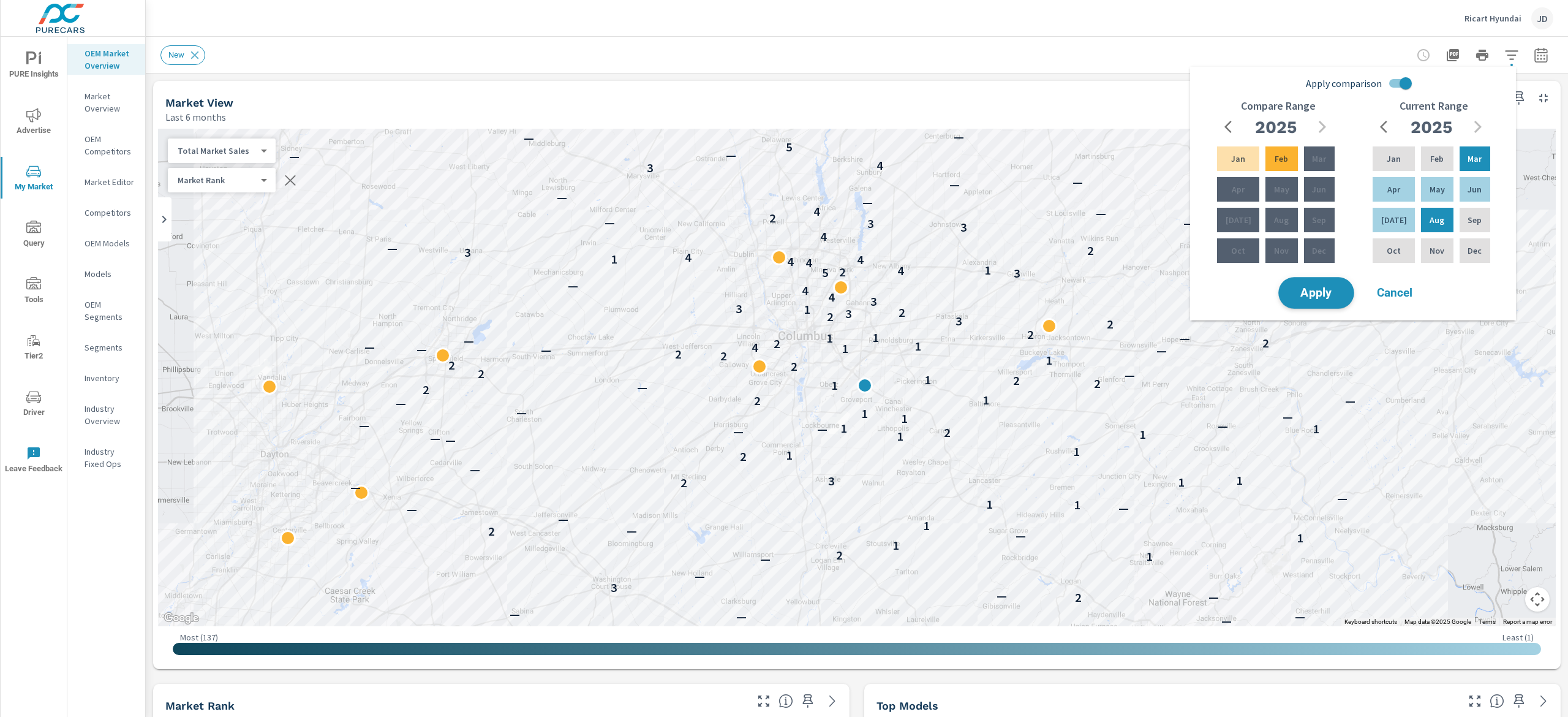
click at [1321, 288] on span "Apply" at bounding box center [1315, 293] width 50 height 12
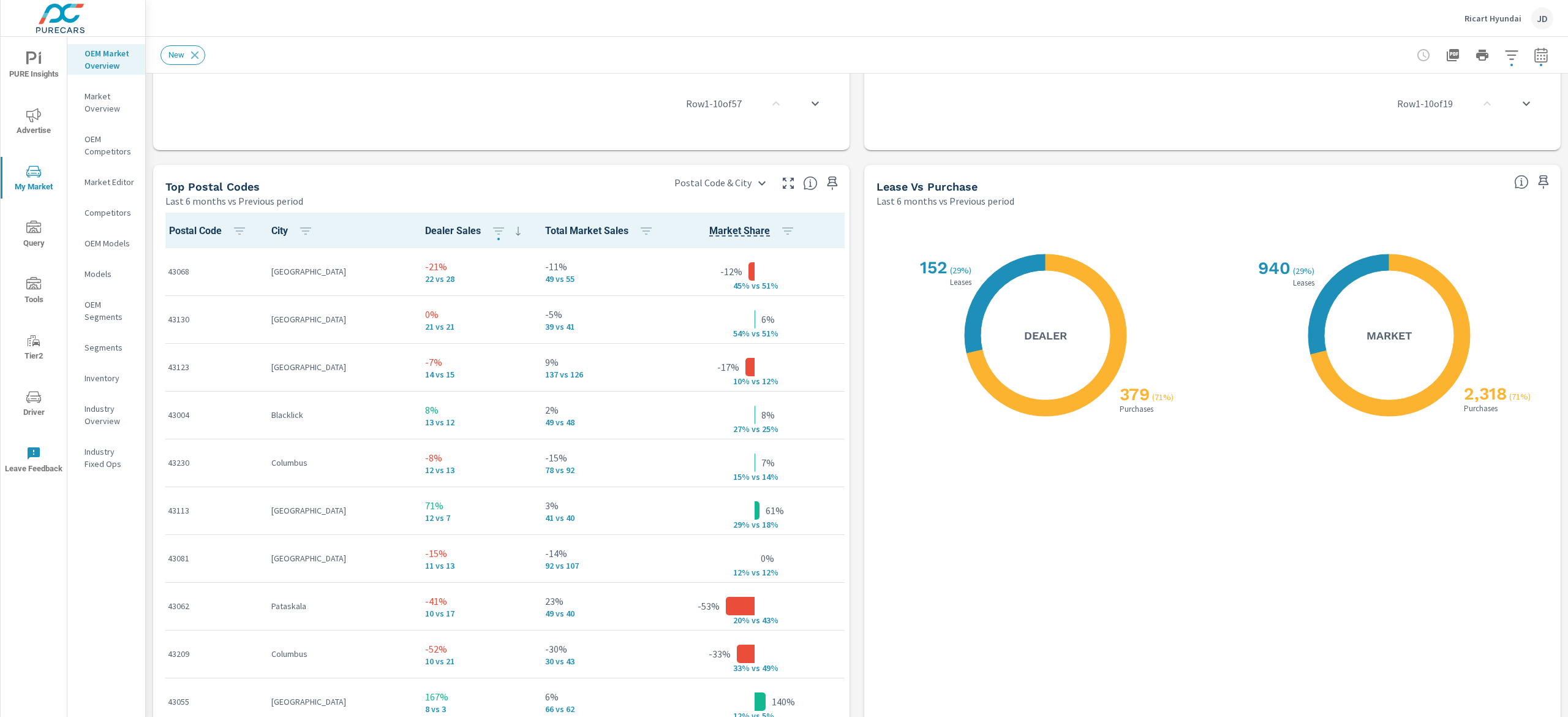
scroll to position [1392, 0]
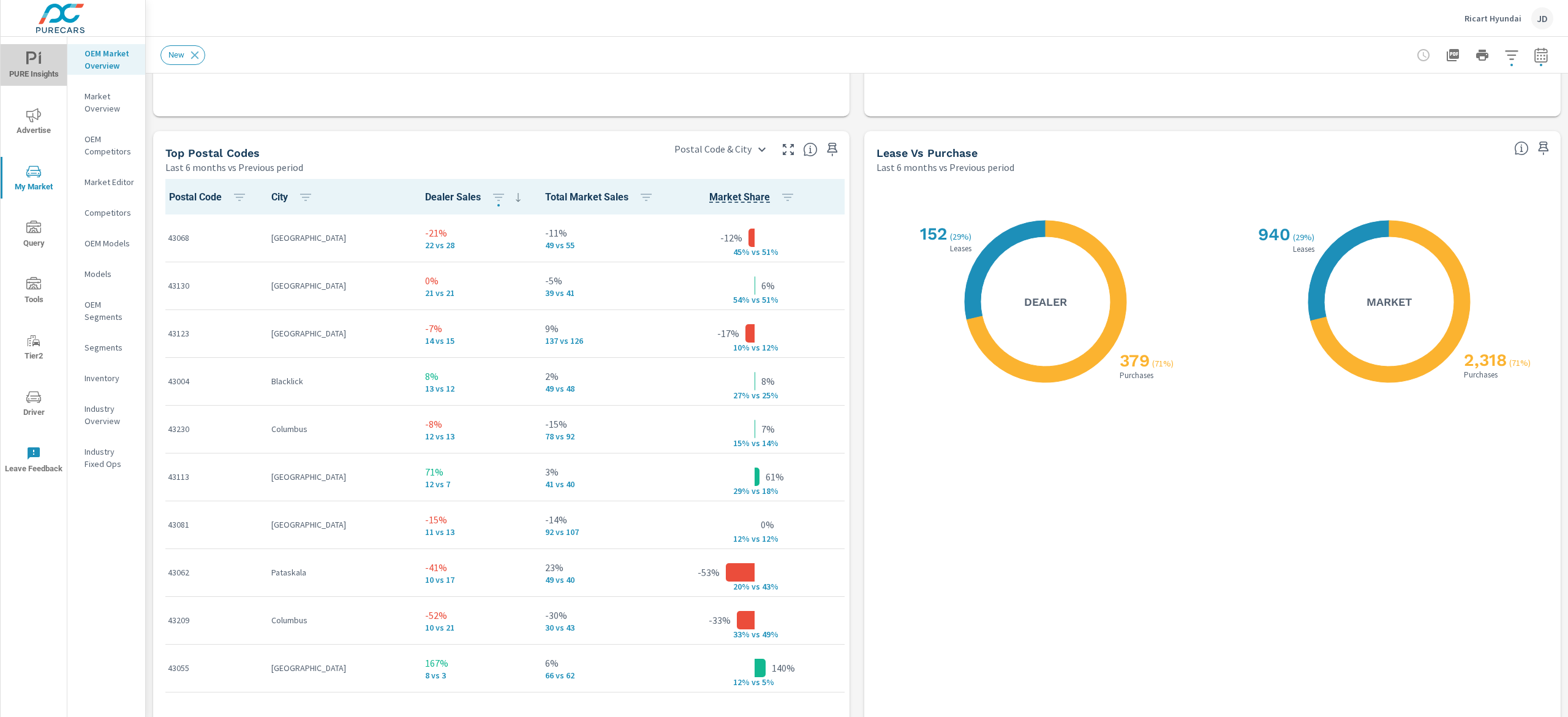
click at [48, 71] on span "PURE Insights" at bounding box center [33, 67] width 59 height 30
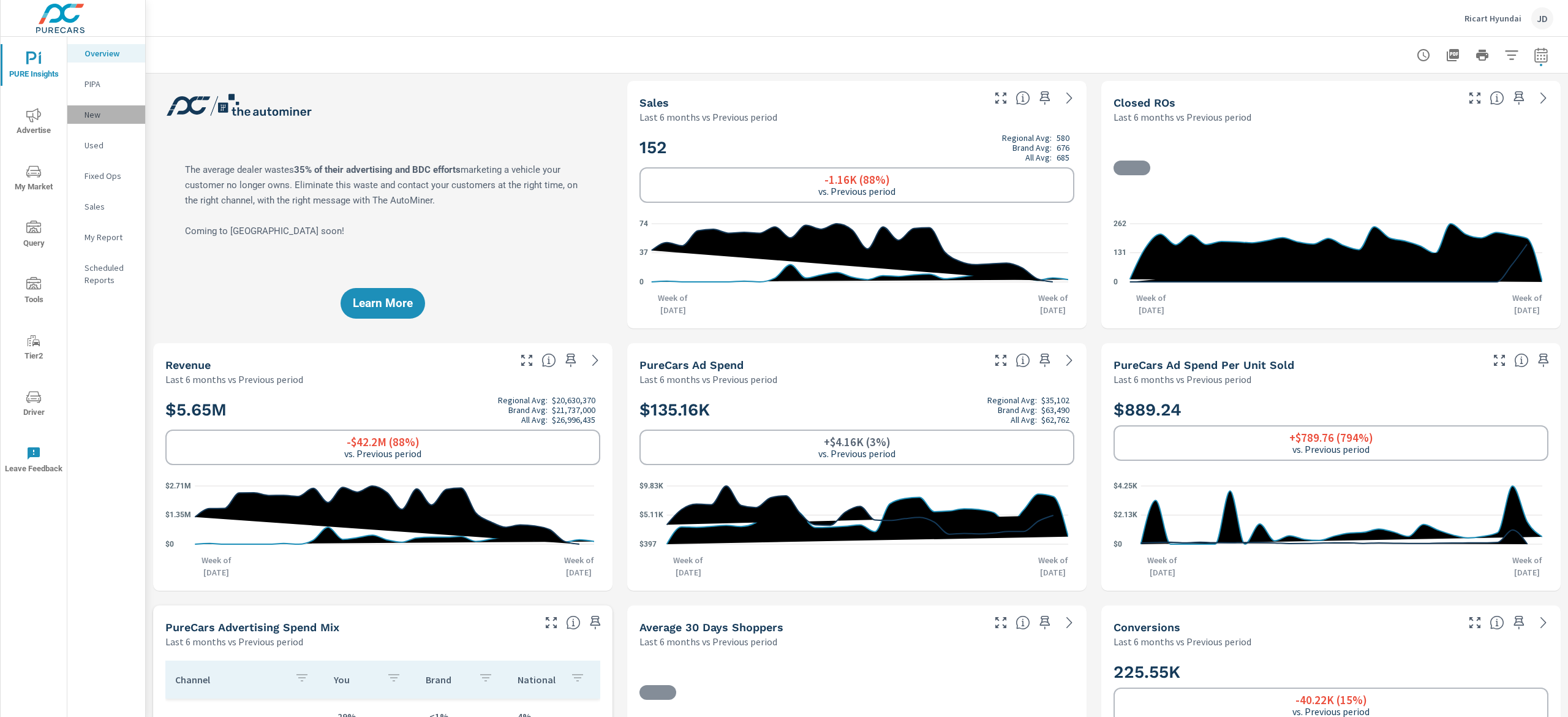
click at [99, 112] on p "New" at bounding box center [110, 114] width 51 height 12
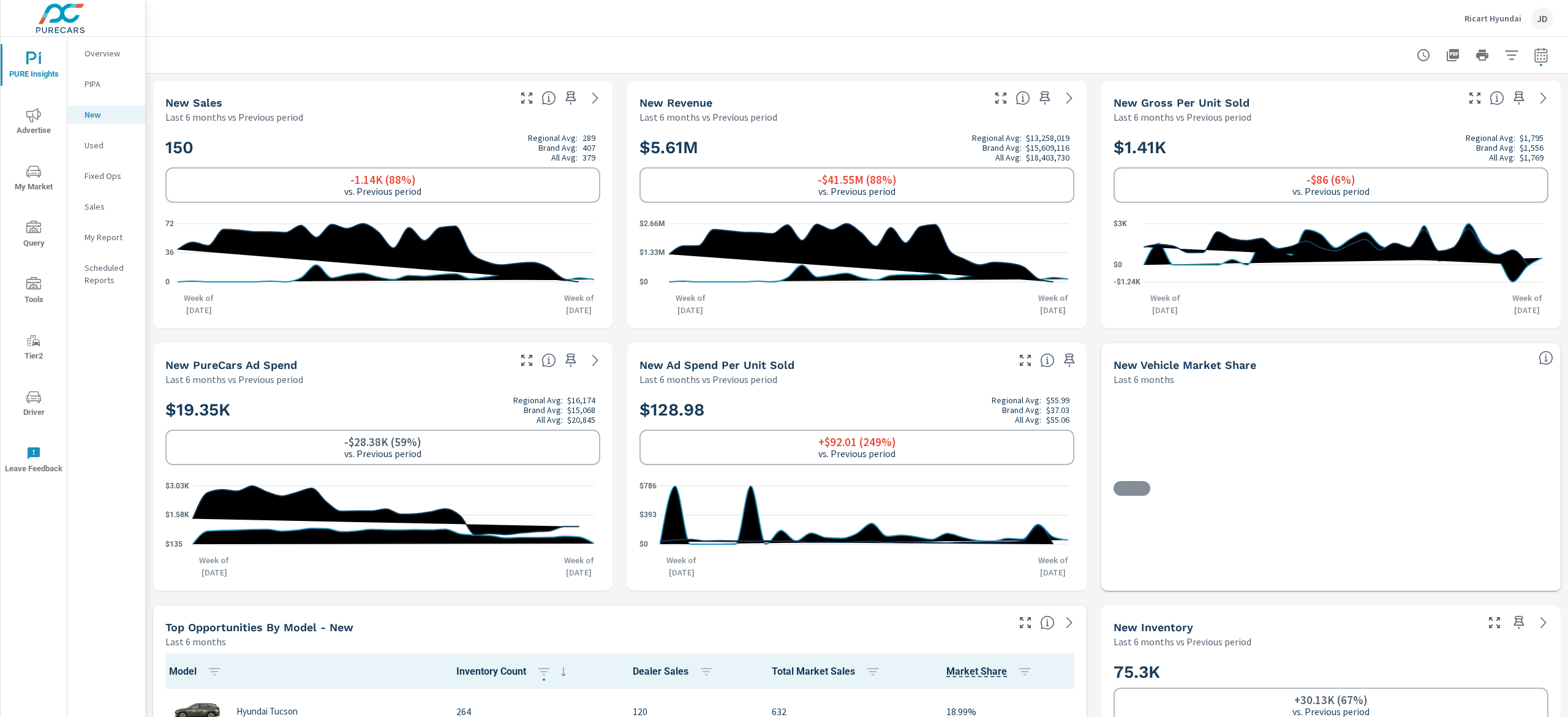
scroll to position [1, 0]
click at [1533, 56] on icon "button" at bounding box center [1540, 55] width 15 height 15
select select "Last 6 months"
select select "Previous period"
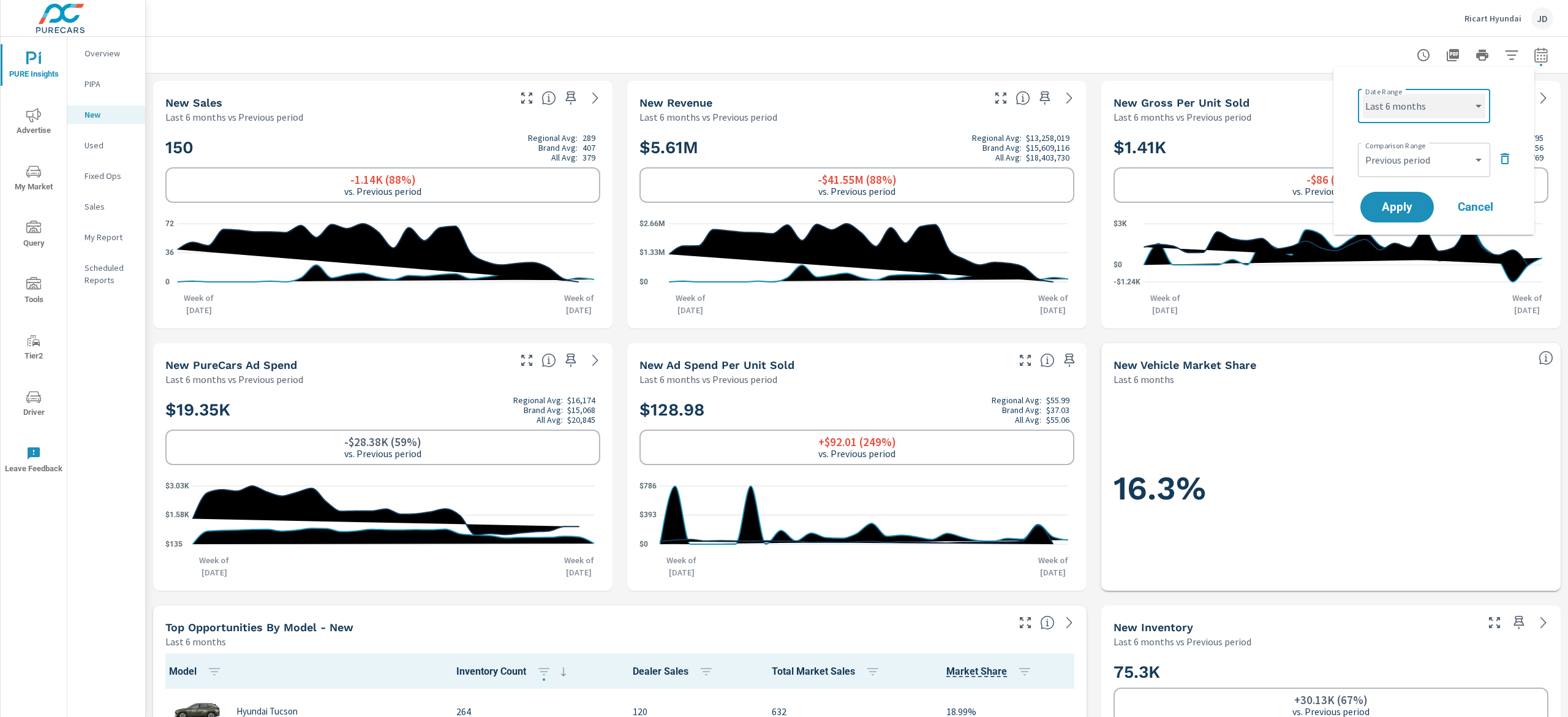
click at [1470, 101] on select "Custom Yesterday Last week Last 7 days Last 14 days Last 30 days Last 45 days L…" at bounding box center [1424, 105] width 123 height 25
click at [1363, 93] on select "Custom Yesterday Last week Last 7 days Last 14 days Last 30 days Last 45 days L…" at bounding box center [1424, 105] width 123 height 25
select select "Last month"
click at [1404, 201] on span "Apply" at bounding box center [1396, 207] width 50 height 12
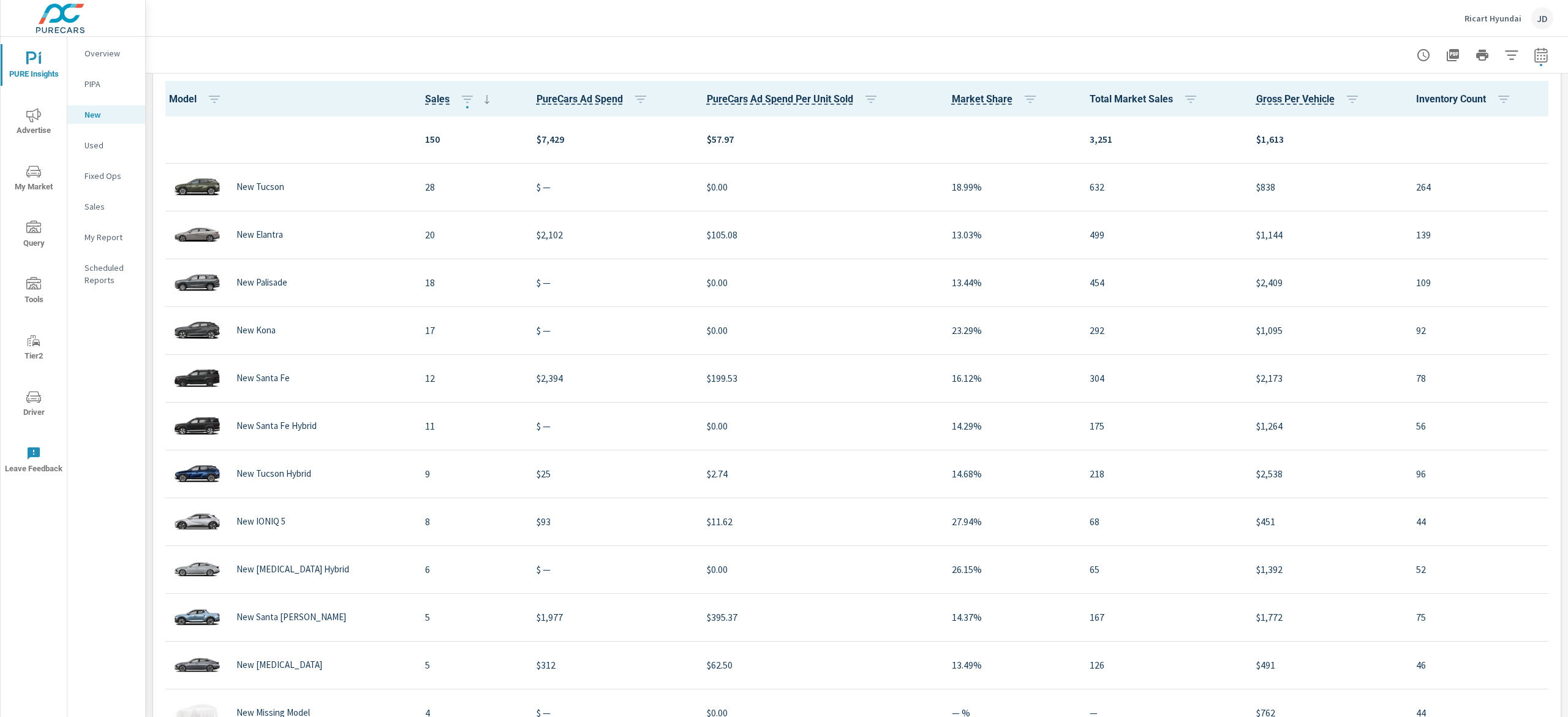
scroll to position [1113, 0]
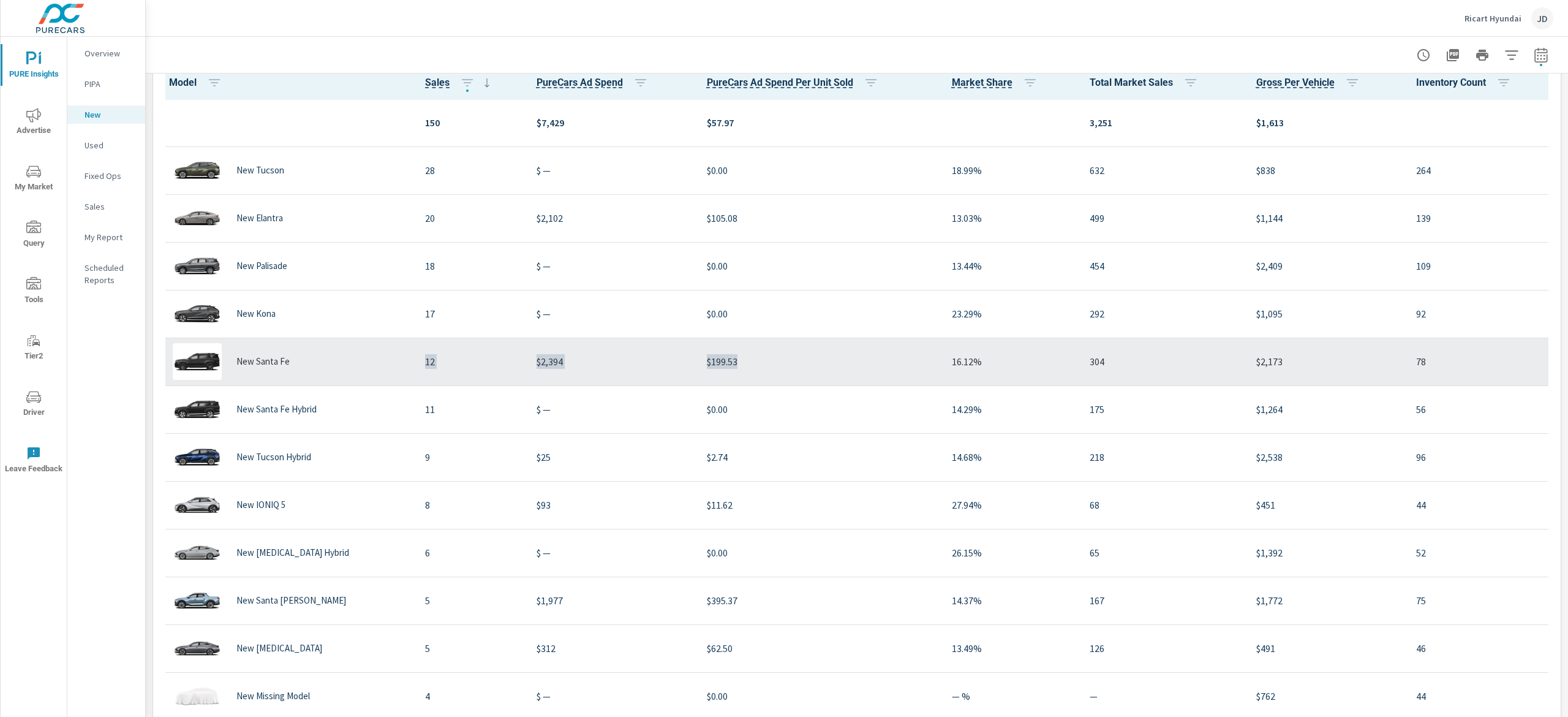
drag, startPoint x: 377, startPoint y: 349, endPoint x: 755, endPoint y: 379, distance: 379.2
click at [755, 379] on tr "New Santa Fe 12 $2,394 $199.53 16.12% 304 $2,173 78" at bounding box center [857, 361] width 1398 height 48
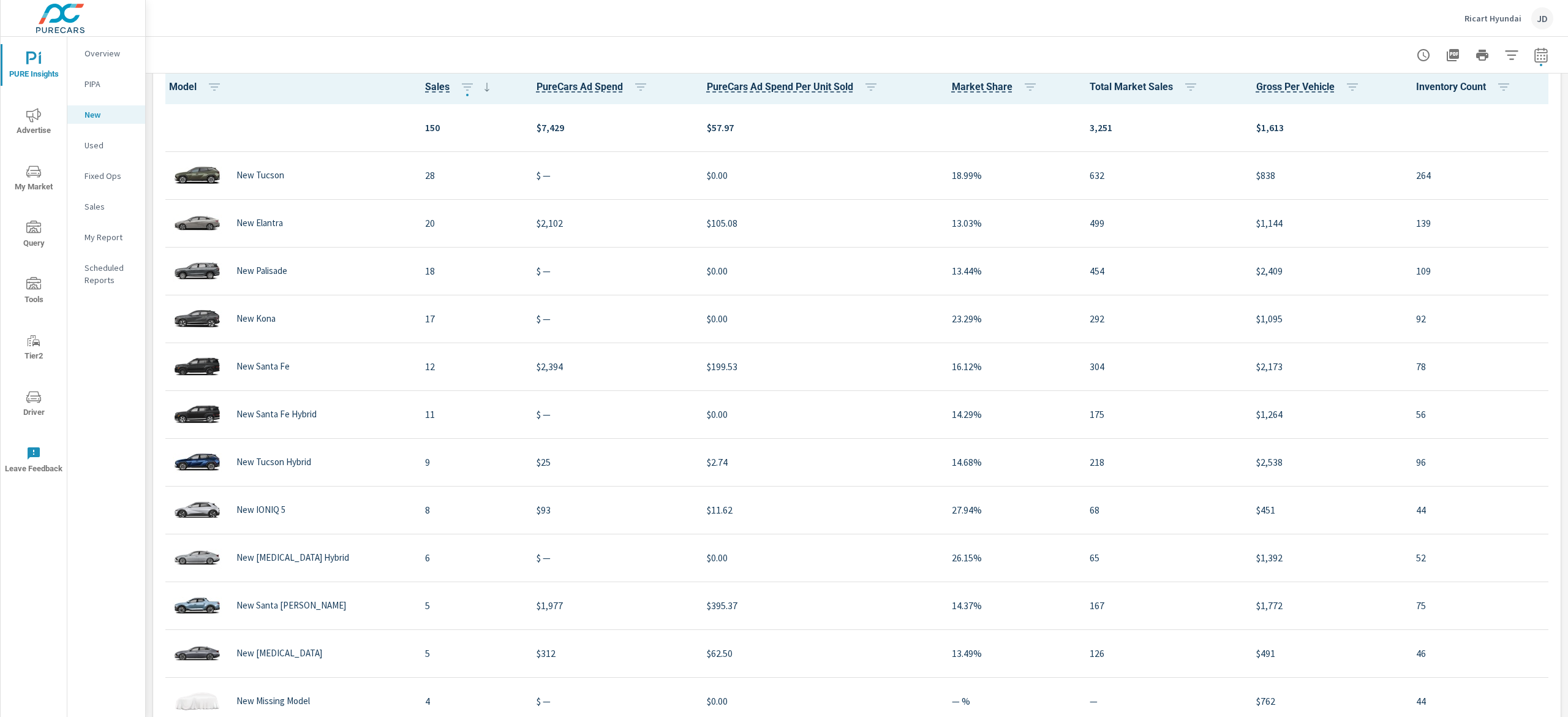
scroll to position [619, 0]
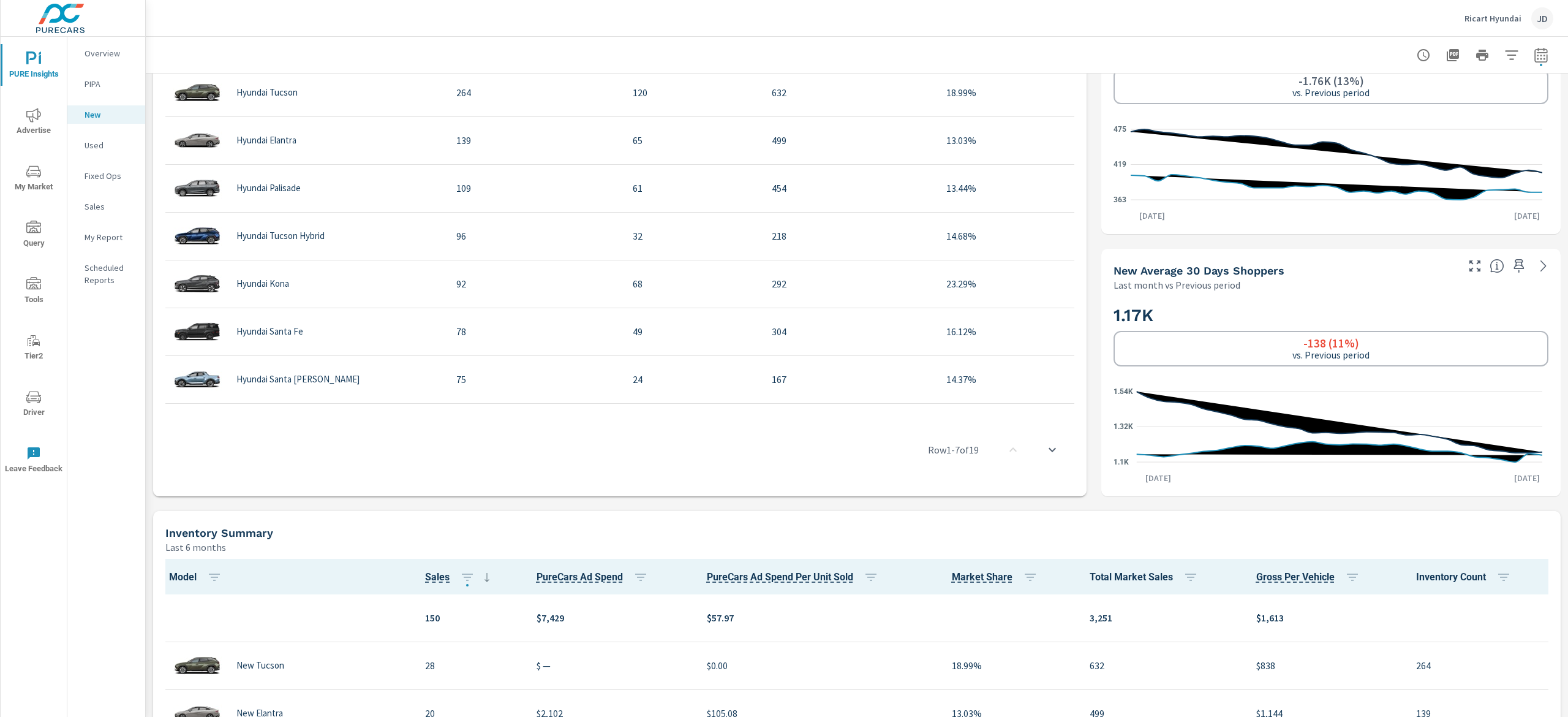
click at [28, 124] on span "Advertise" at bounding box center [33, 123] width 59 height 30
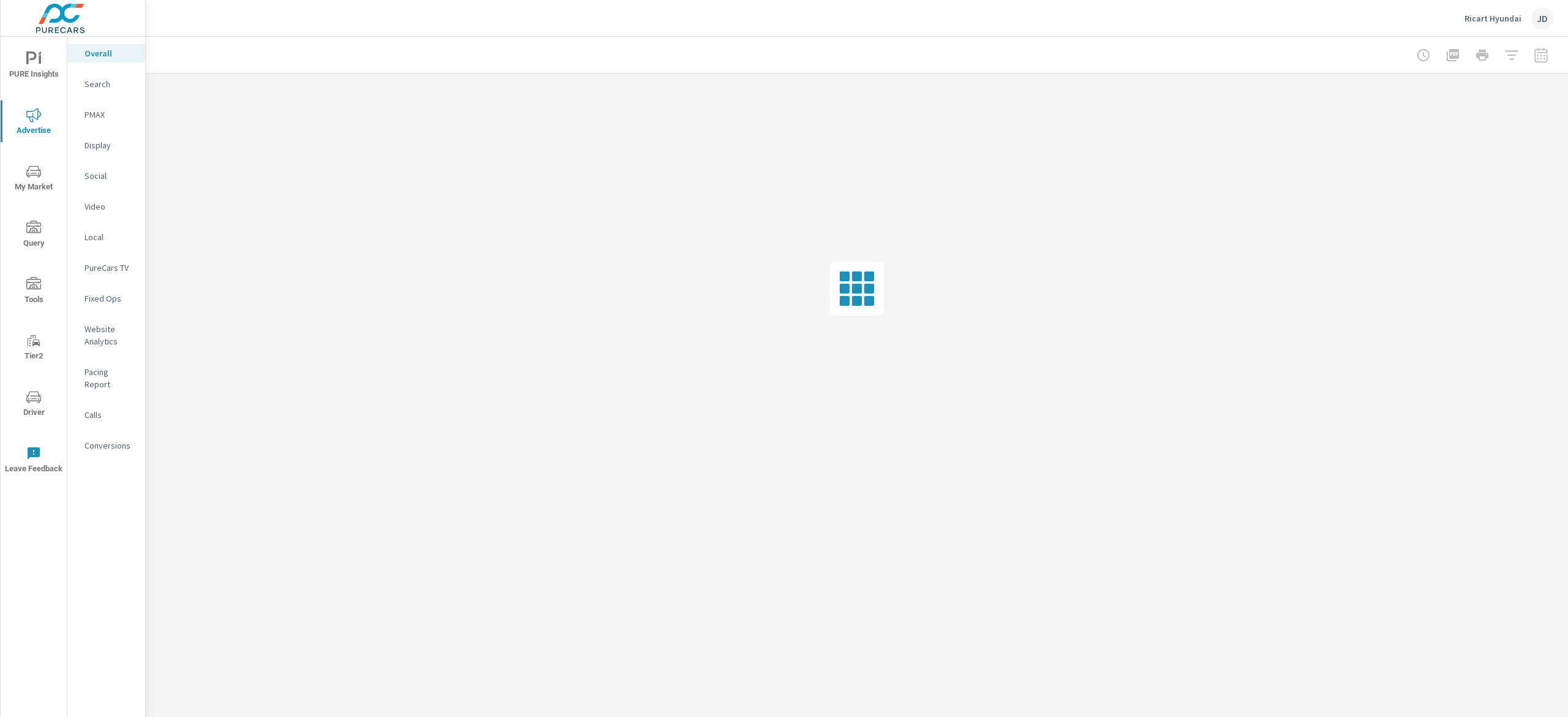
click at [104, 173] on p "Social" at bounding box center [110, 175] width 51 height 12
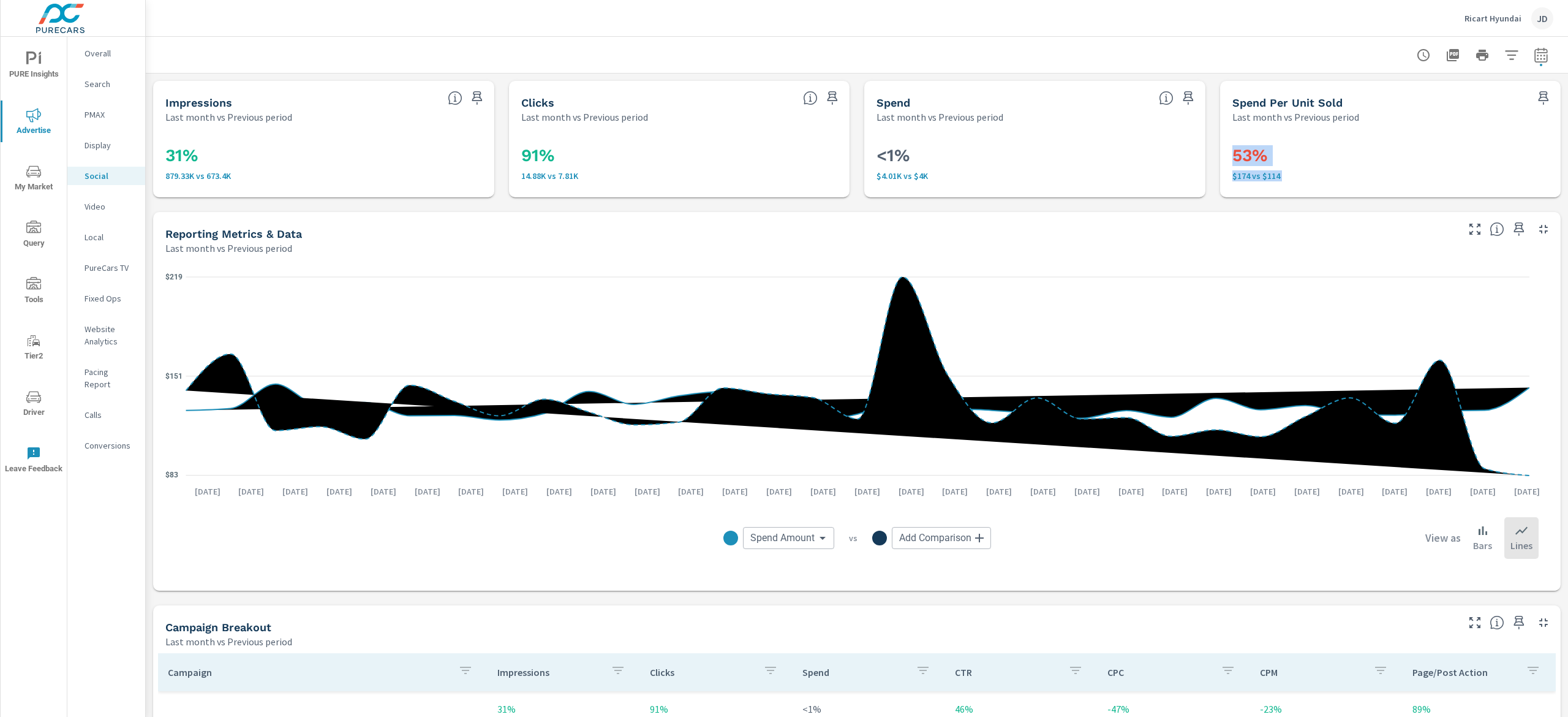
drag, startPoint x: 1547, startPoint y: 80, endPoint x: 1517, endPoint y: 235, distance: 157.9
click at [1517, 235] on div "Impressions Last month vs Previous period 31% 879.33K vs 673.4K Clicks Last mon…" at bounding box center [857, 598] width 1422 height 1049
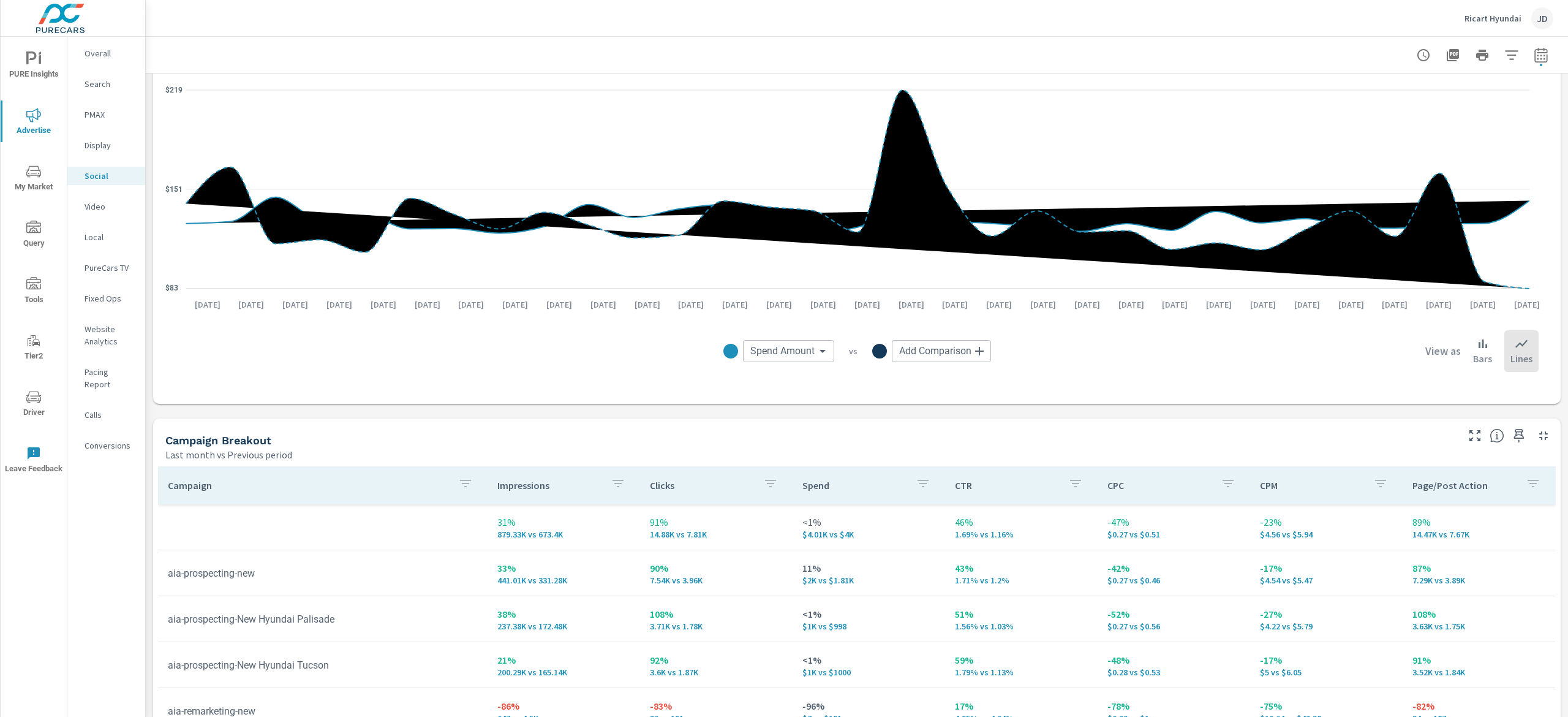
scroll to position [405, 0]
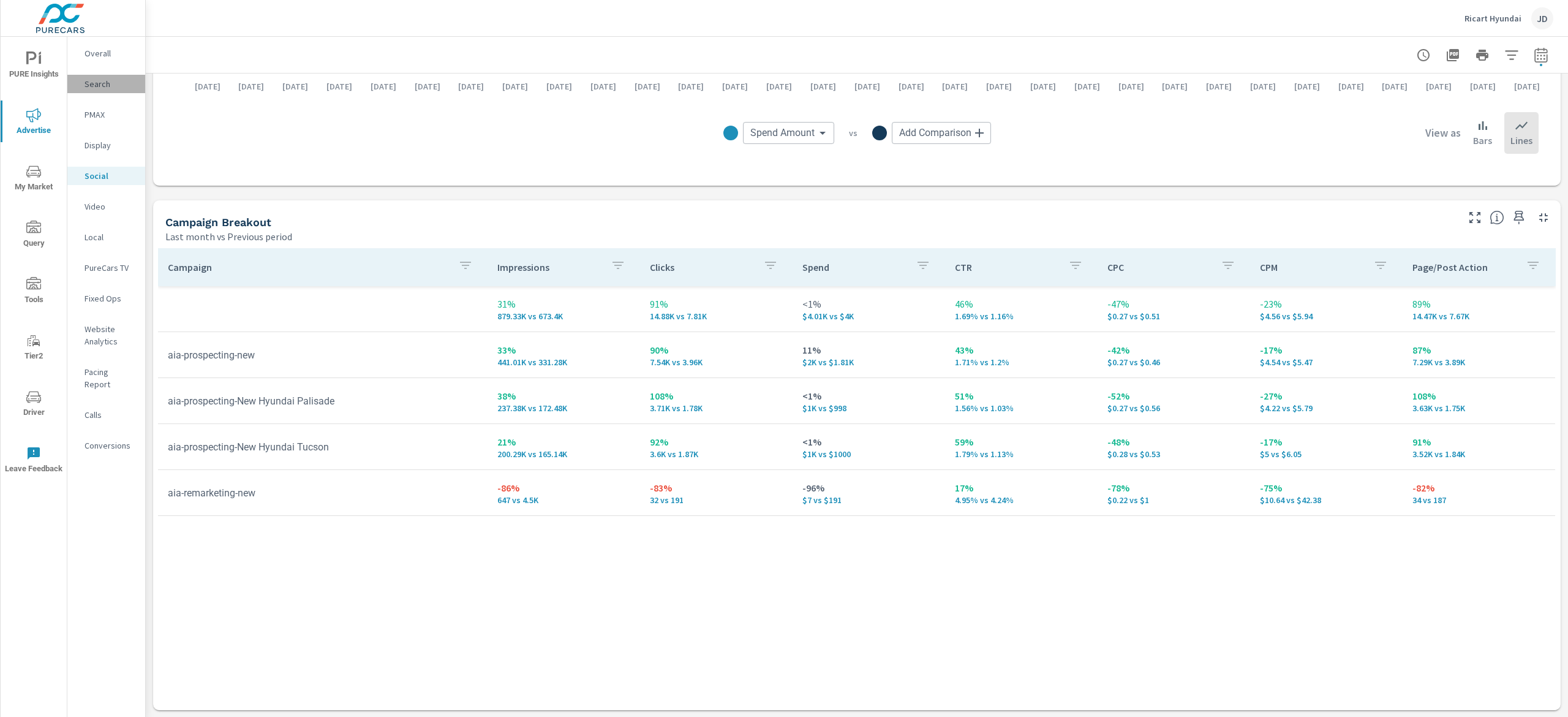
click at [101, 90] on div "Search" at bounding box center [106, 83] width 78 height 18
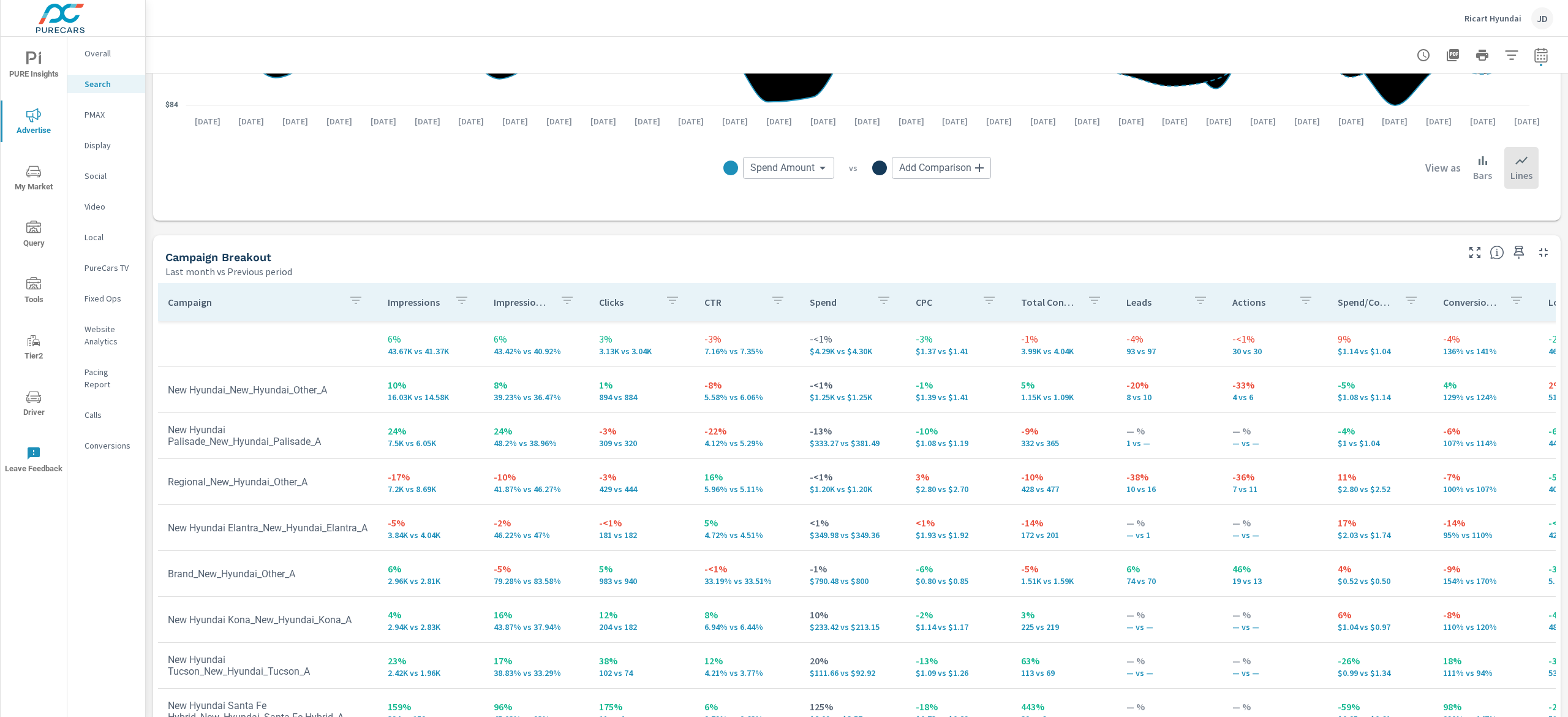
scroll to position [1061, 0]
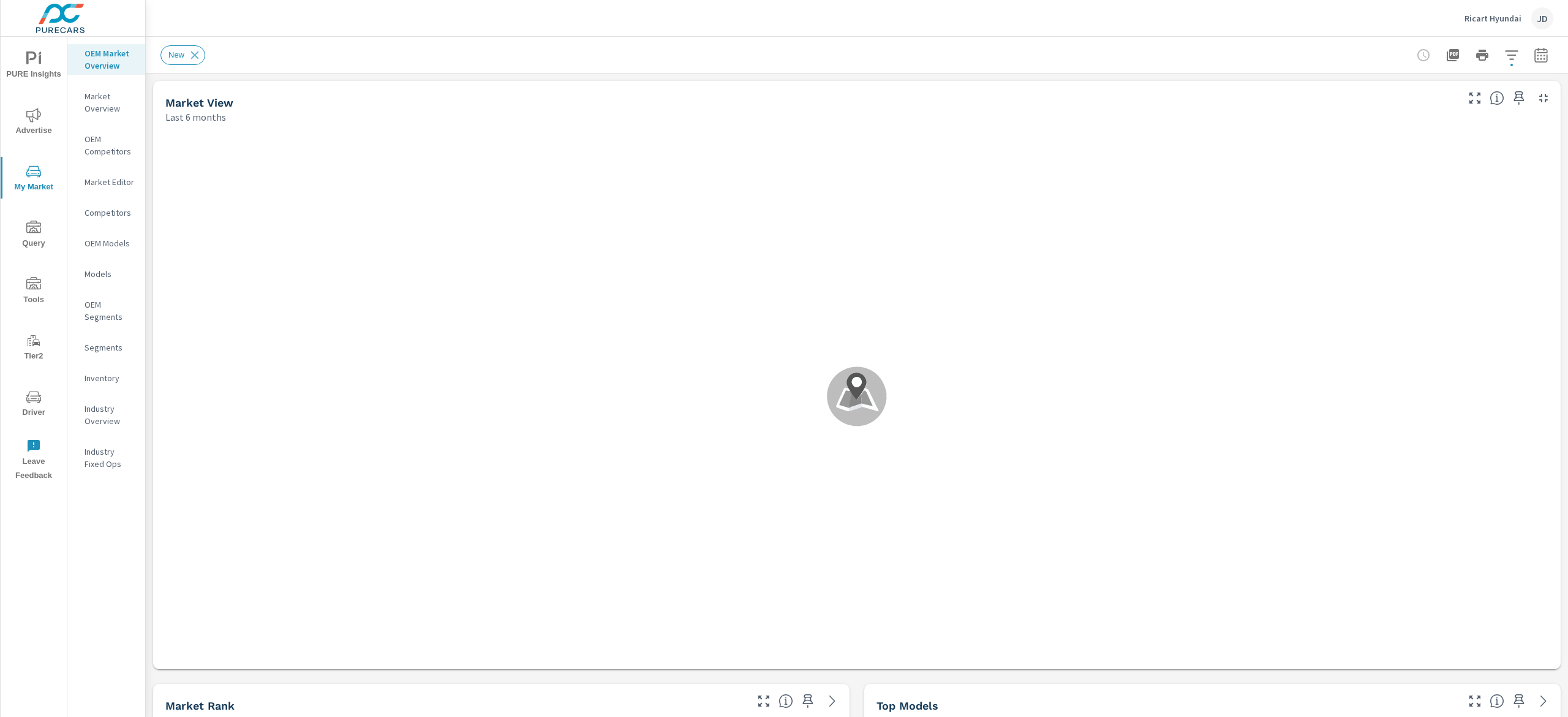
scroll to position [239, 0]
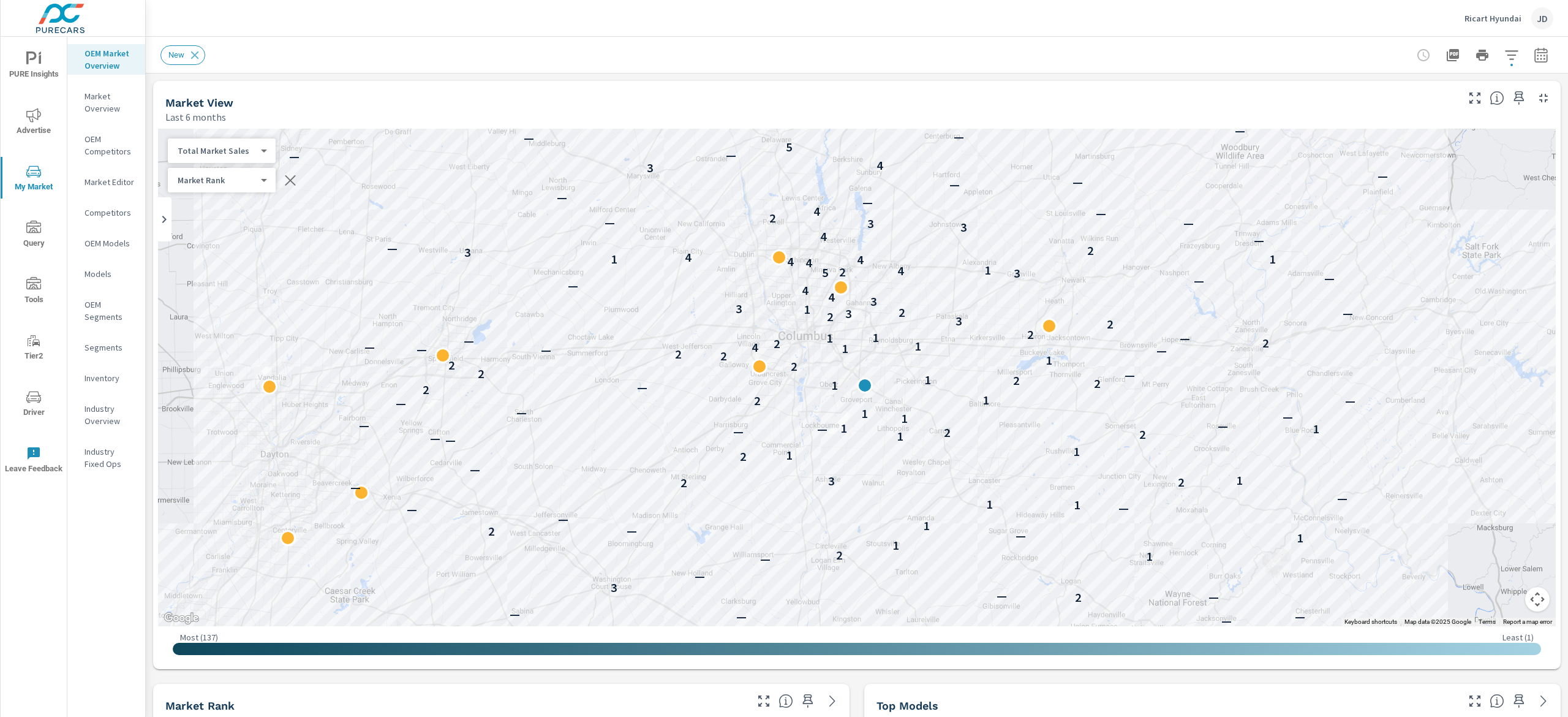
click at [97, 365] on nav "OEM Market Overview Market Overview OEM Competitors Market Editor Competitors O…" at bounding box center [106, 263] width 78 height 453
click at [99, 372] on p "Inventory" at bounding box center [110, 377] width 51 height 12
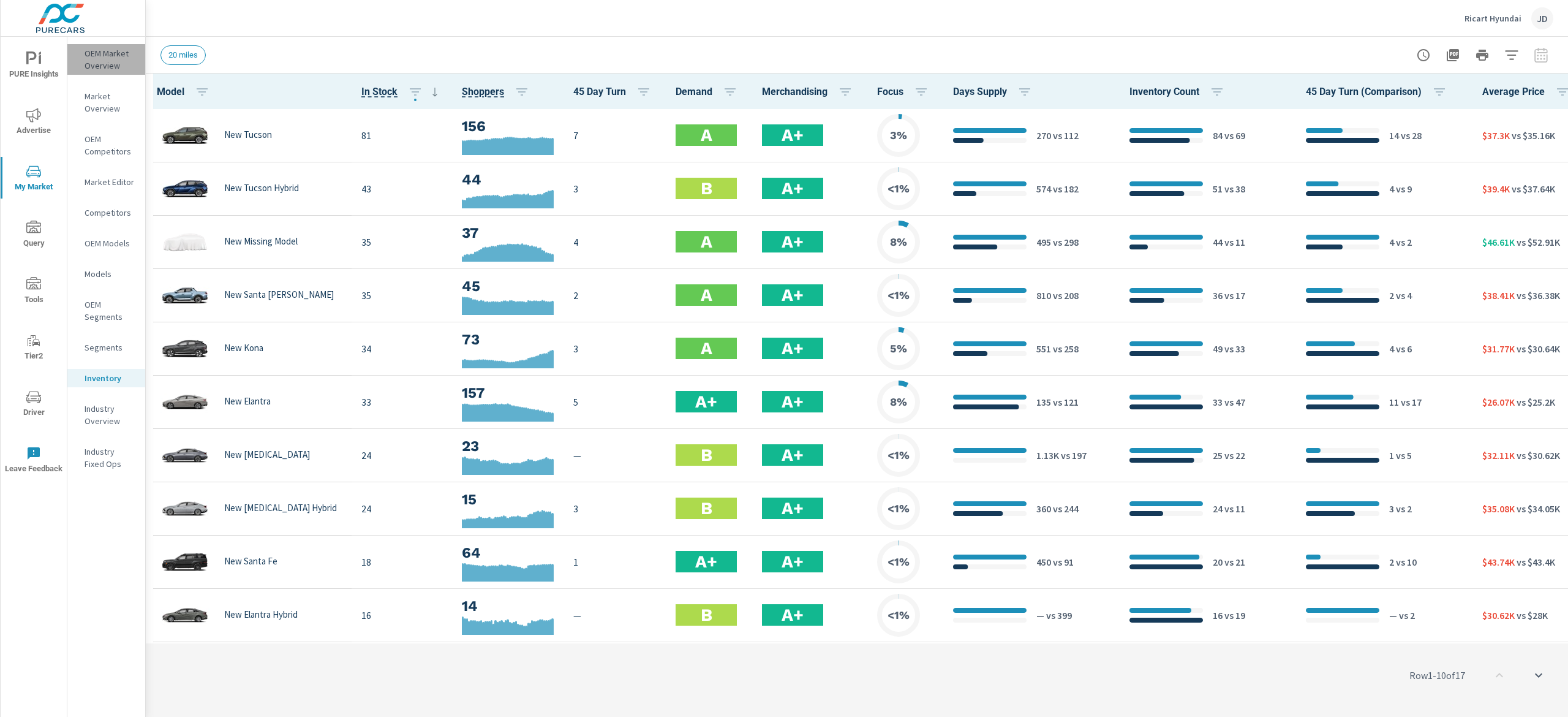
click at [89, 48] on p "OEM Market Overview" at bounding box center [110, 59] width 51 height 25
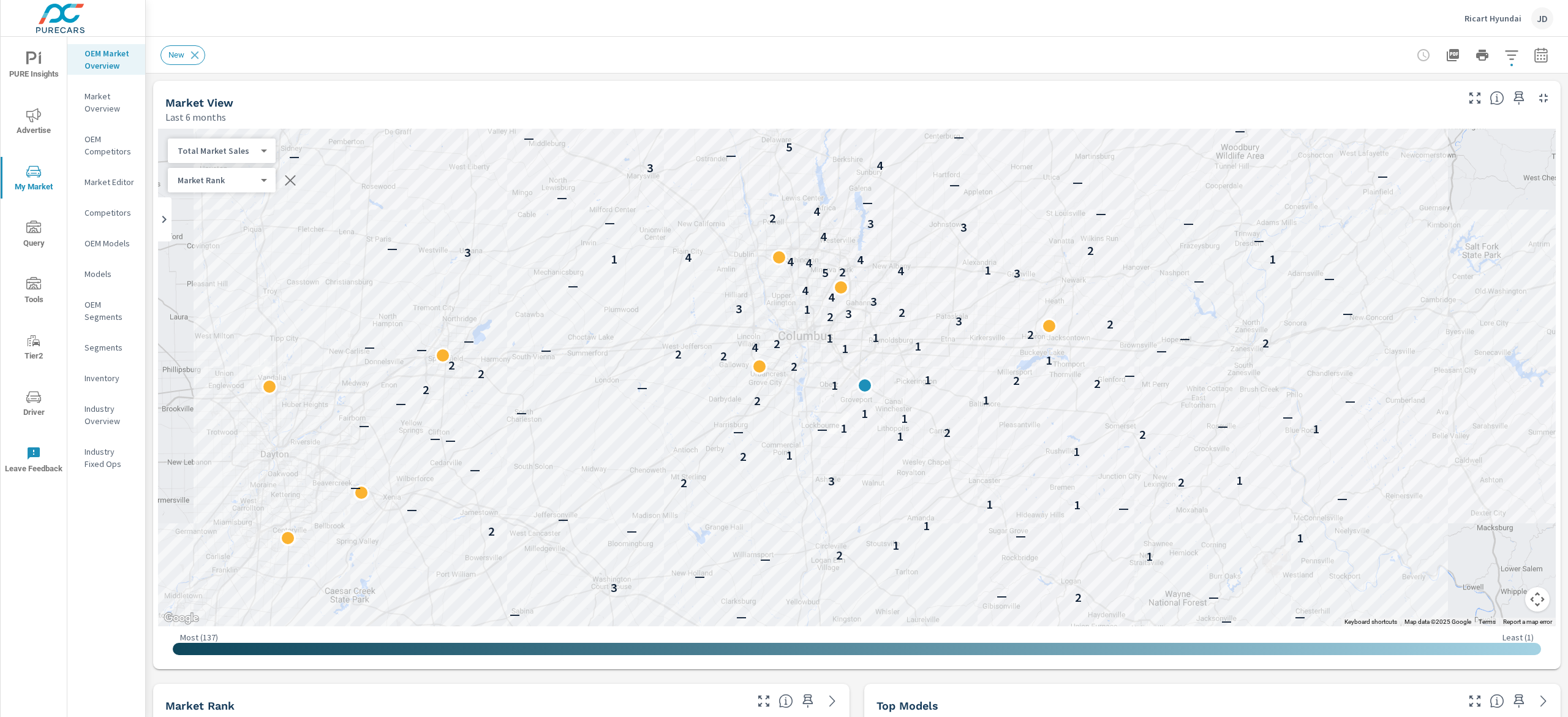
click at [1510, 48] on div at bounding box center [1482, 55] width 142 height 25
click at [1534, 48] on icon "button" at bounding box center [1540, 55] width 13 height 15
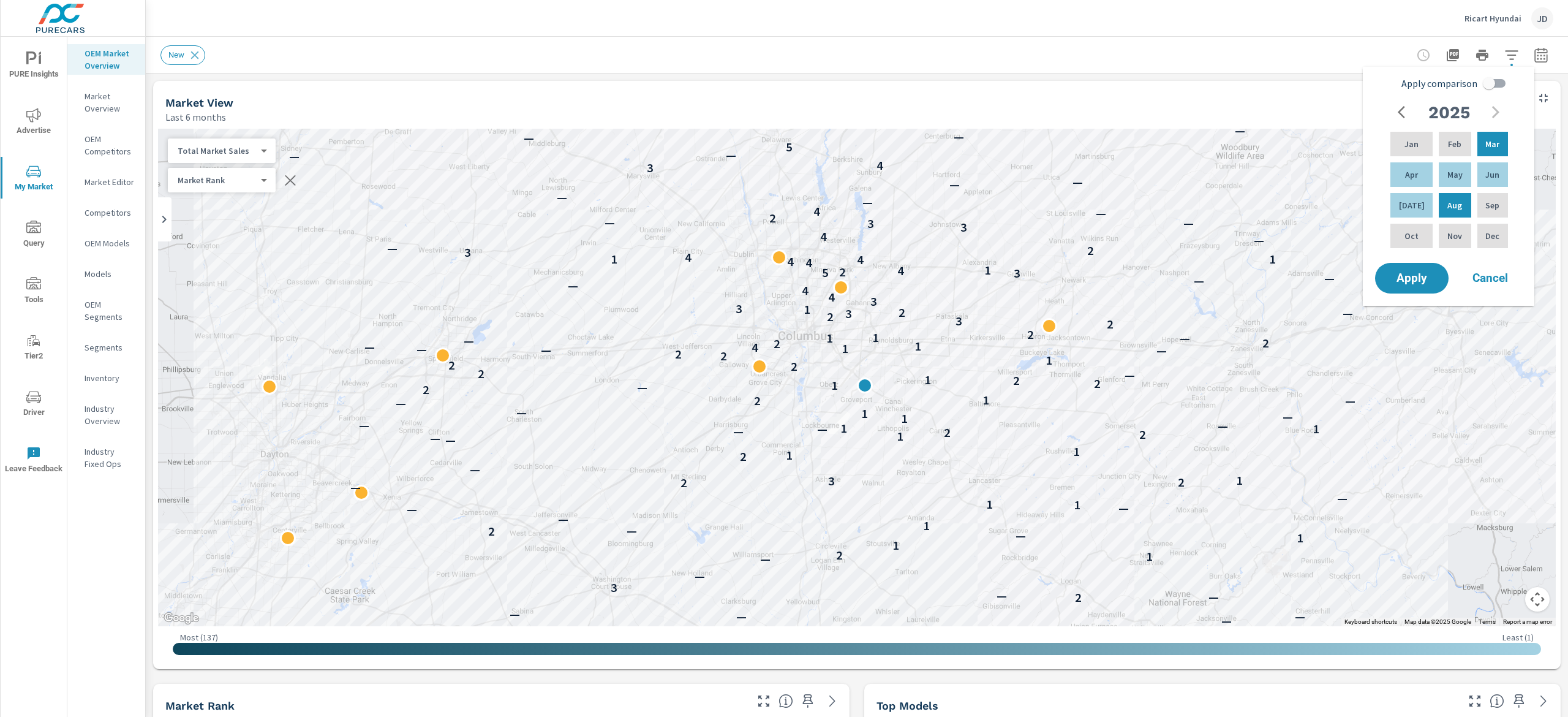
click at [1497, 83] on input "Apply comparison" at bounding box center [1489, 82] width 70 height 23
checkbox input "true"
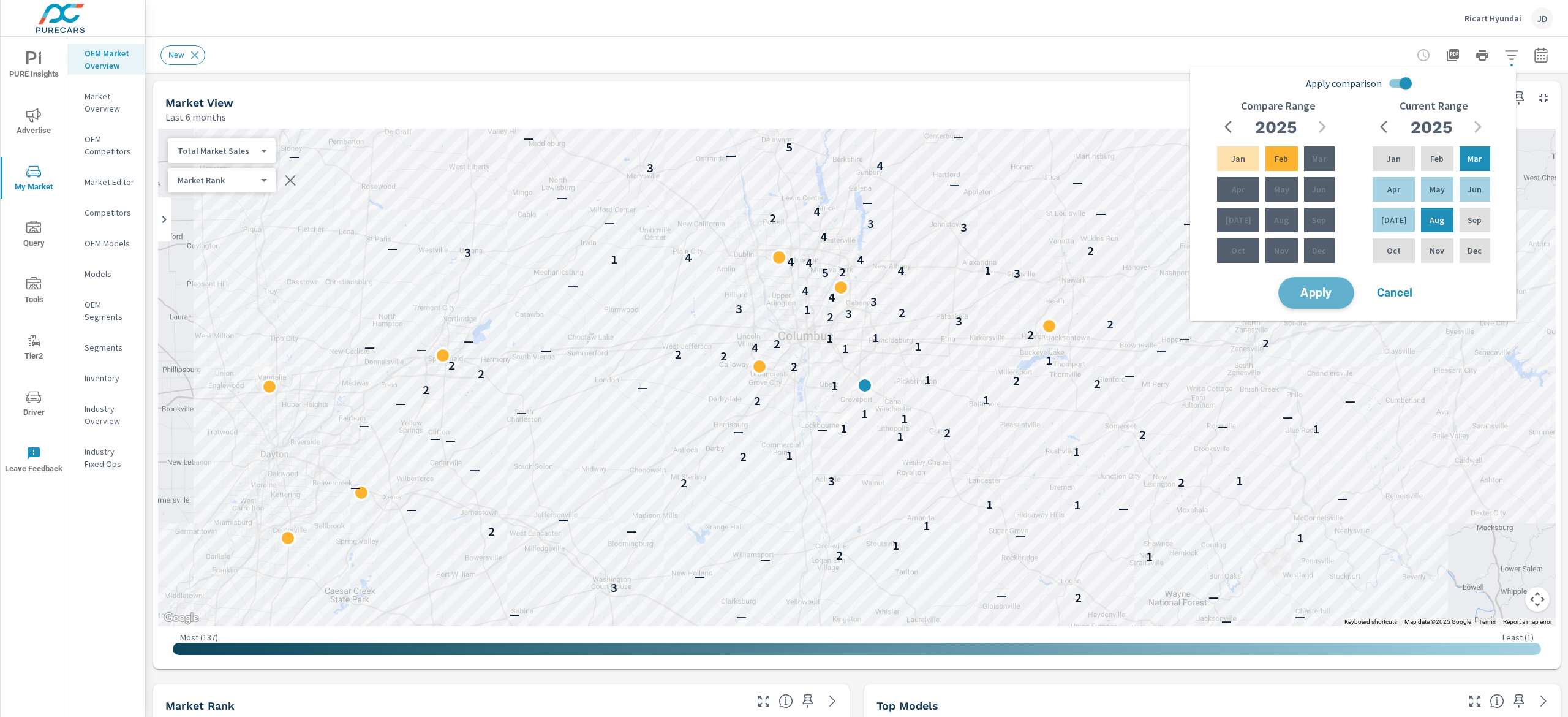
click at [1351, 288] on button "Apply" at bounding box center [1316, 293] width 76 height 32
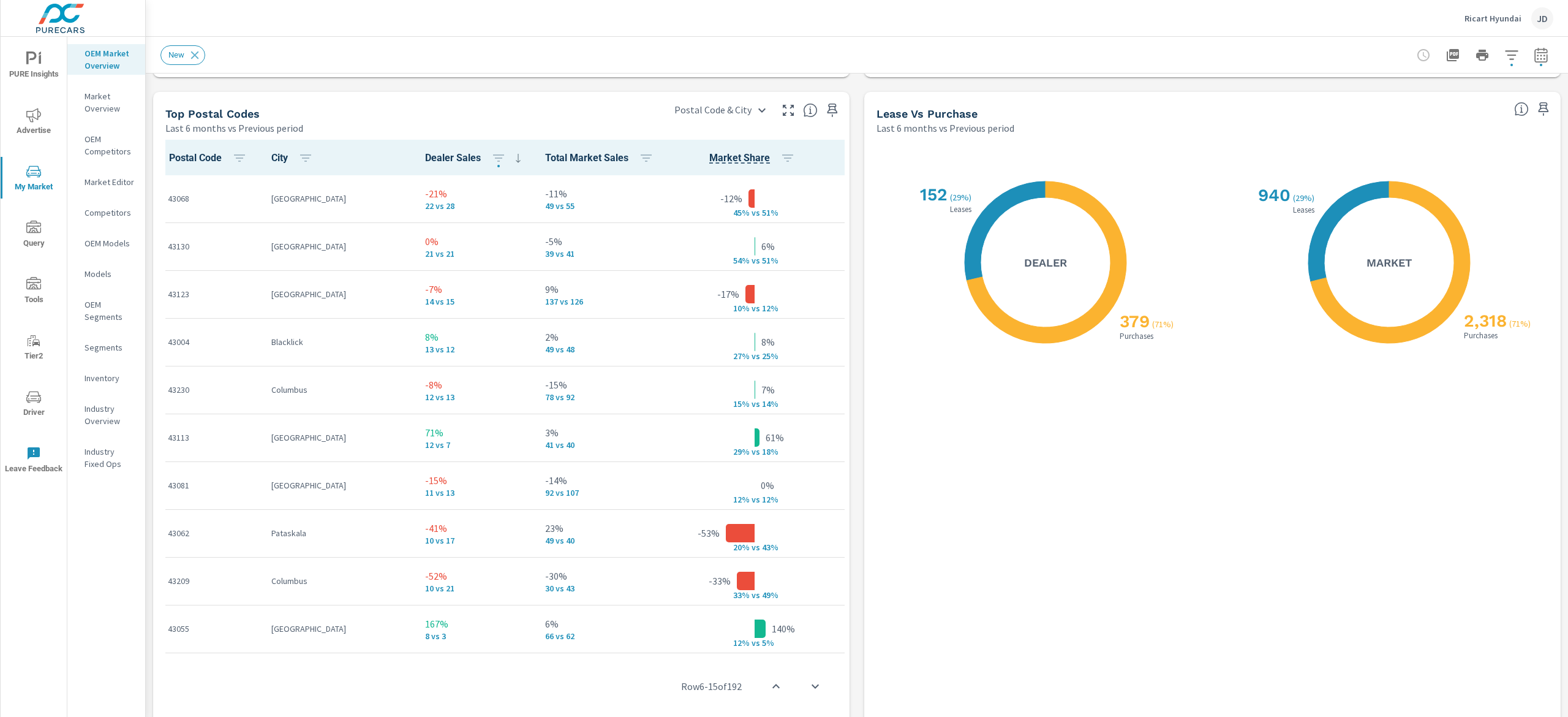
scroll to position [1454, 0]
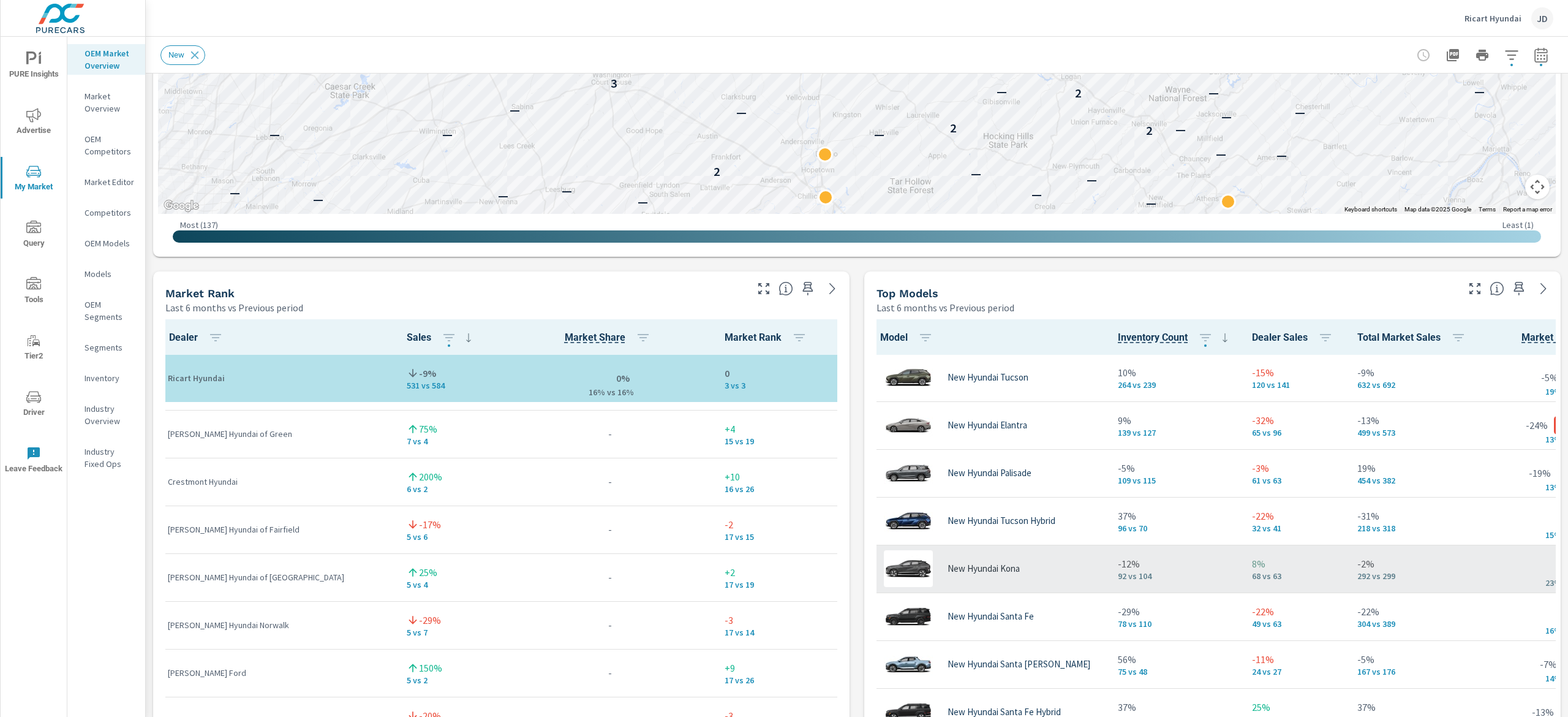
scroll to position [123, 0]
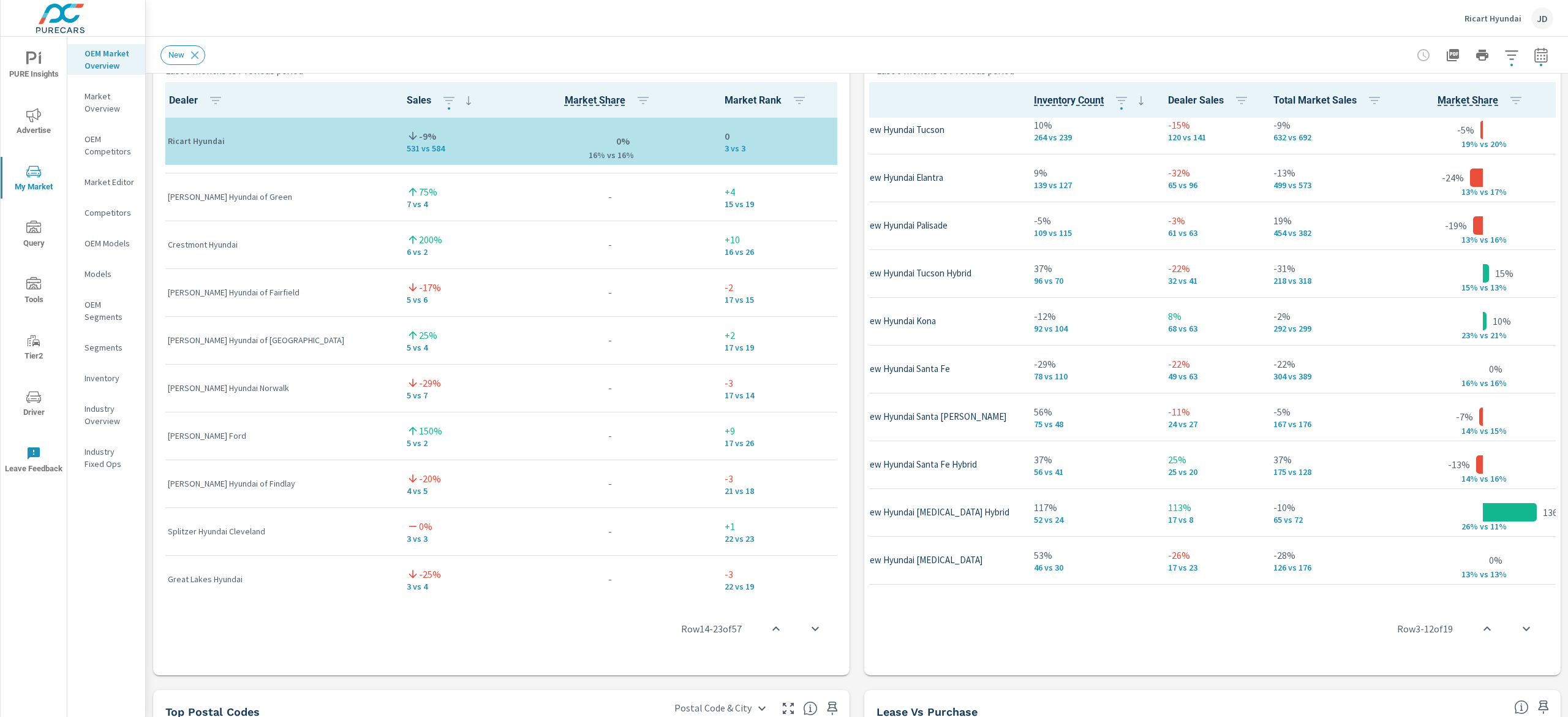
scroll to position [6, 84]
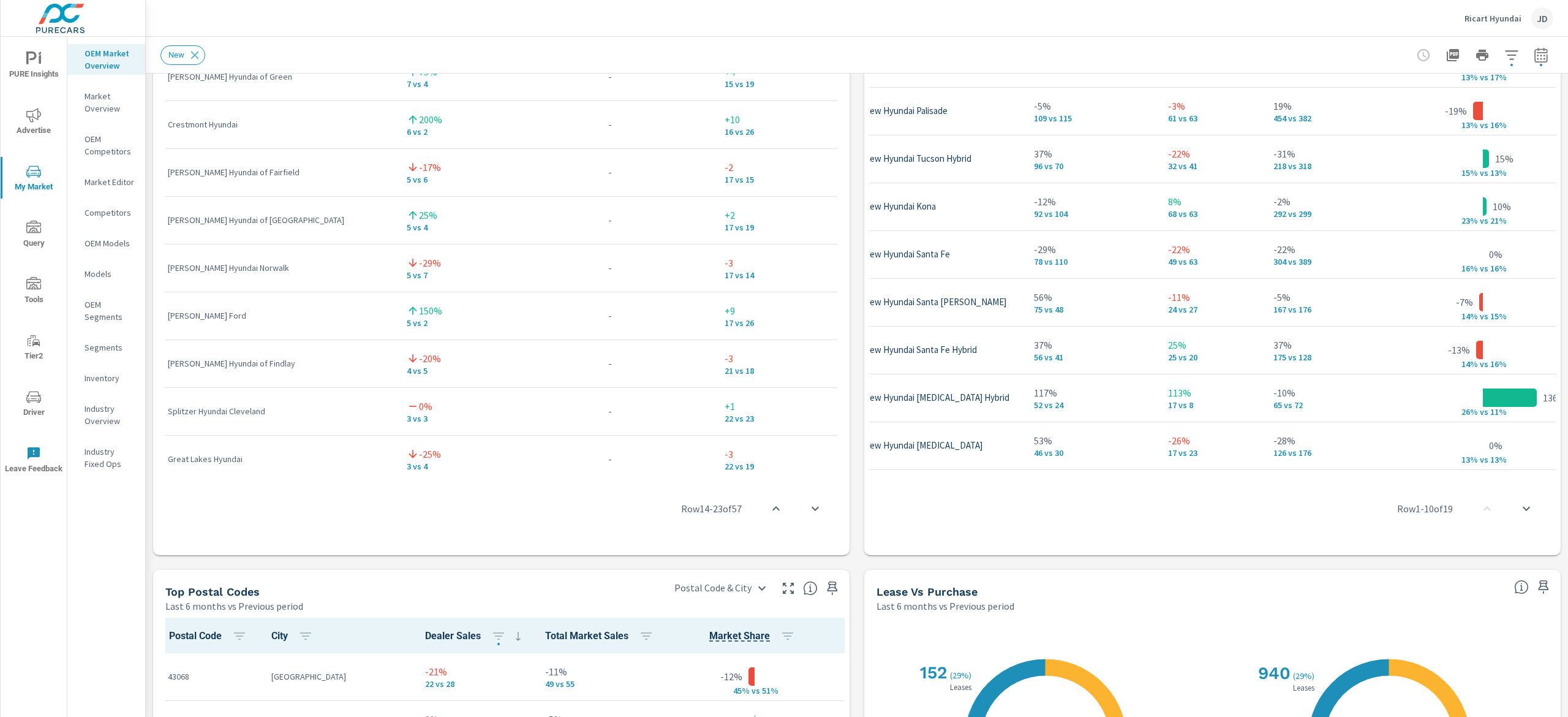
scroll to position [1201, 0]
